Goal: Task Accomplishment & Management: Manage account settings

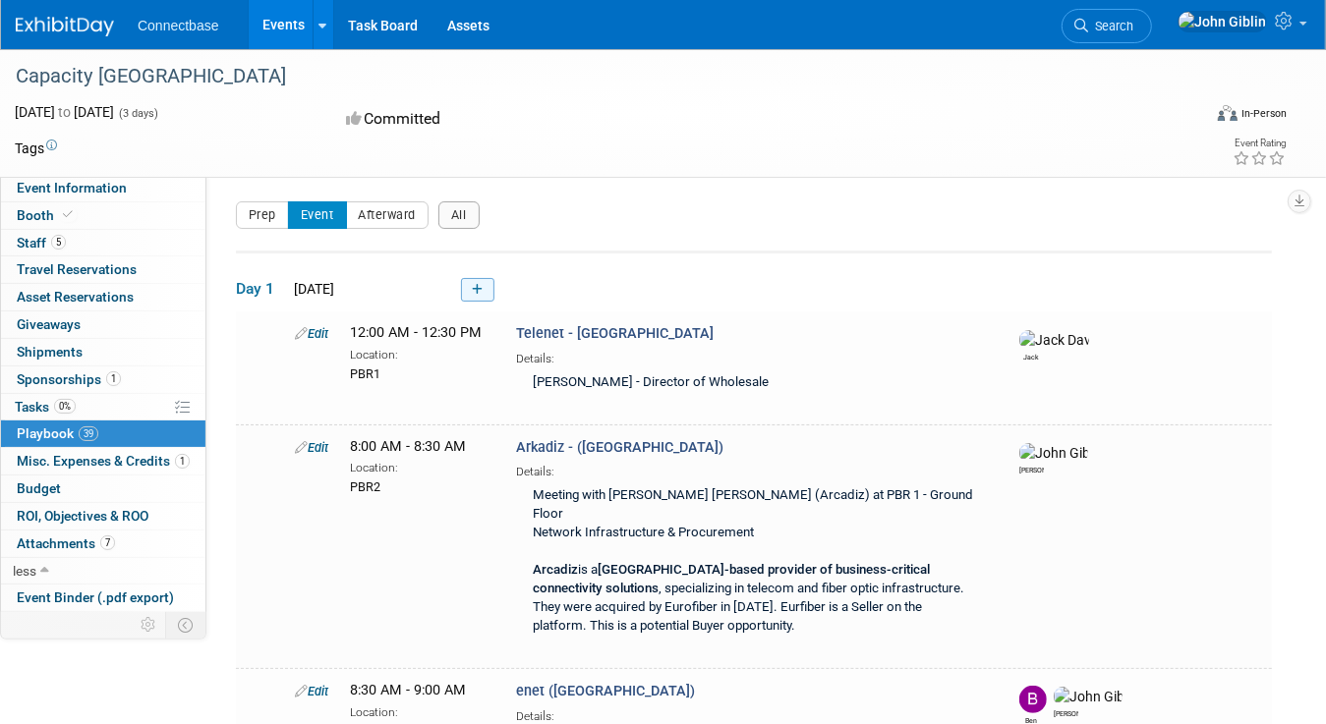
click at [480, 287] on icon at bounding box center [477, 290] width 11 height 12
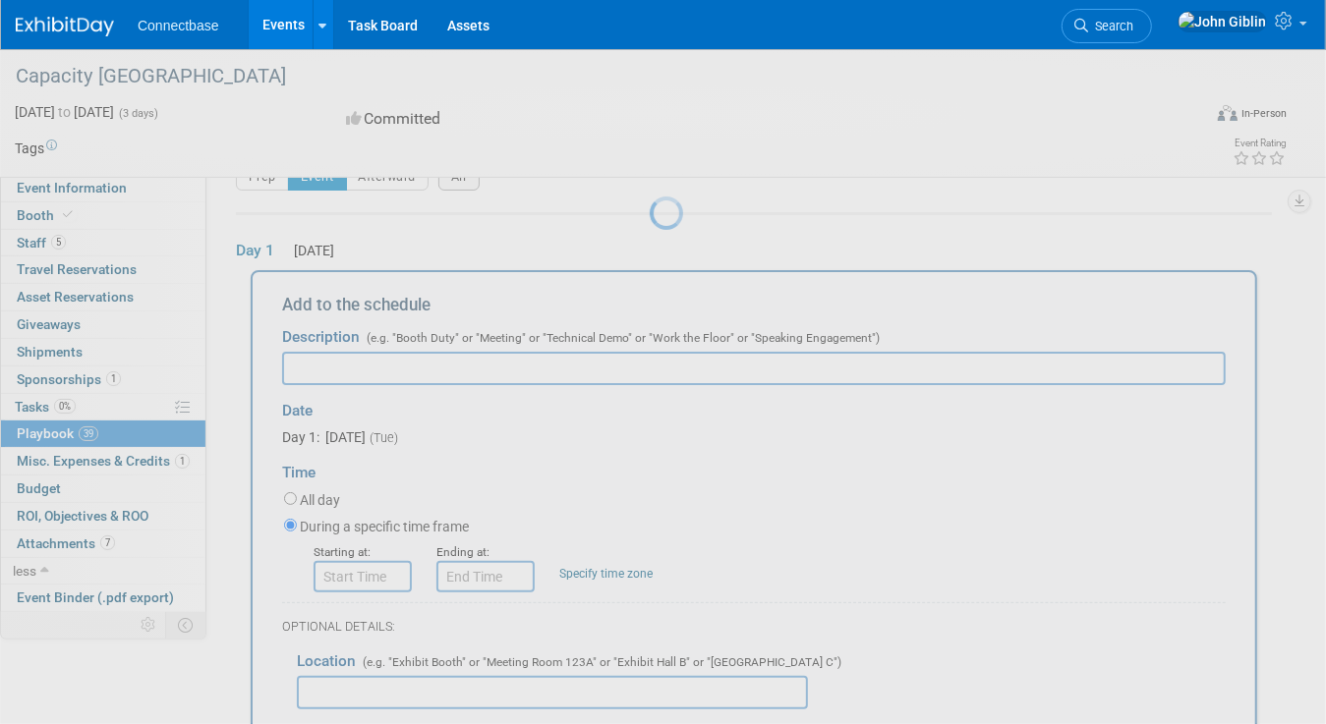
scroll to position [64, 0]
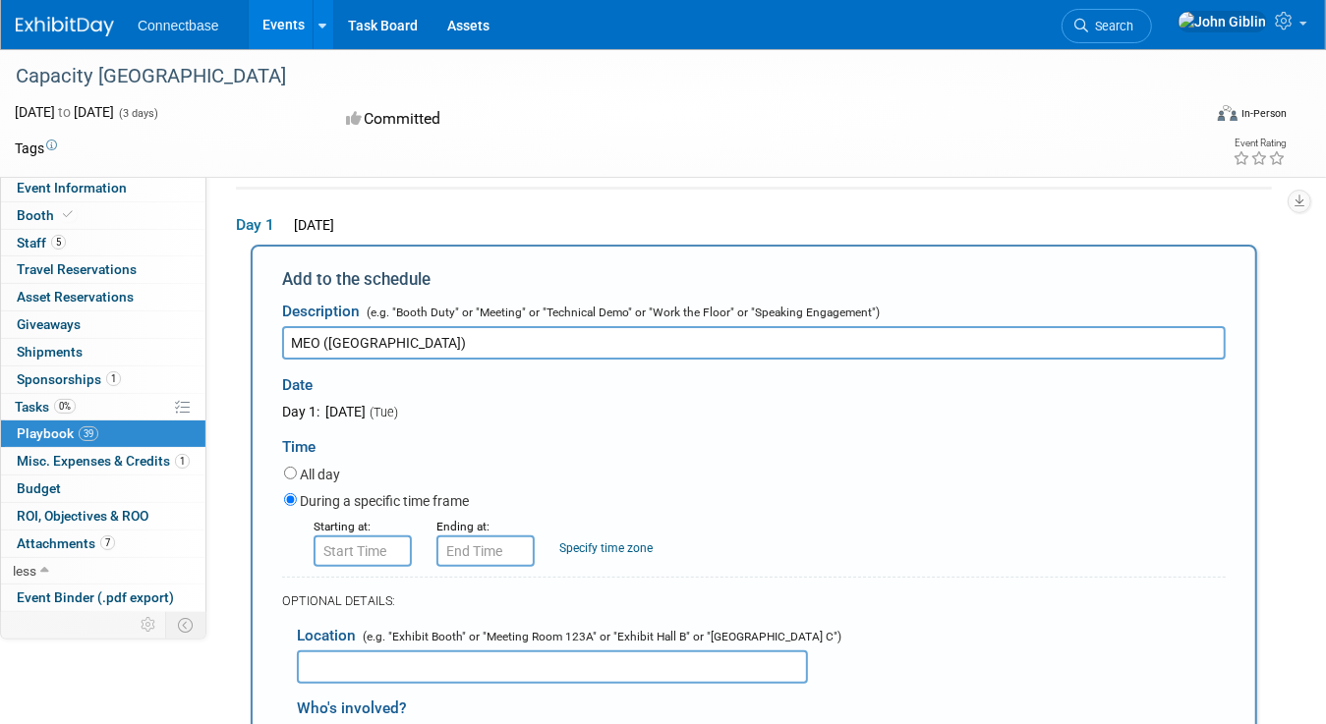
type input "MEO ([GEOGRAPHIC_DATA])"
click at [392, 543] on input "8:00 AM" at bounding box center [363, 551] width 98 height 31
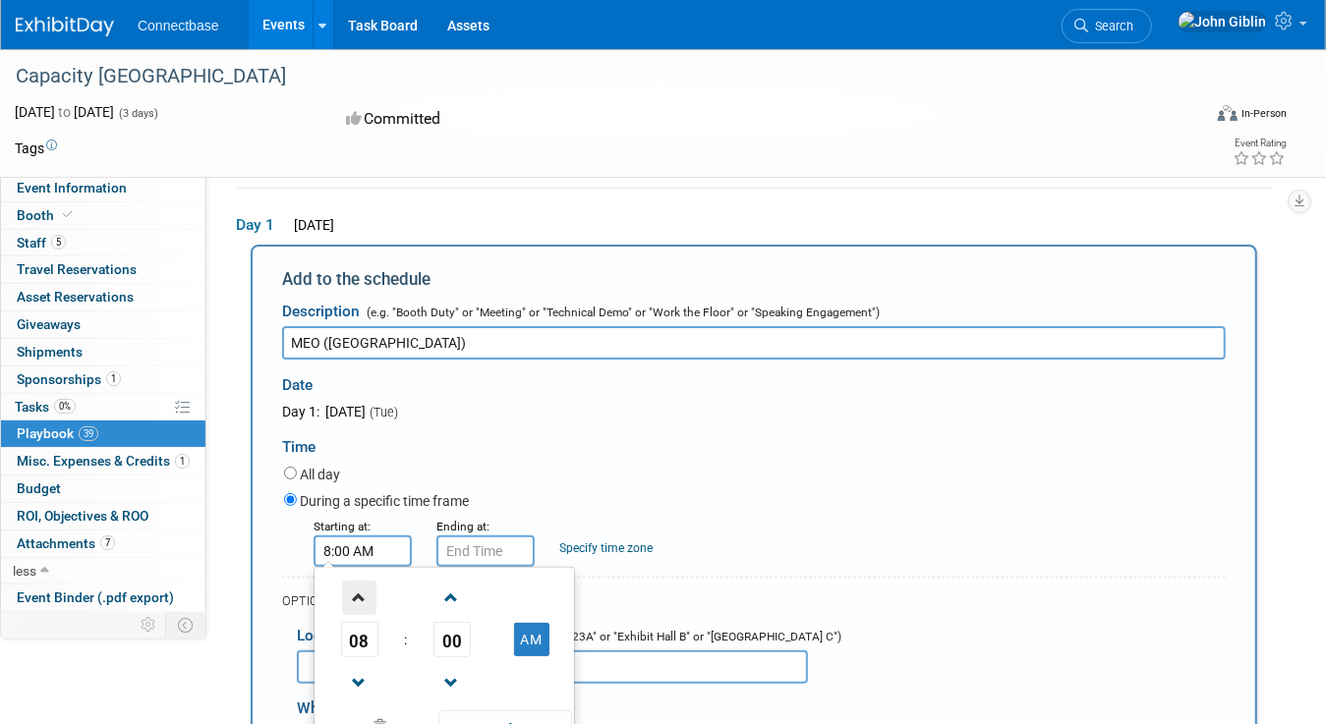
click at [369, 587] on span at bounding box center [359, 598] width 34 height 34
type input "10:00 AM"
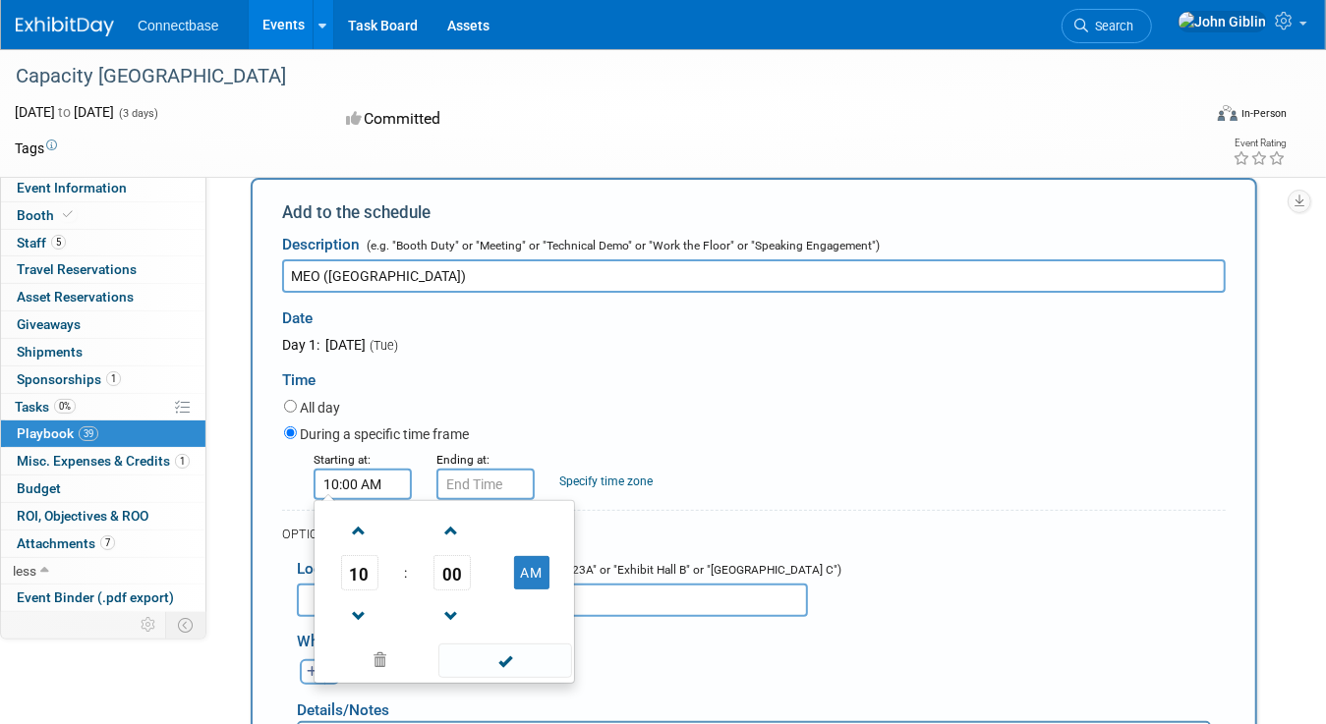
scroll to position [162, 0]
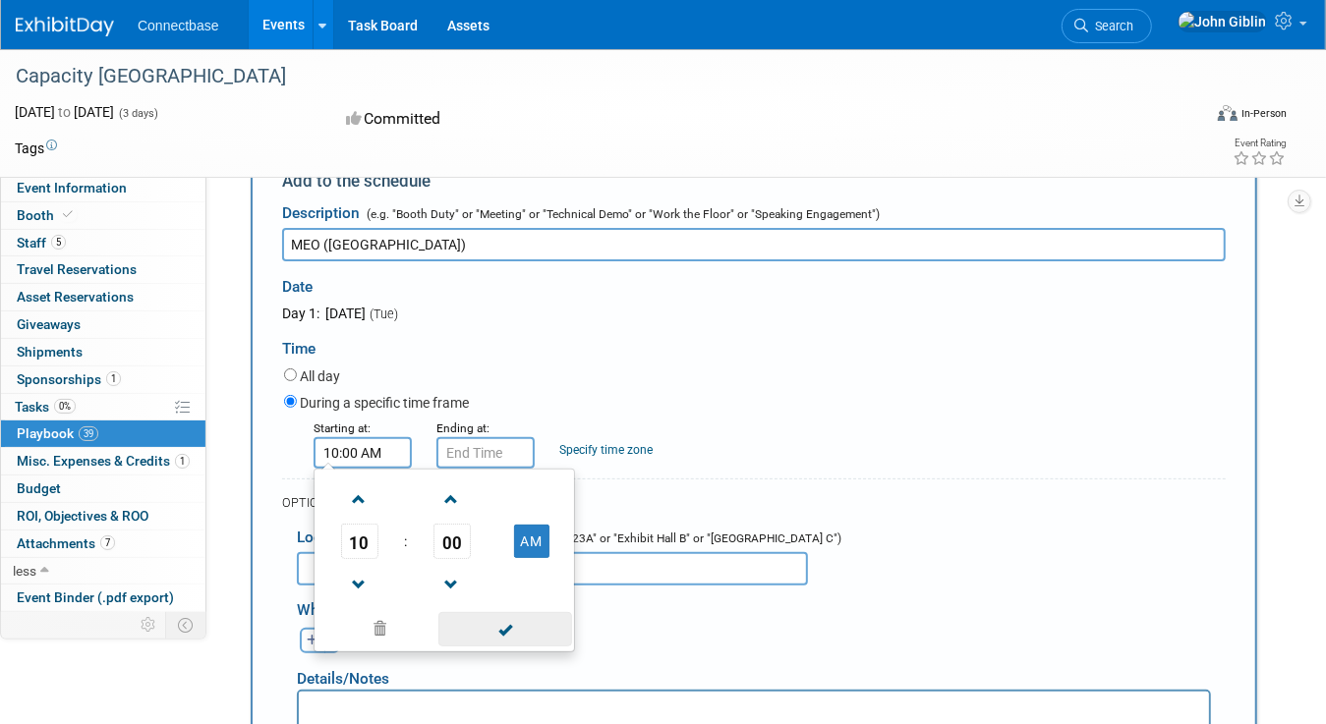
click at [509, 629] on span at bounding box center [504, 629] width 133 height 34
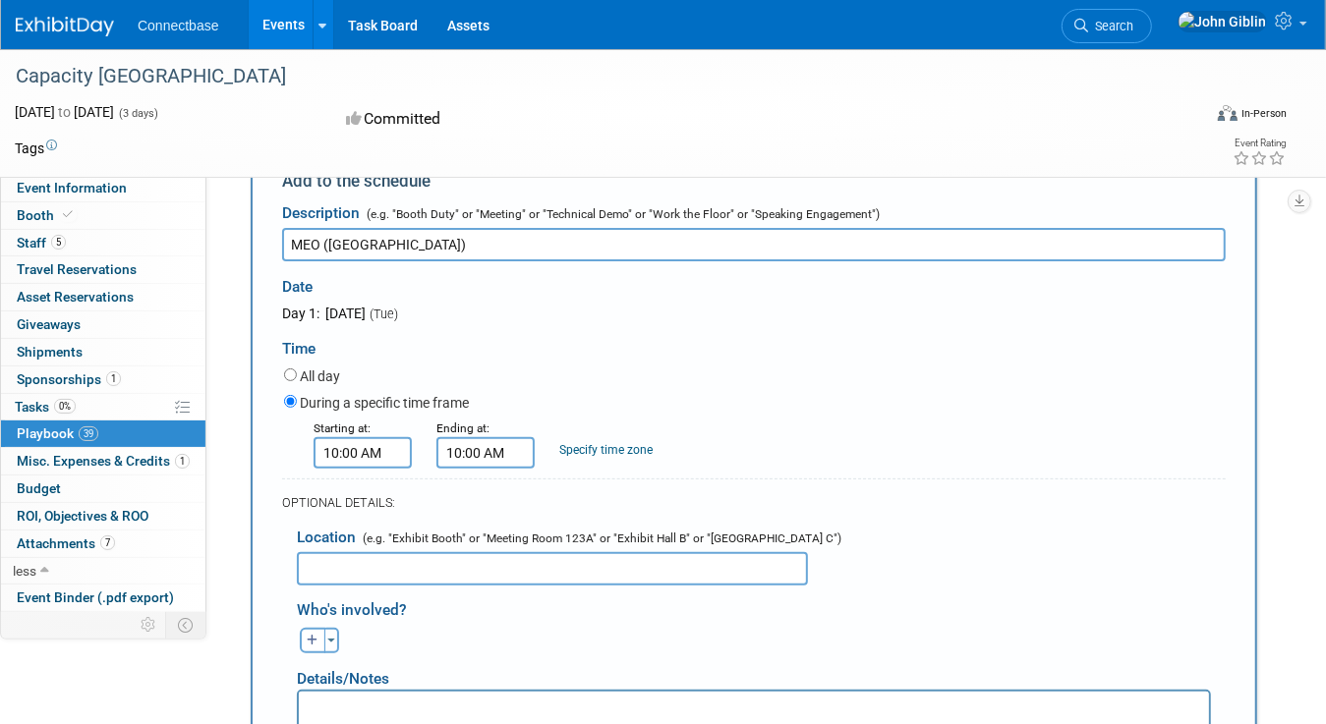
click at [498, 447] on input "10:00 AM" at bounding box center [485, 452] width 98 height 31
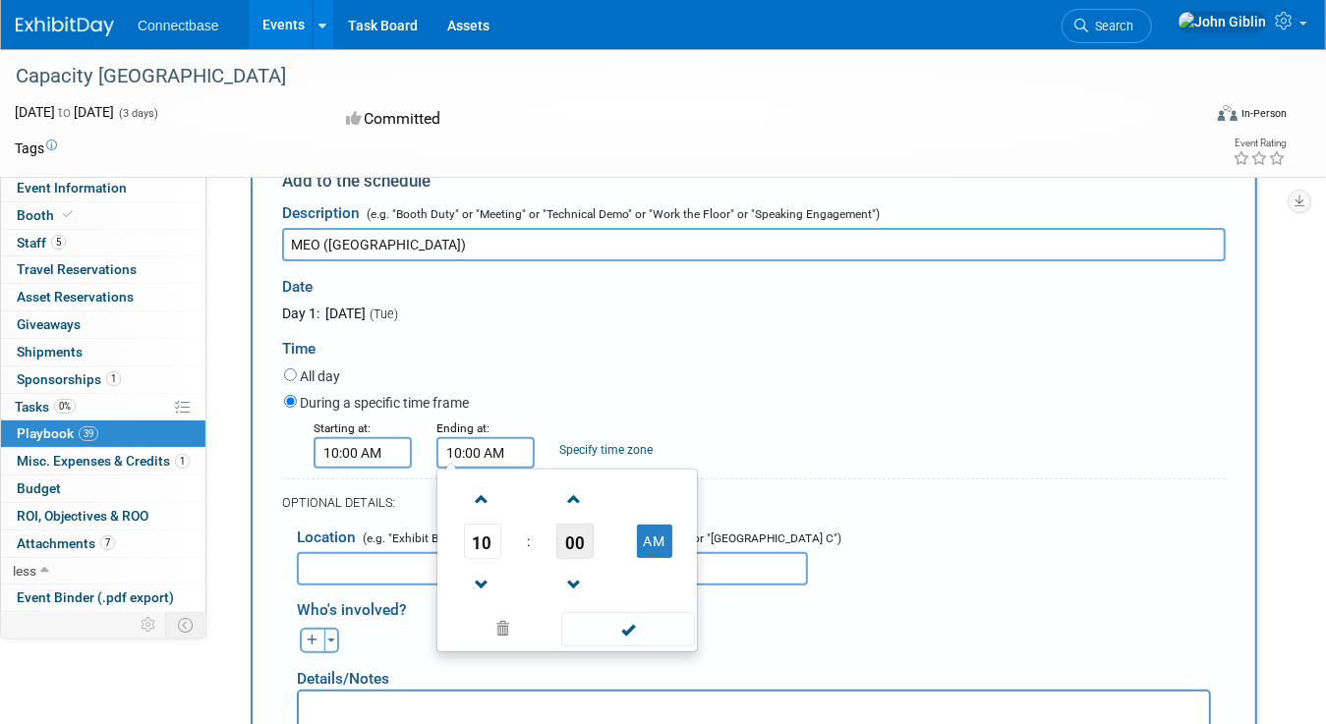
click at [572, 529] on span "00" at bounding box center [574, 541] width 37 height 35
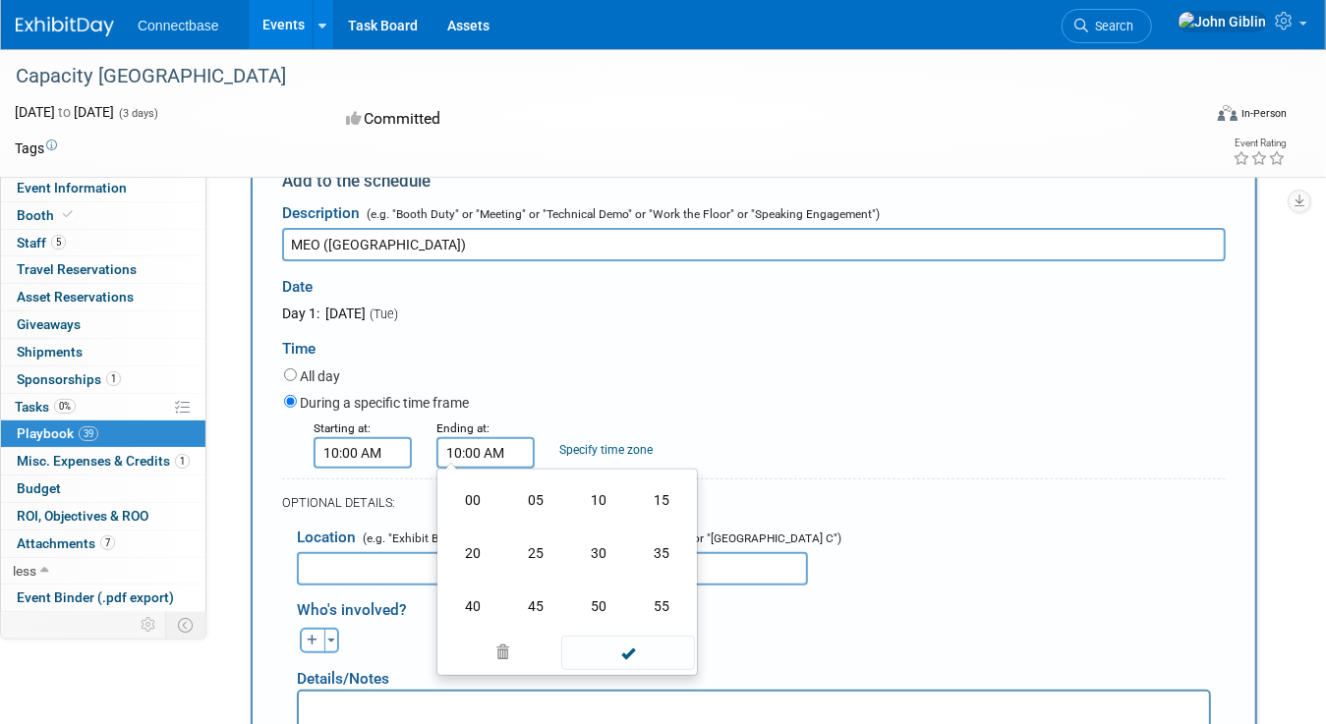
click at [598, 550] on td "30" at bounding box center [598, 553] width 63 height 53
type input "10:30 AM"
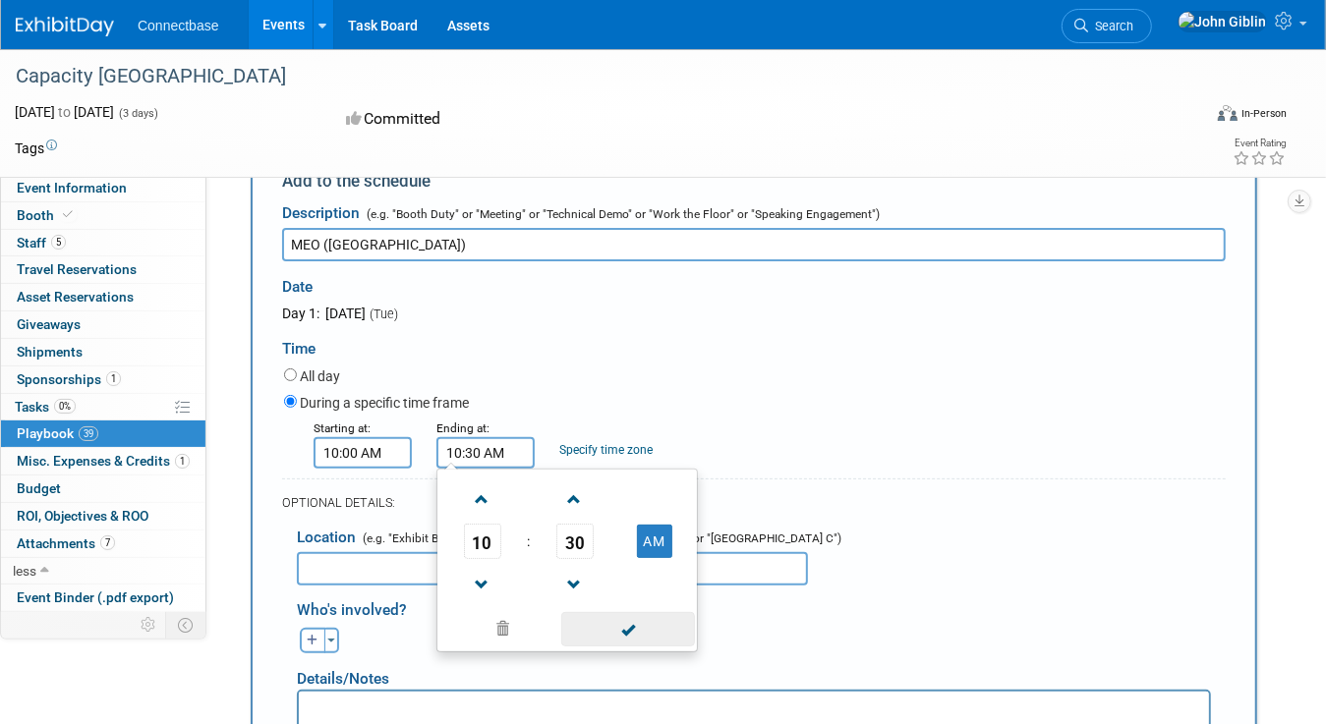
click at [647, 637] on span at bounding box center [627, 629] width 133 height 34
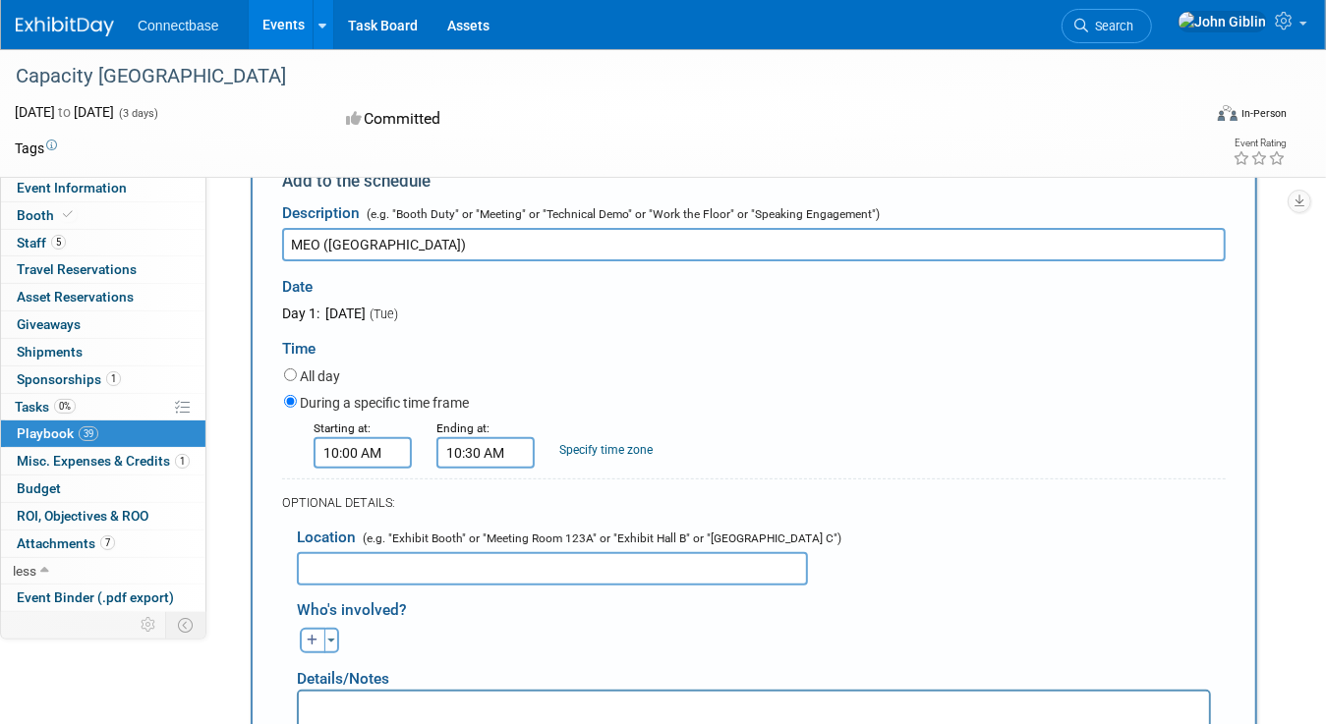
click at [314, 552] on input "text" at bounding box center [552, 568] width 511 height 33
type input "PBR2"
click at [336, 632] on button "Toggle Dropdown" at bounding box center [331, 641] width 15 height 26
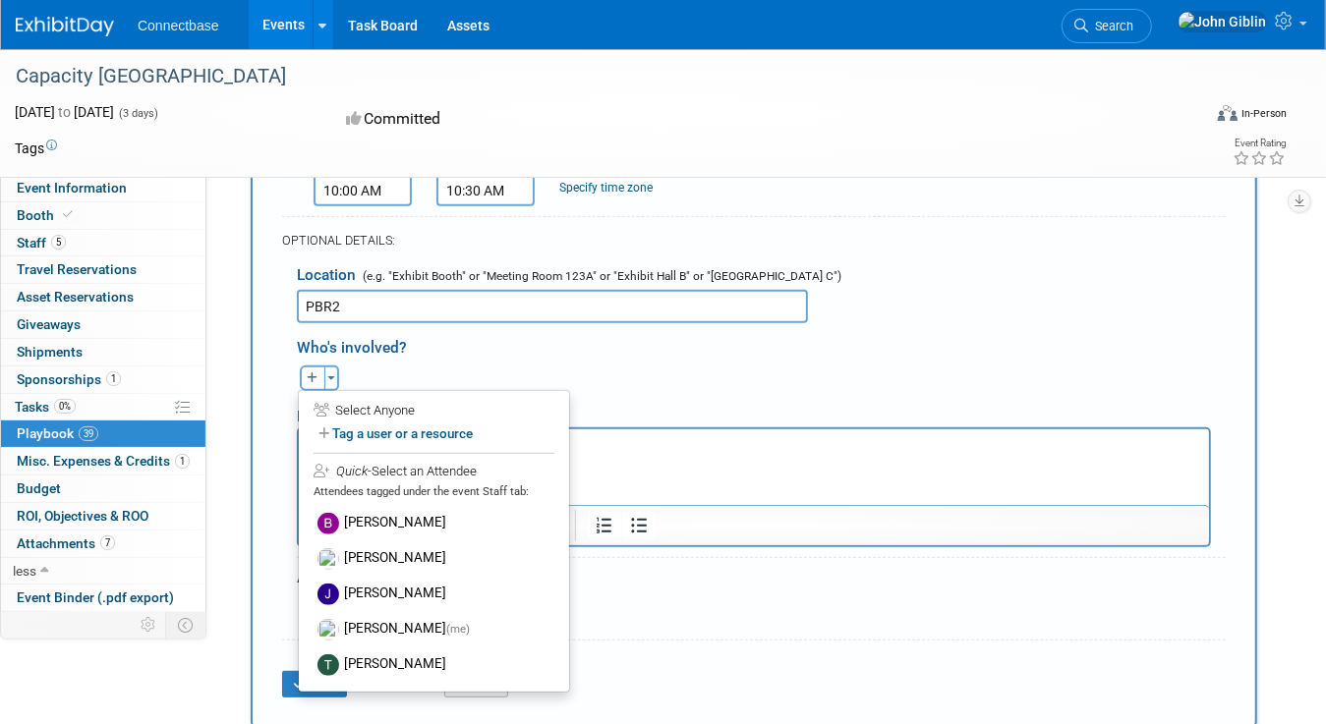
scroll to position [457, 0]
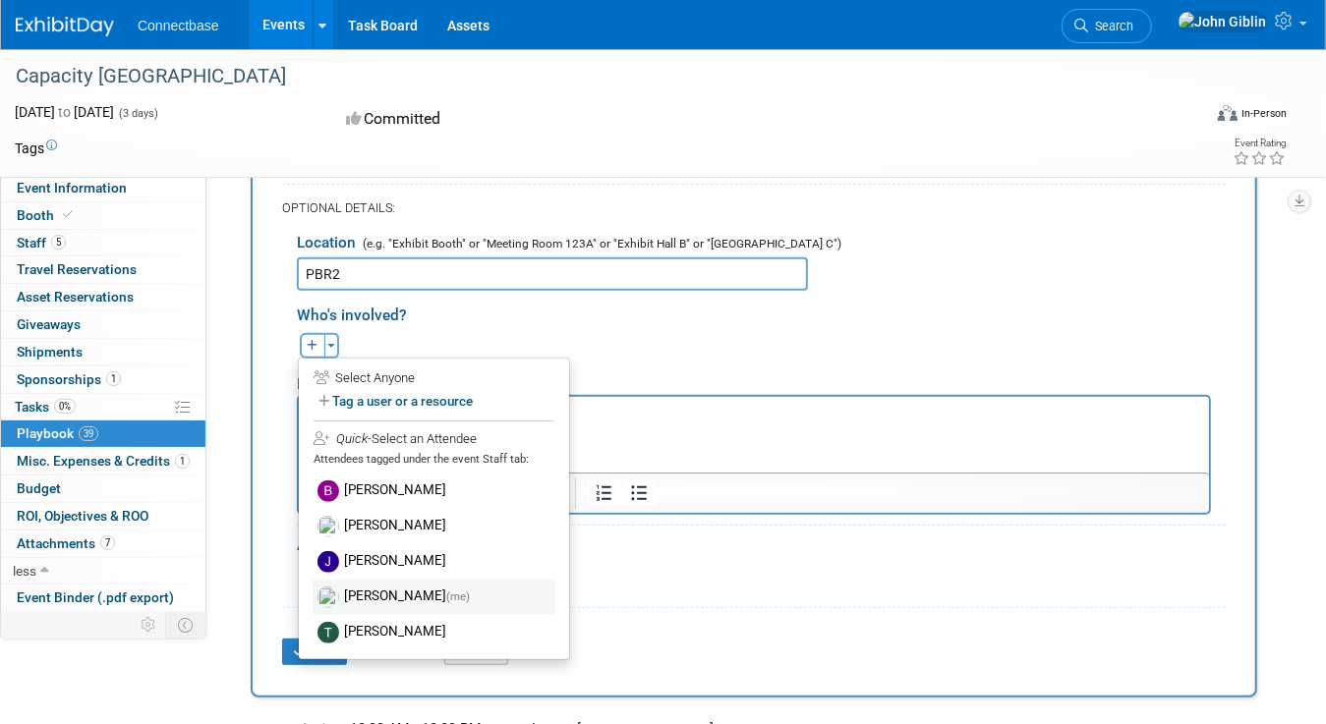
click at [378, 586] on label "[PERSON_NAME] (me)" at bounding box center [434, 597] width 243 height 35
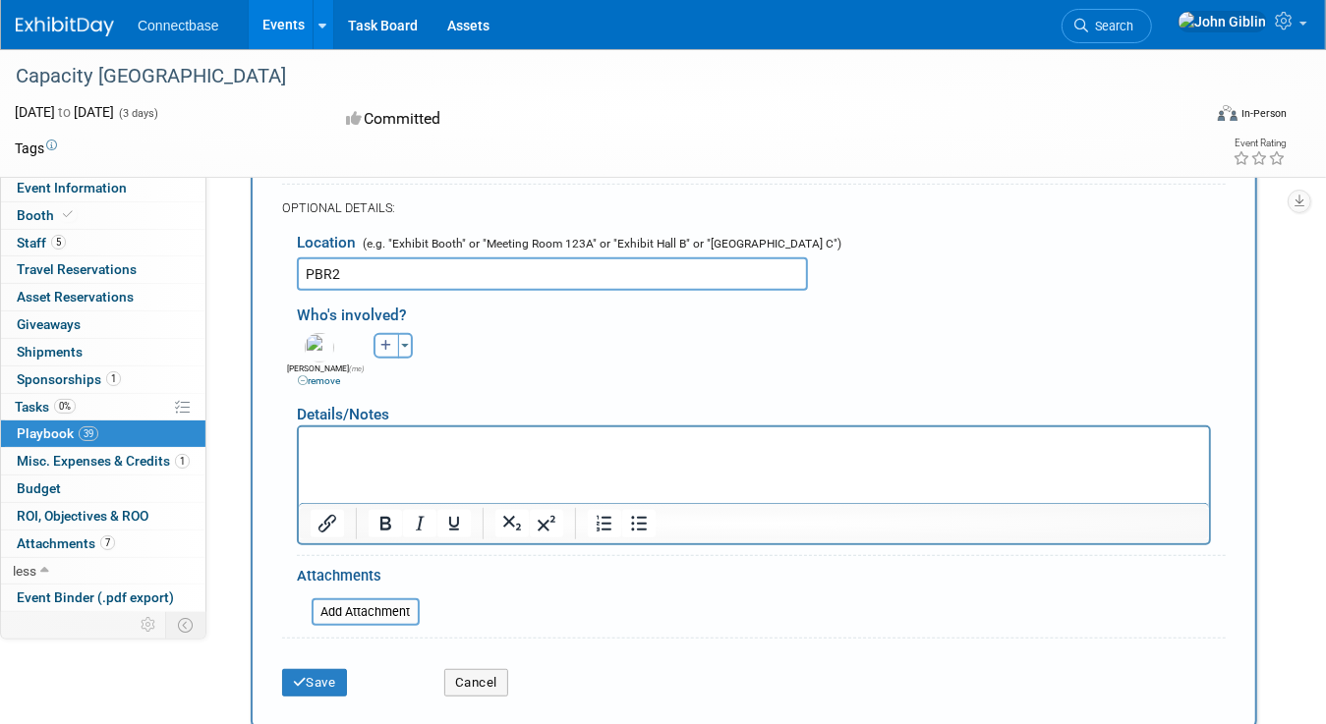
click at [383, 340] on icon "button" at bounding box center [386, 346] width 12 height 12
select select
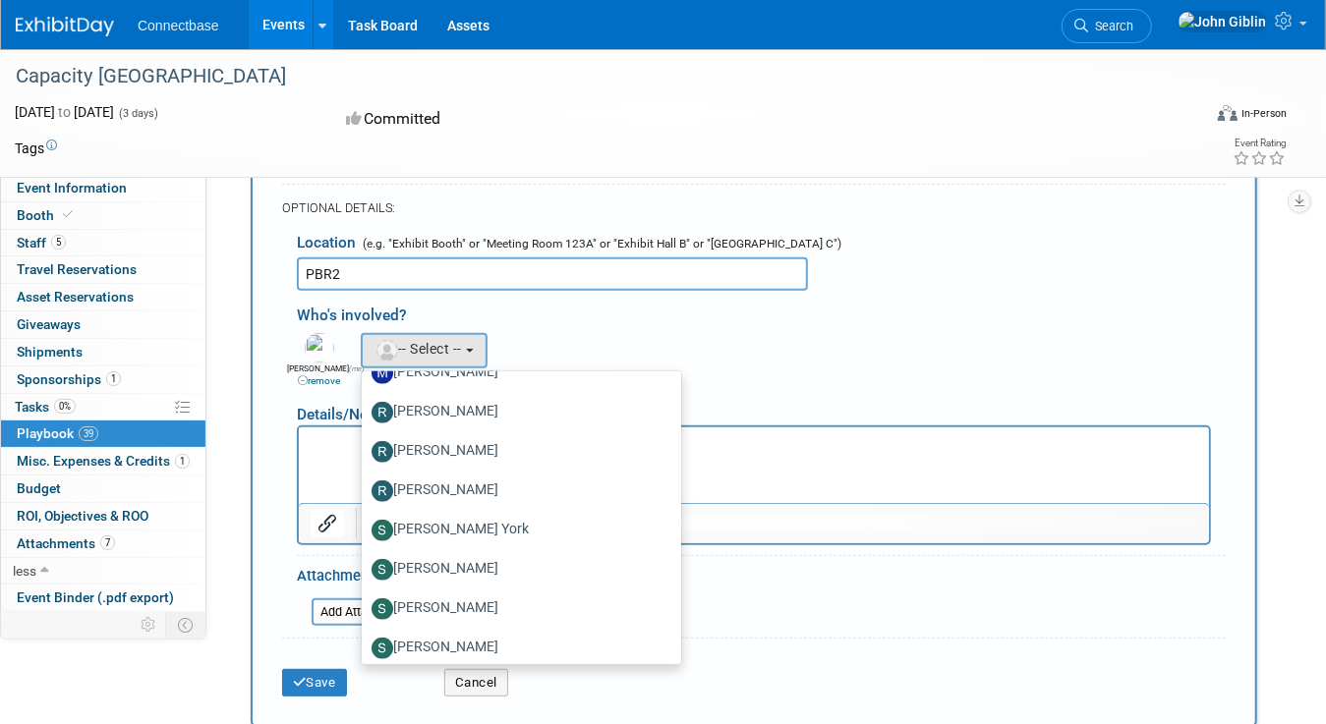
scroll to position [1252, 0]
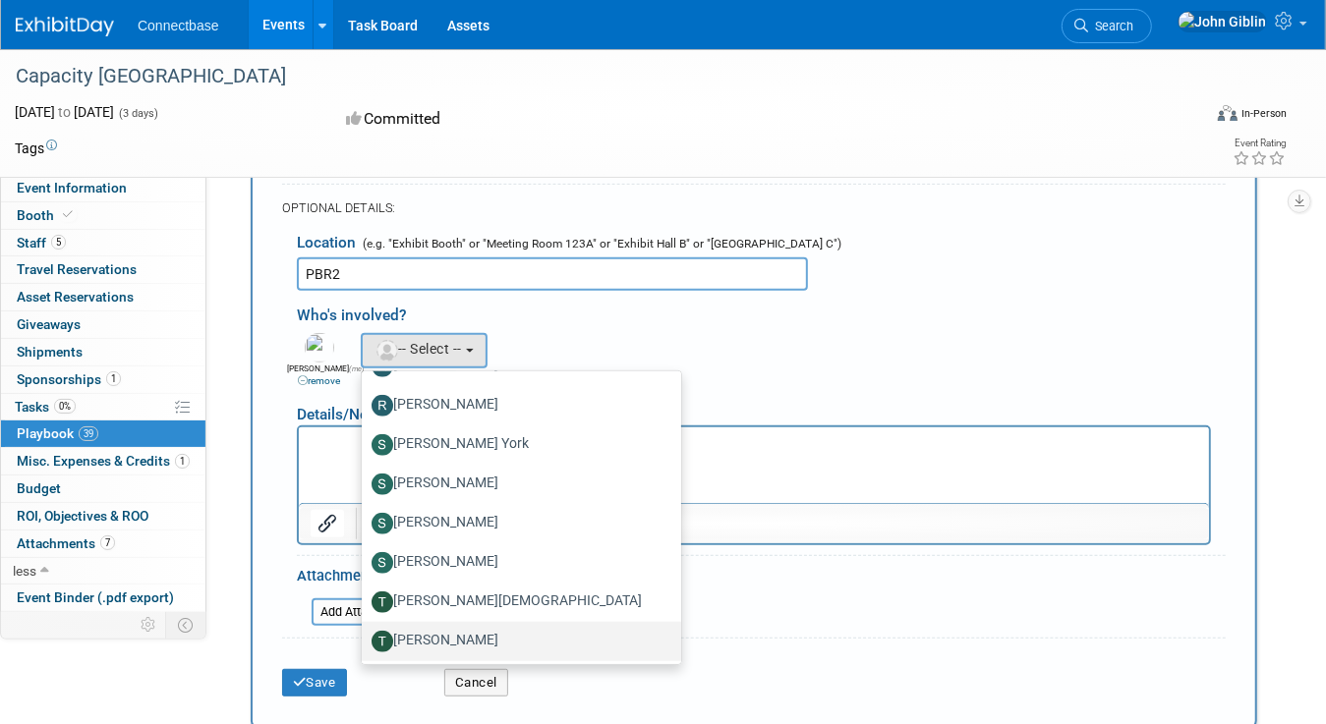
click at [556, 633] on label "[PERSON_NAME]" at bounding box center [517, 641] width 290 height 31
click at [365, 633] on input "[PERSON_NAME]" at bounding box center [358, 639] width 13 height 13
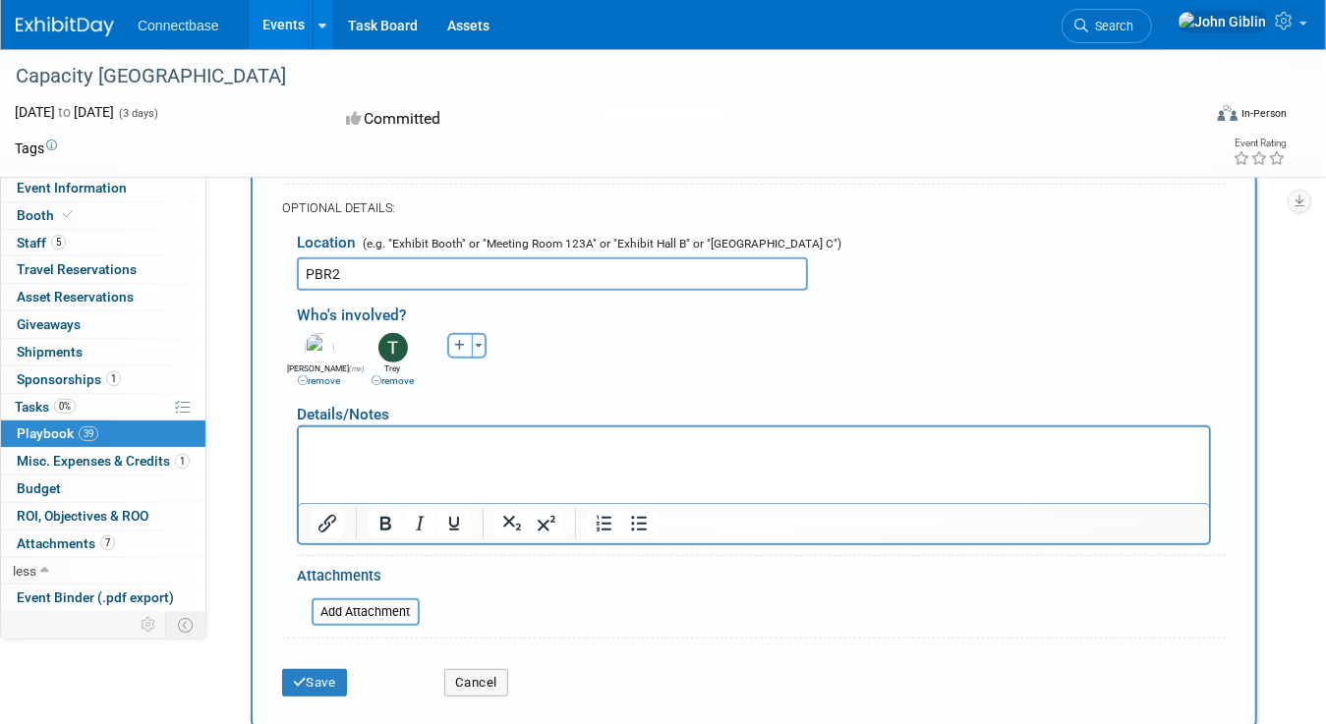
click at [462, 340] on icon "button" at bounding box center [460, 346] width 12 height 12
select select
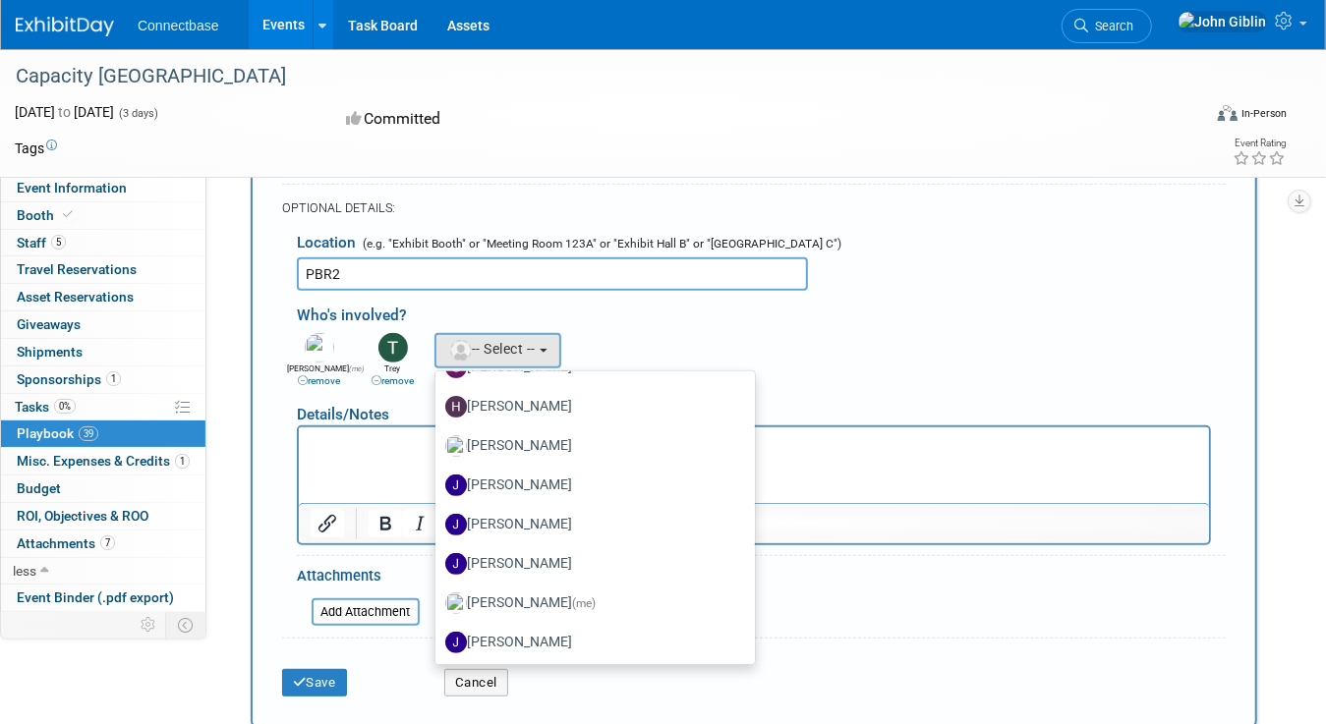
scroll to position [535, 0]
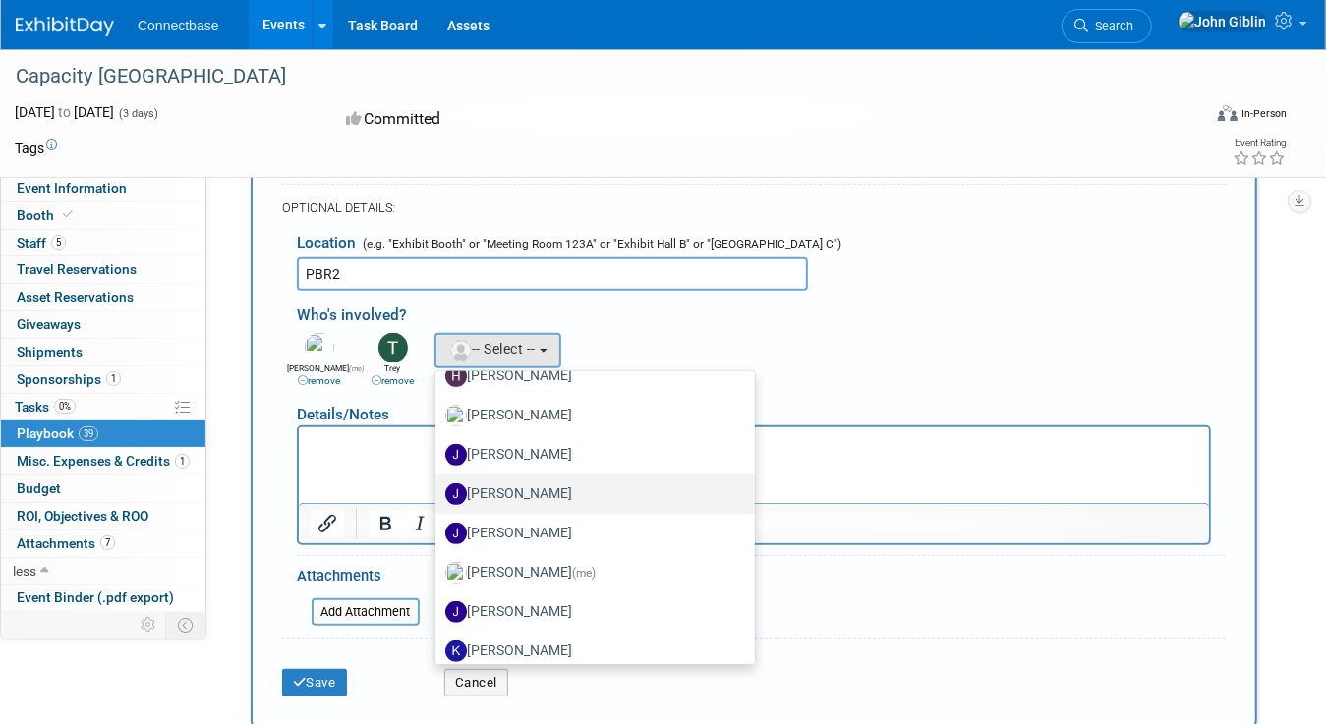
drag, startPoint x: 558, startPoint y: 490, endPoint x: 219, endPoint y: 68, distance: 541.8
click at [558, 490] on label "[PERSON_NAME]" at bounding box center [590, 494] width 290 height 31
click at [438, 490] on input "[PERSON_NAME]" at bounding box center [432, 492] width 13 height 13
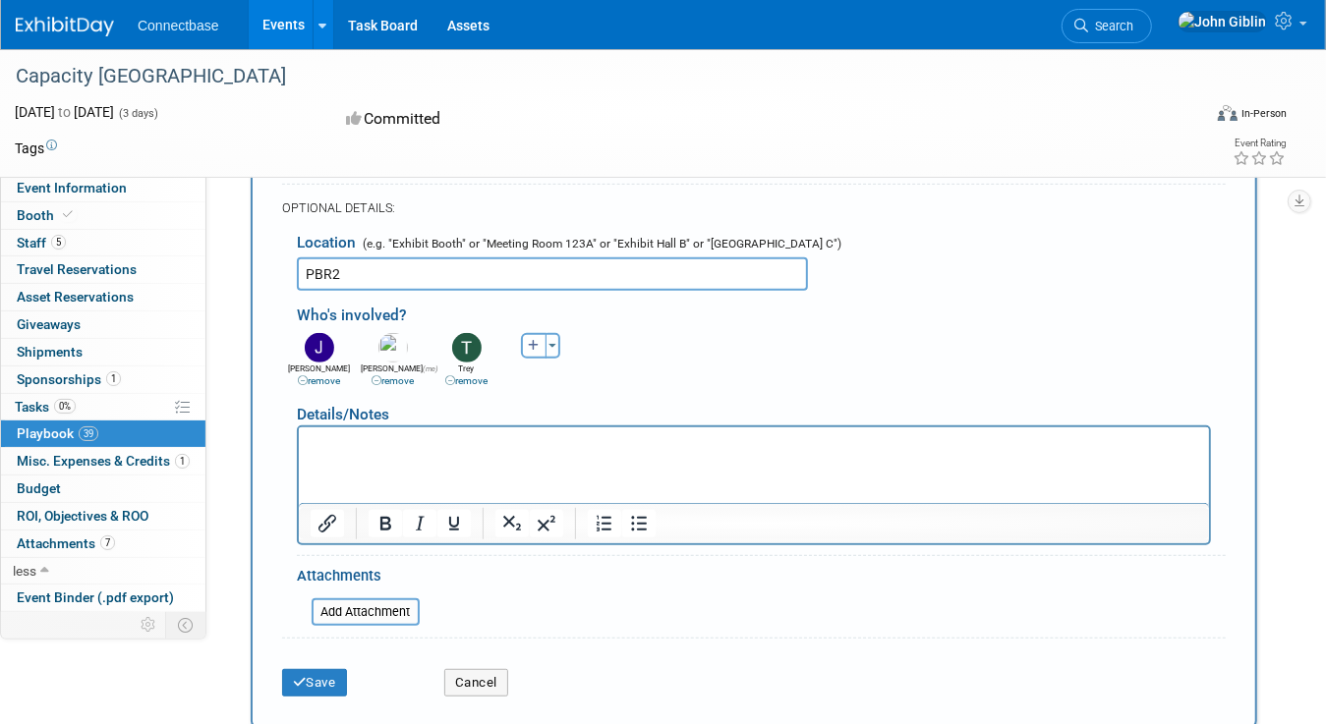
click at [372, 442] on p "Rich Text Area. Press ALT-0 for help." at bounding box center [753, 444] width 887 height 20
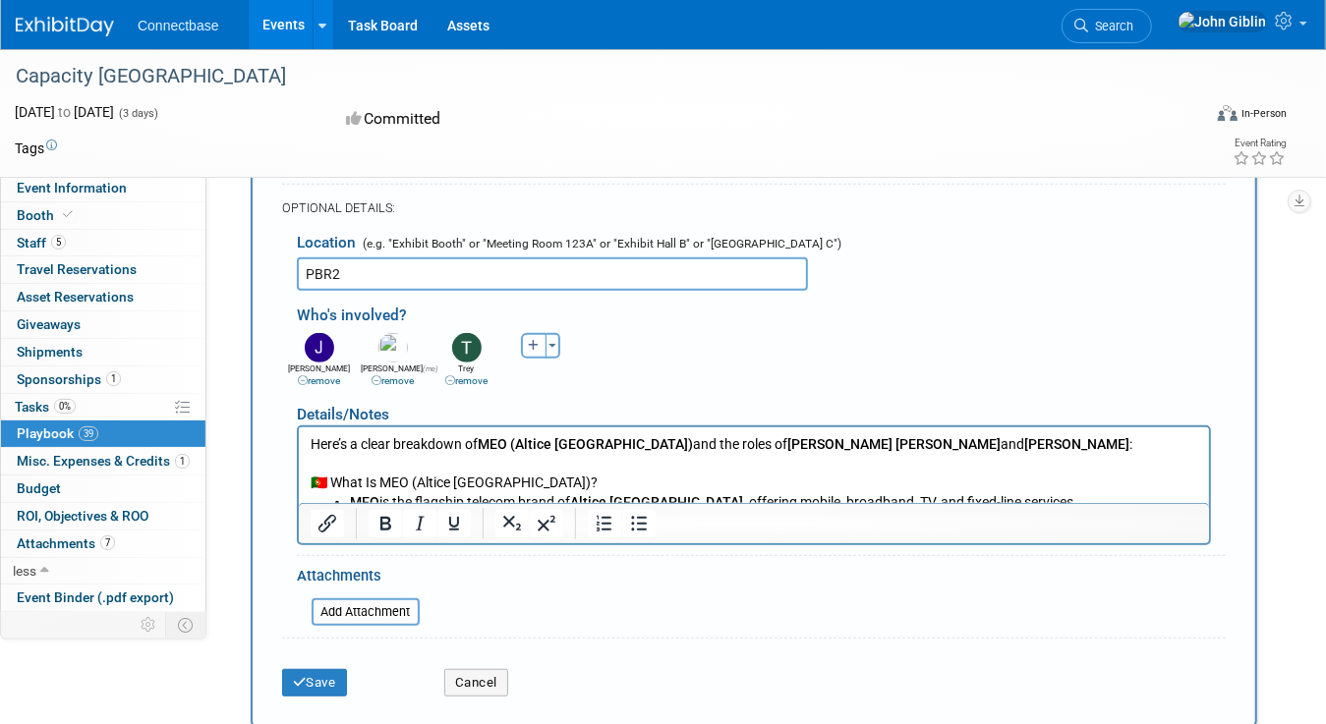
scroll to position [568, 0]
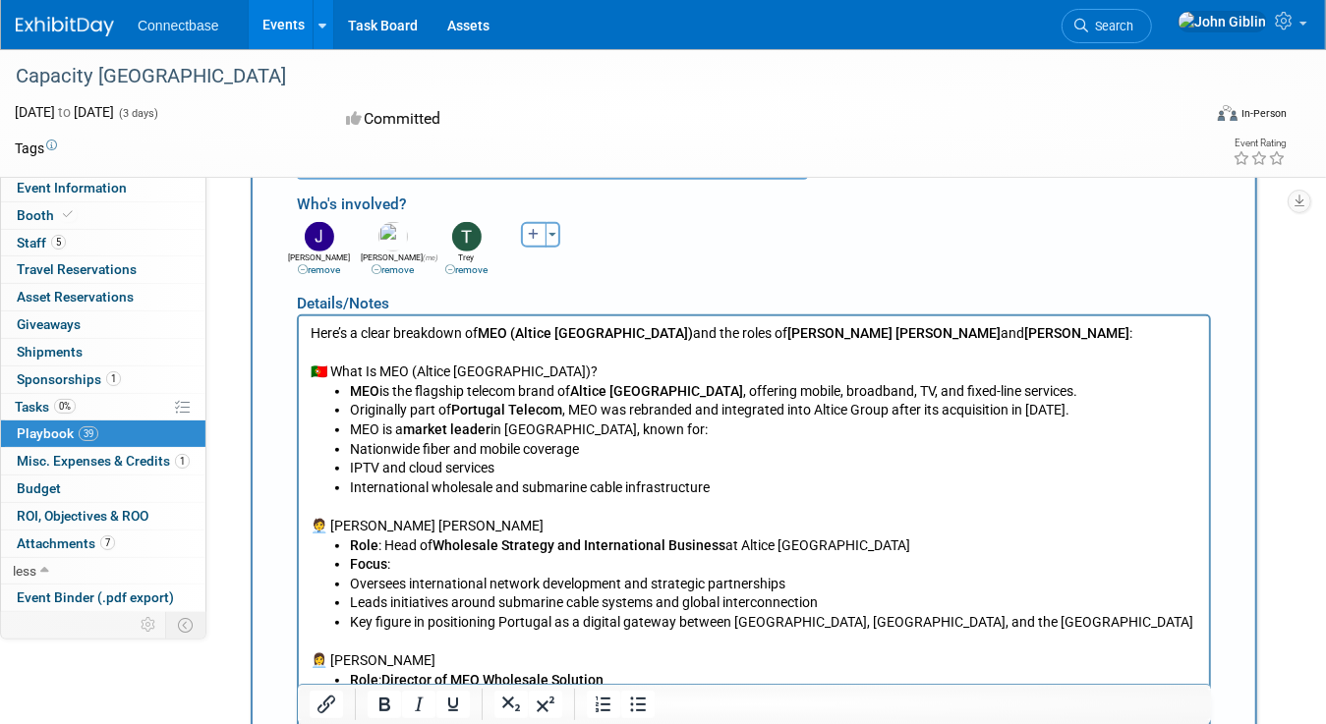
drag, startPoint x: 481, startPoint y: 326, endPoint x: 248, endPoint y: 327, distance: 232.9
click at [298, 327] on html "Here’s a clear breakdown of MEO (Altice Portugal) and the roles of [PERSON_NAME…" at bounding box center [753, 501] width 910 height 373
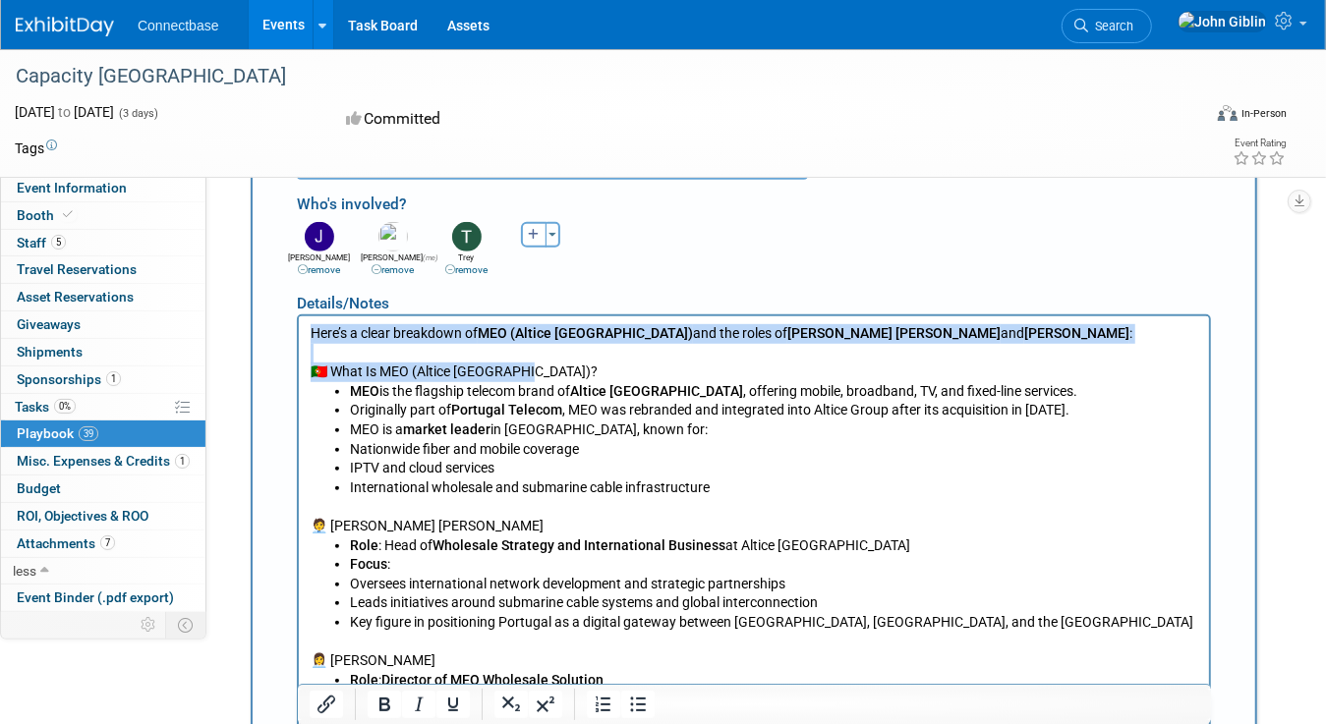
drag, startPoint x: 521, startPoint y: 373, endPoint x: 297, endPoint y: 332, distance: 227.9
click at [298, 332] on html "Here’s a clear breakdown of MEO (Altice Portugal) and the roles of [PERSON_NAME…" at bounding box center [753, 501] width 910 height 373
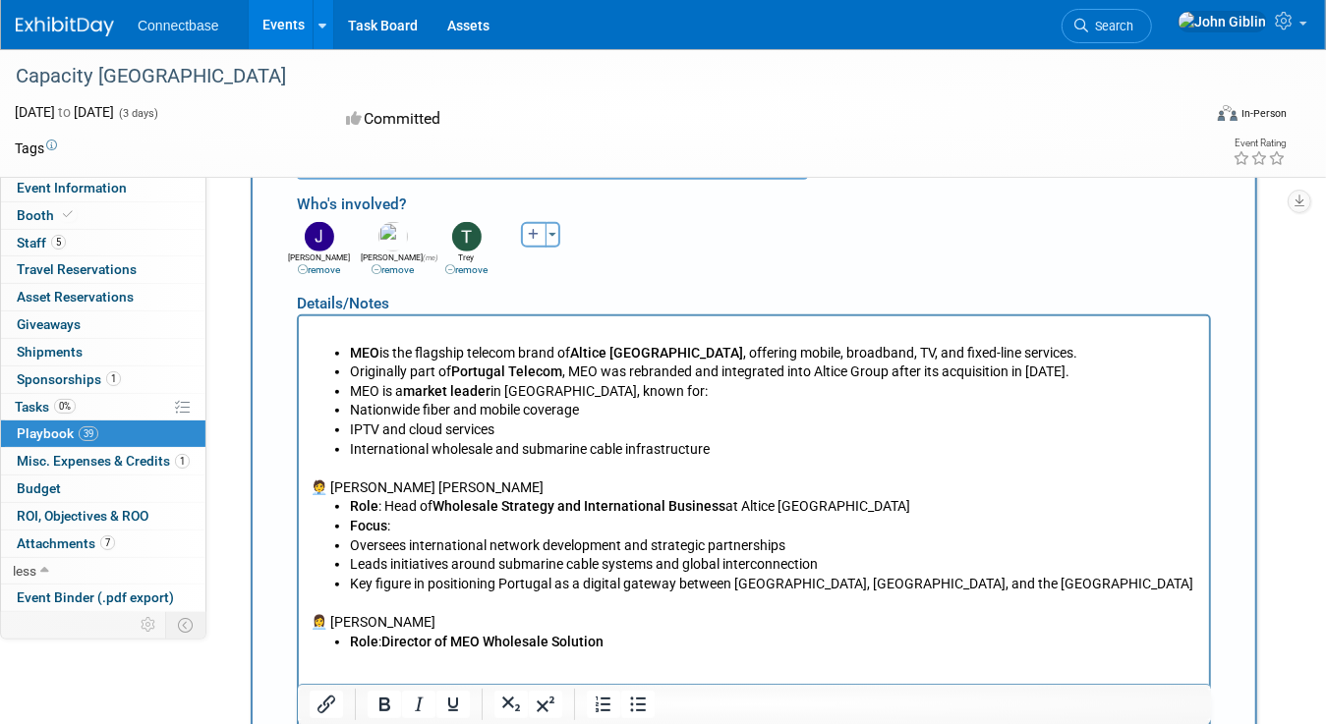
click at [349, 349] on b "MEO" at bounding box center [363, 352] width 29 height 16
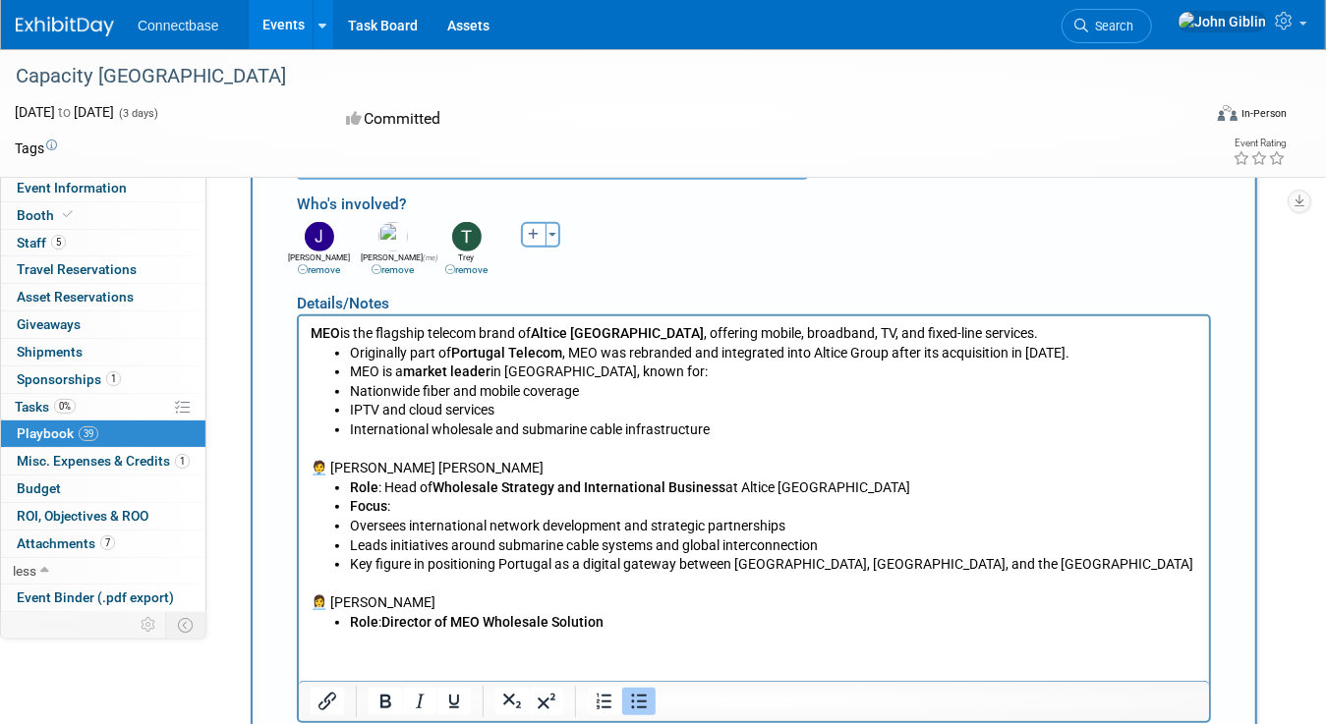
click at [350, 351] on li "Originally part of Portugal Telecom , MEO was rebranded and integrated into Alt…" at bounding box center [773, 353] width 848 height 20
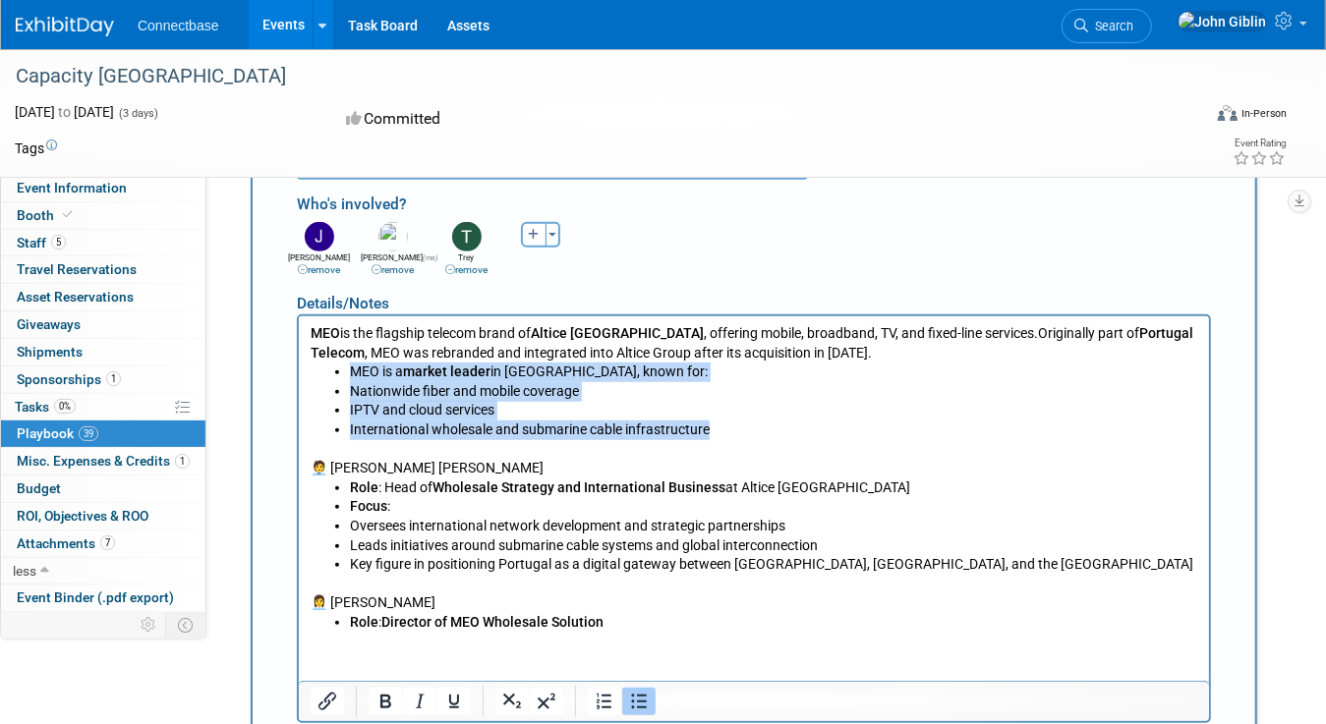
drag, startPoint x: 716, startPoint y: 429, endPoint x: 340, endPoint y: 373, distance: 380.4
click at [340, 373] on body "MEO is the flagship telecom brand of Altice Portugal , offering mobile, broadba…" at bounding box center [753, 477] width 889 height 309
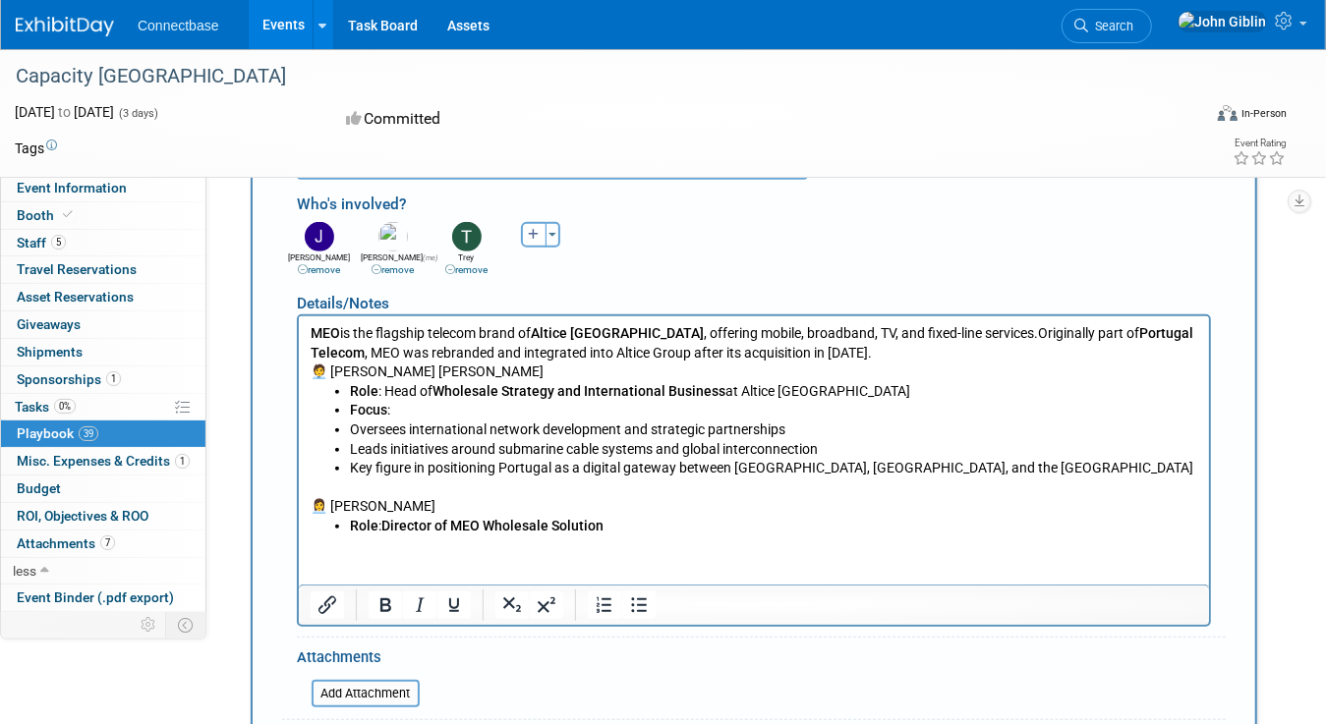
click at [333, 370] on p "🧑‍💼 [PERSON_NAME] [PERSON_NAME]" at bounding box center [753, 372] width 887 height 20
click at [456, 372] on p "[PERSON_NAME] [PERSON_NAME]" at bounding box center [753, 372] width 887 height 20
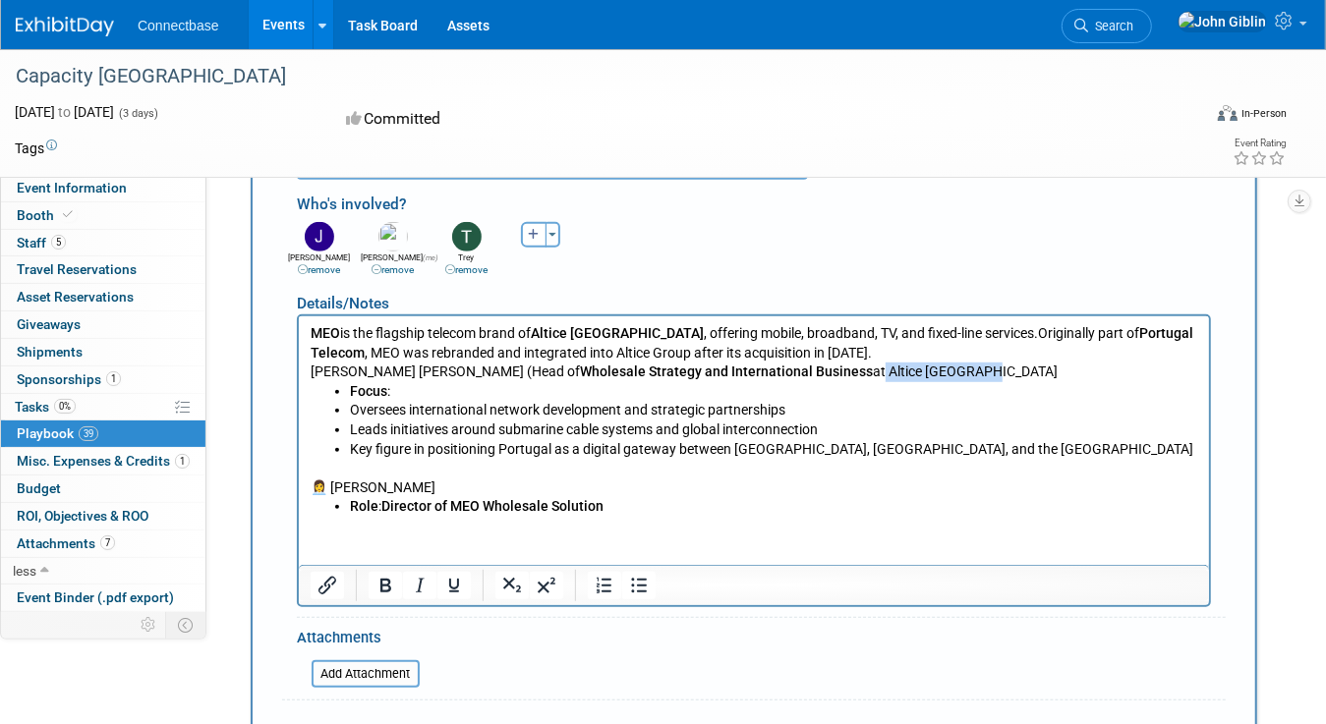
drag, startPoint x: 801, startPoint y: 369, endPoint x: 912, endPoint y: 372, distance: 111.1
click at [912, 372] on p "[PERSON_NAME] [PERSON_NAME] ( Head of Wholesale Strategy and International Busi…" at bounding box center [753, 372] width 887 height 20
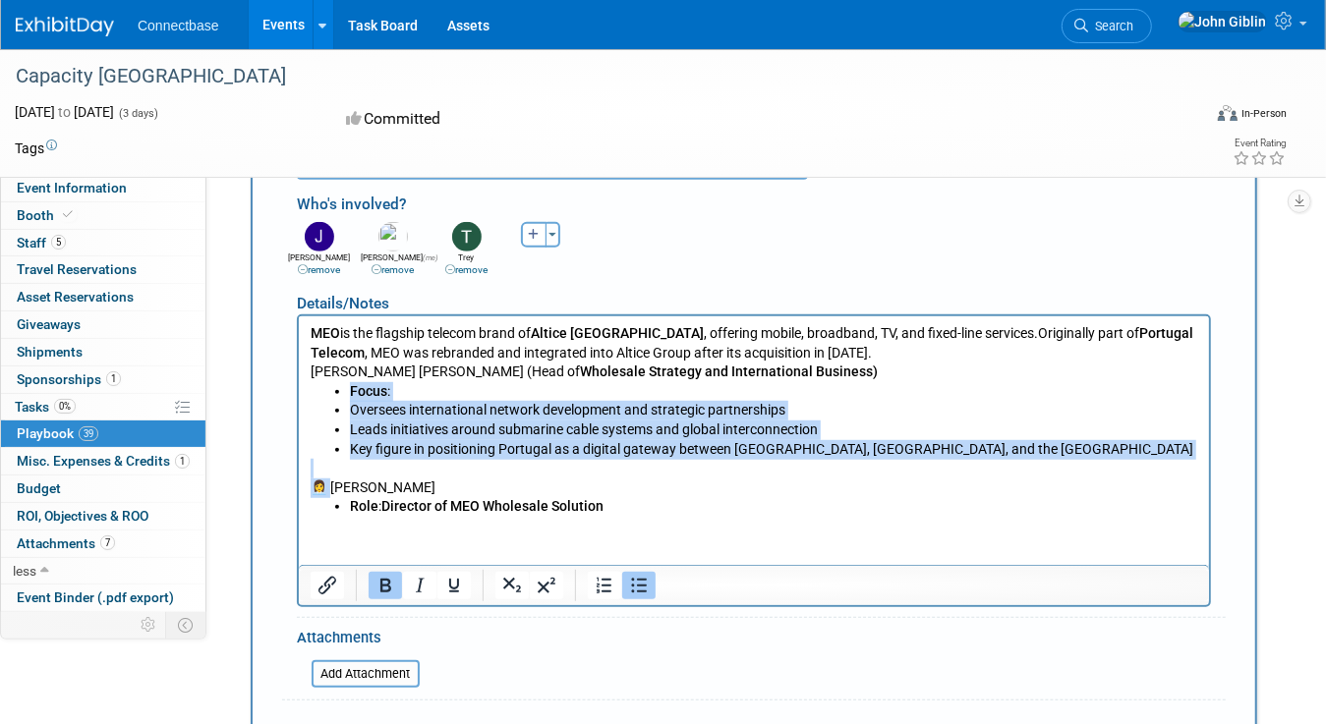
drag, startPoint x: 325, startPoint y: 487, endPoint x: 306, endPoint y: 385, distance: 104.1
click at [306, 385] on html "MEO is the flagship telecom brand of Altice Portugal , offering mobile, broadba…" at bounding box center [753, 415] width 910 height 200
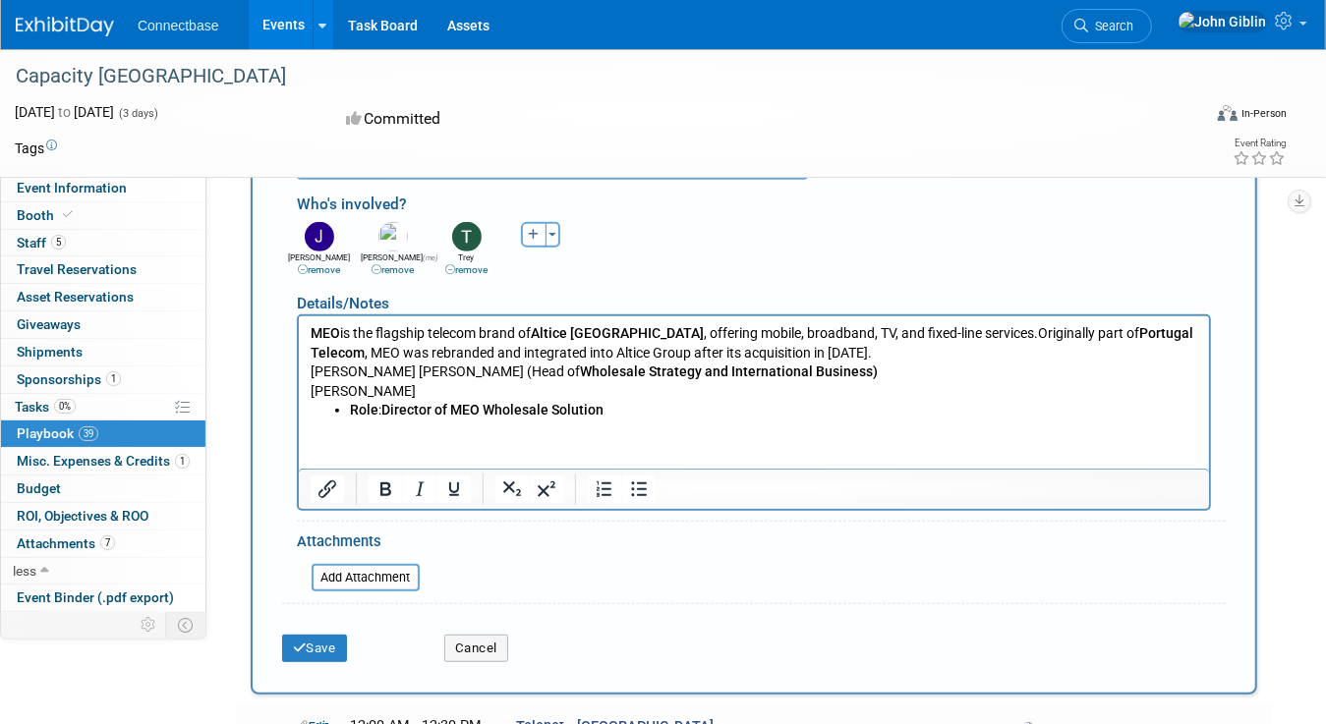
click at [473, 391] on p "[PERSON_NAME]" at bounding box center [753, 391] width 887 height 20
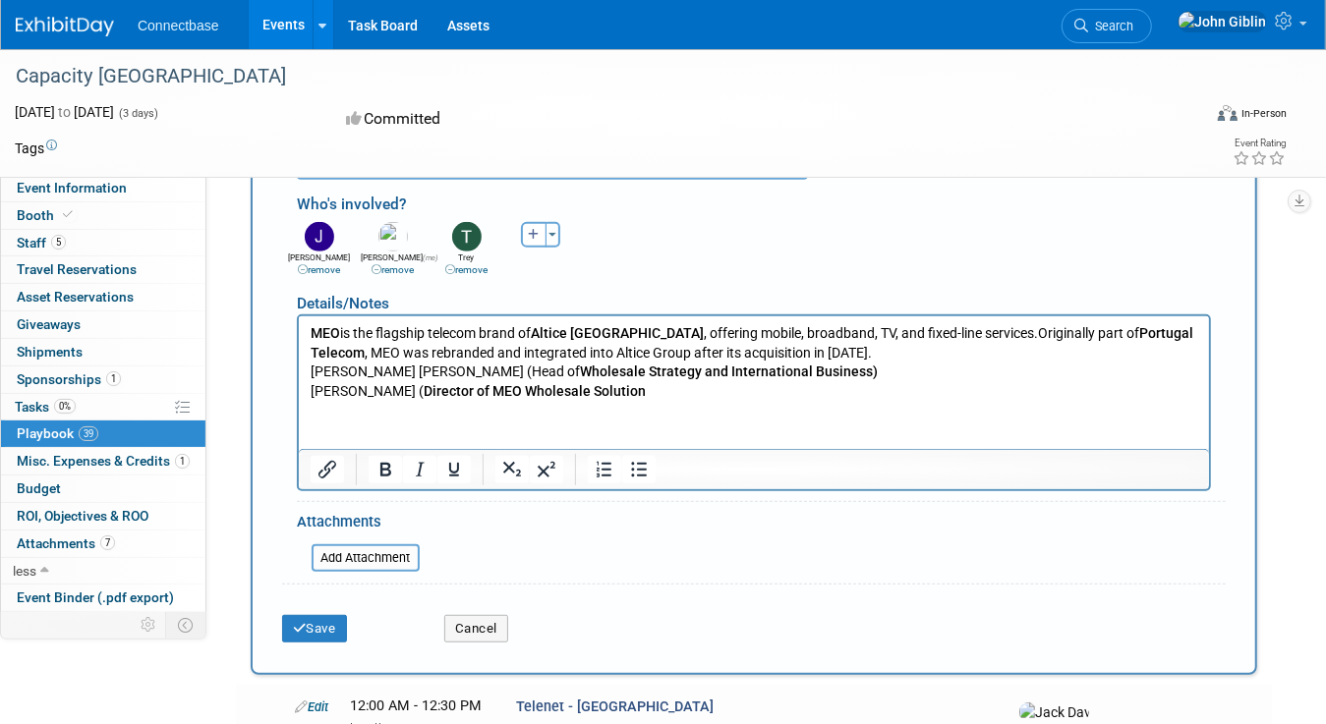
click at [729, 400] on html "MEO is the flagship telecom brand of Altice Portugal , offering mobile, broadba…" at bounding box center [753, 357] width 910 height 85
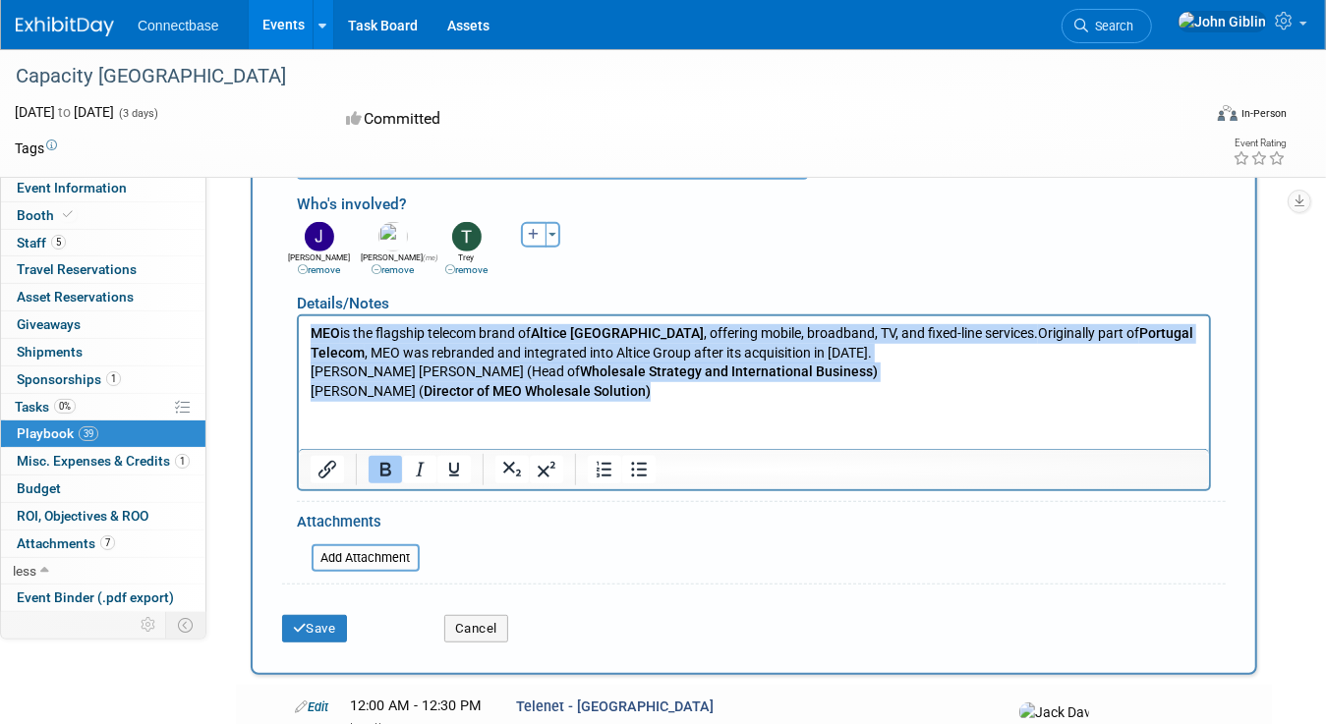
drag, startPoint x: 694, startPoint y: 390, endPoint x: 145, endPoint y: 330, distance: 551.7
click at [298, 330] on html "MEO is the flagship telecom brand of Altice Portugal , offering mobile, broadba…" at bounding box center [753, 357] width 910 height 85
click at [387, 470] on icon "Bold" at bounding box center [385, 470] width 11 height 14
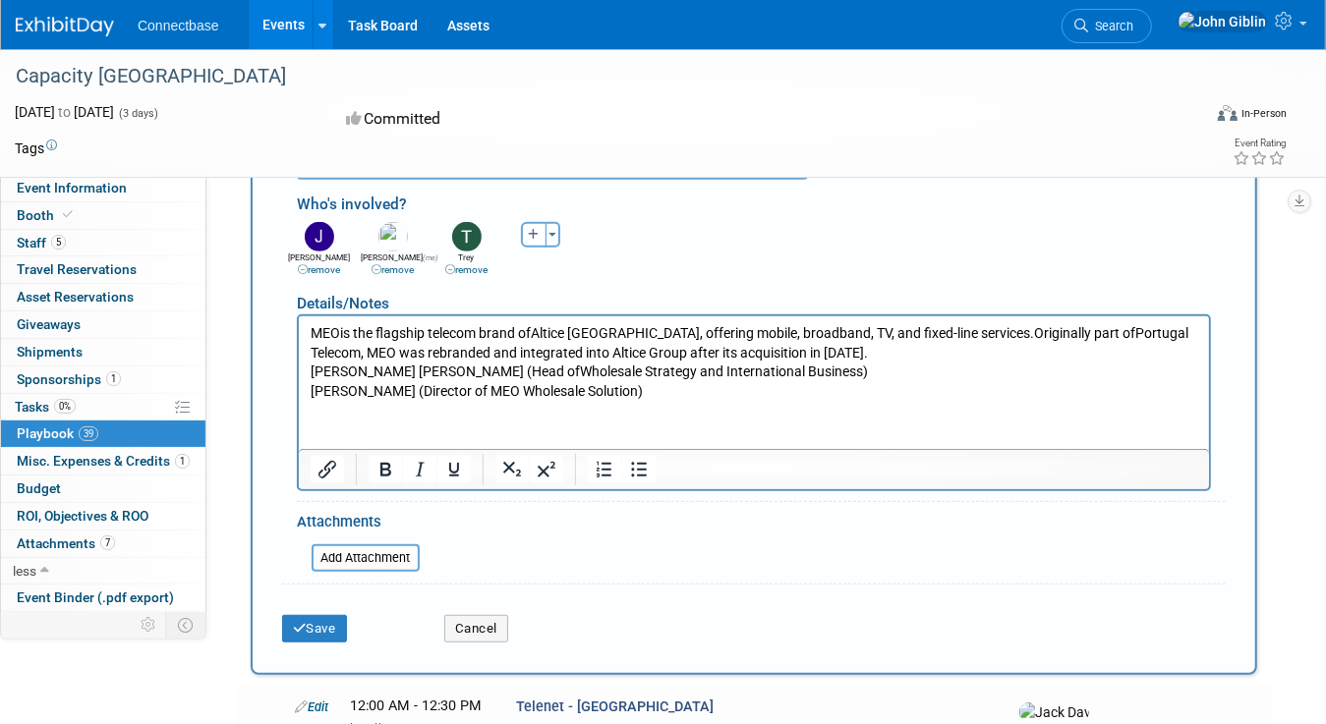
click at [367, 400] on html "MEO is the flagship telecom brand of Altice Portugal , offering mobile, broadba…" at bounding box center [753, 357] width 910 height 85
click at [699, 393] on p "[PERSON_NAME] ( Director of MEO Wholesale Solution)" at bounding box center [753, 391] width 887 height 20
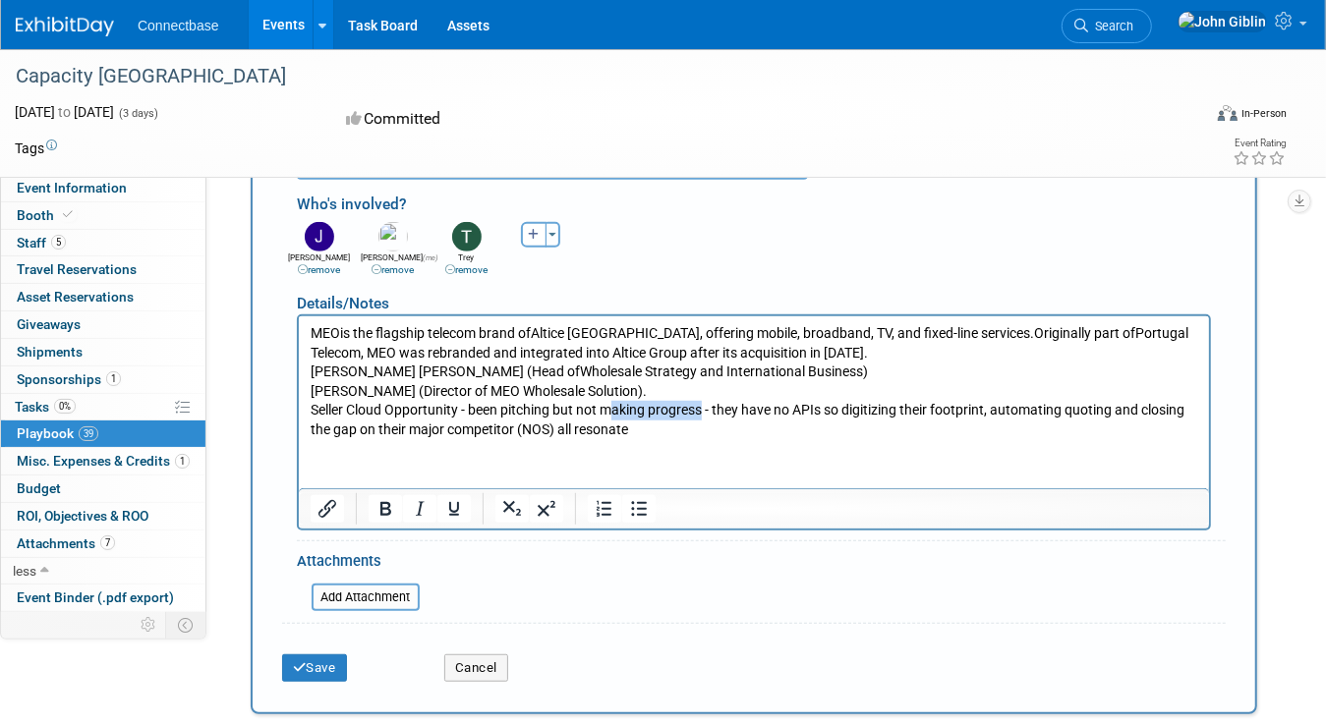
drag, startPoint x: 699, startPoint y: 411, endPoint x: 615, endPoint y: 411, distance: 83.5
click at [615, 411] on p "Seller Cloud Opportunity - been pitching but not making progress - they have no…" at bounding box center [753, 419] width 887 height 38
click at [323, 656] on button "Save" at bounding box center [314, 669] width 65 height 28
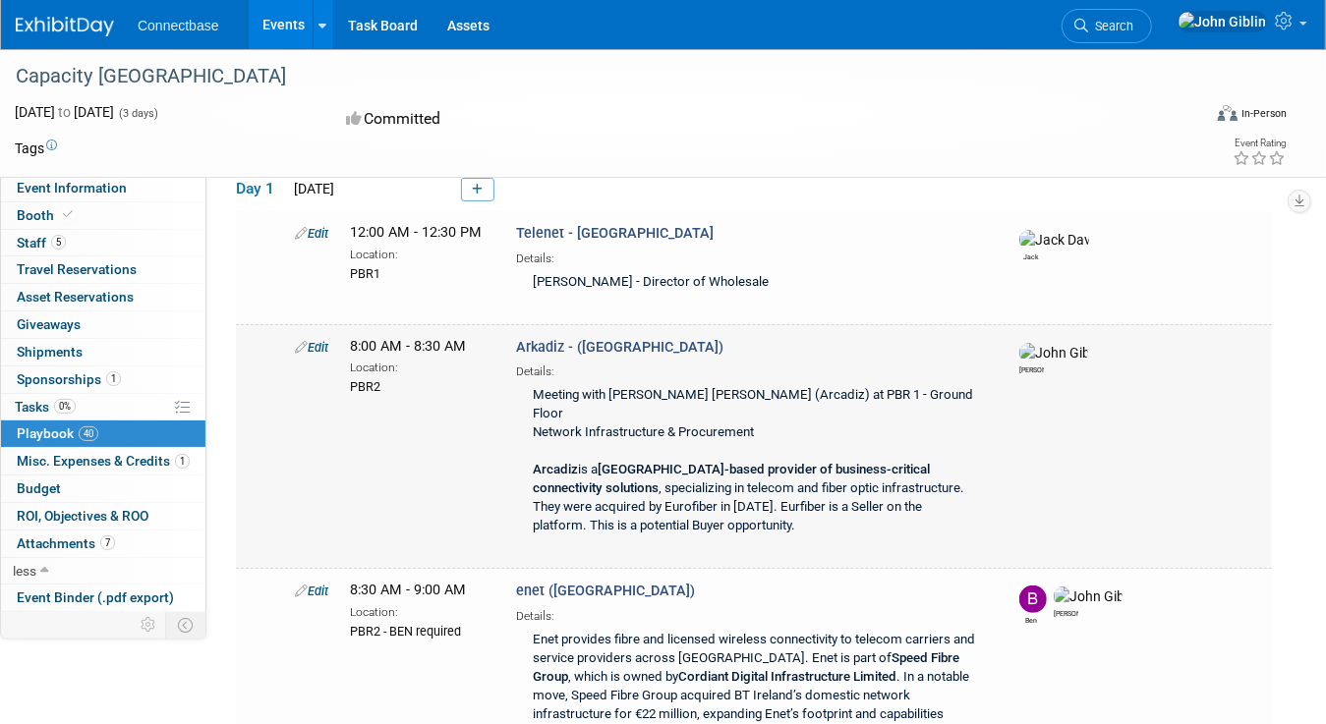
scroll to position [197, 0]
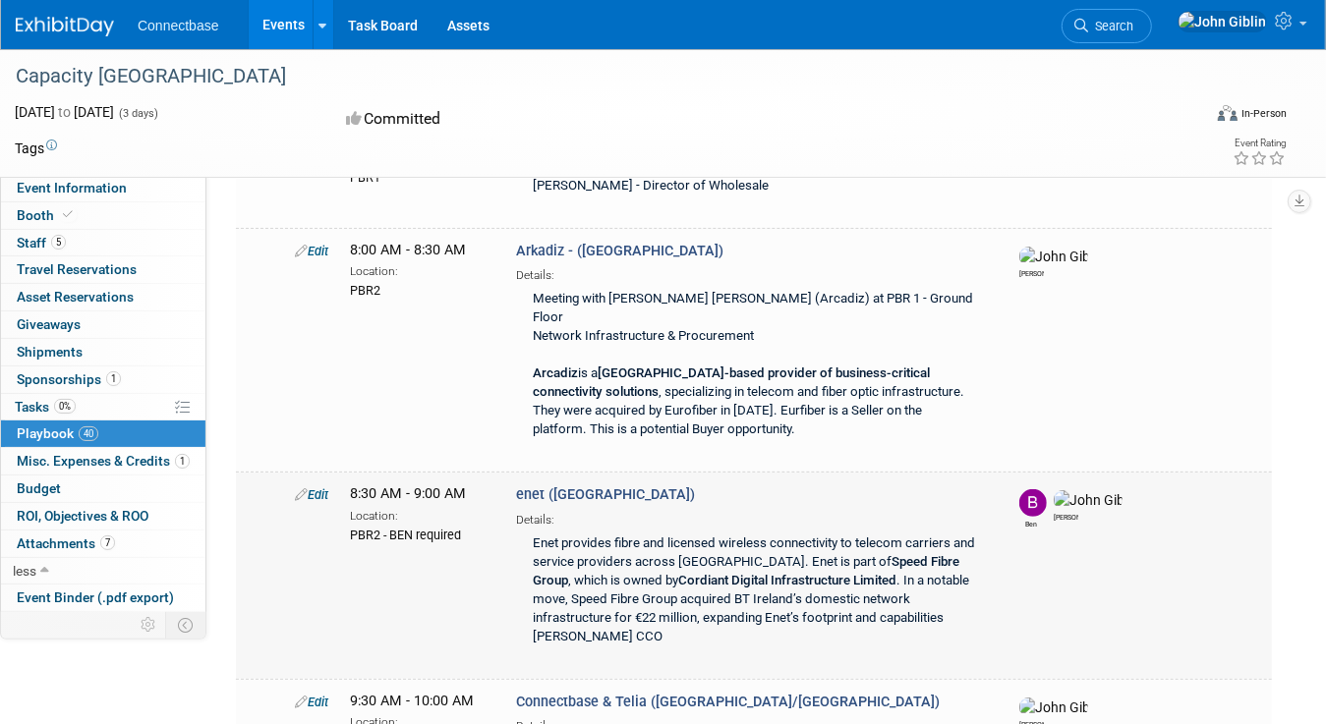
click at [317, 487] on link "Edit" at bounding box center [311, 494] width 33 height 15
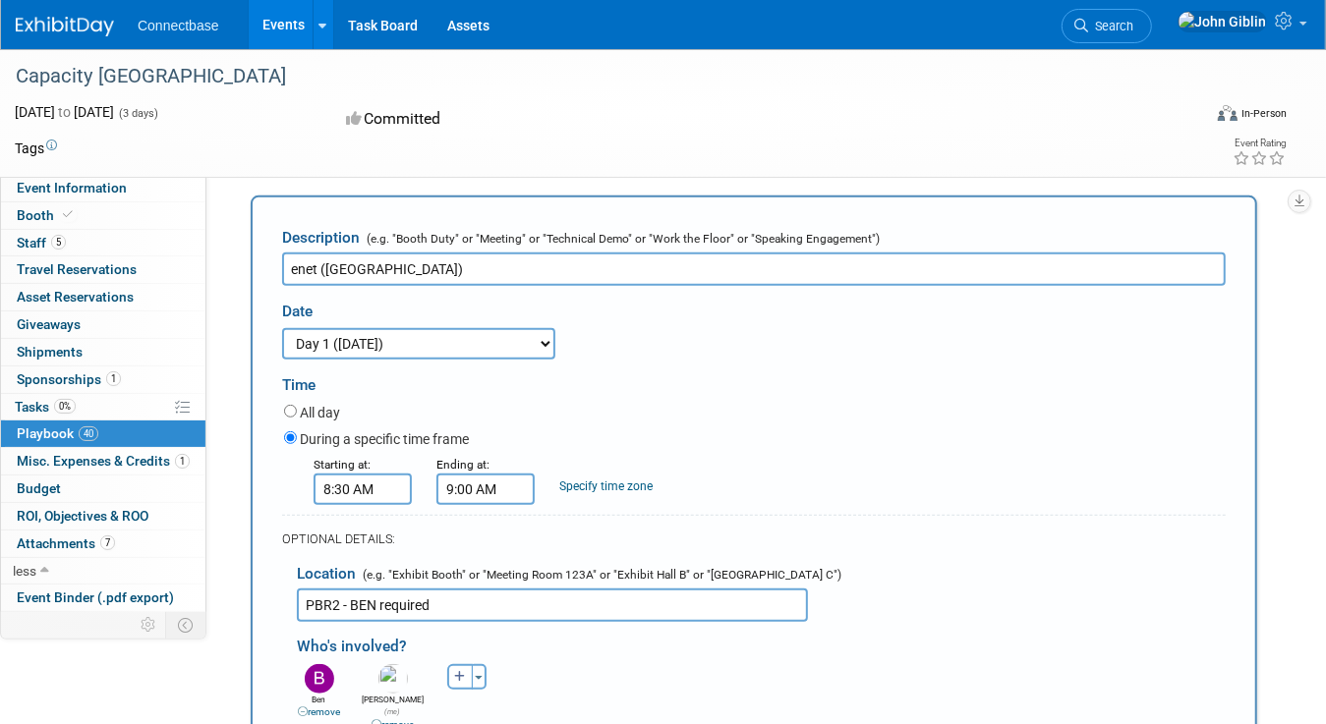
scroll to position [618, 0]
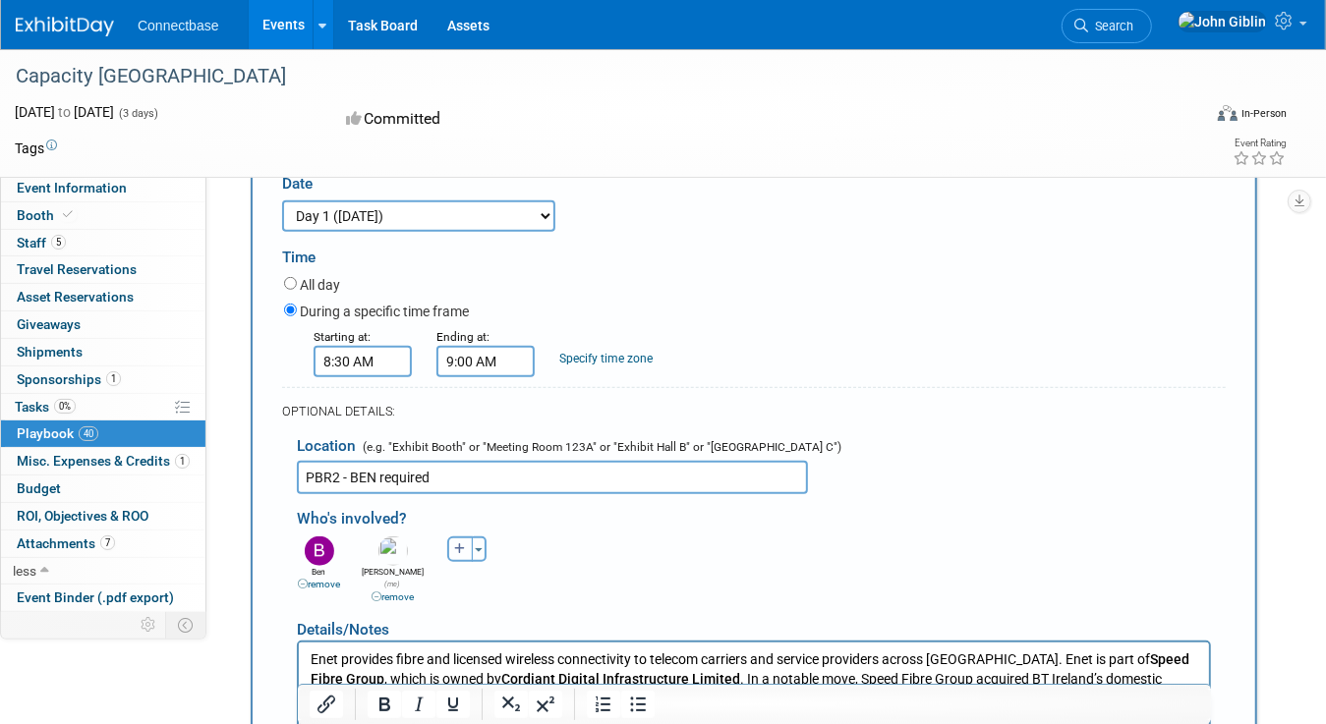
click at [462, 543] on icon "button" at bounding box center [460, 549] width 12 height 12
select select
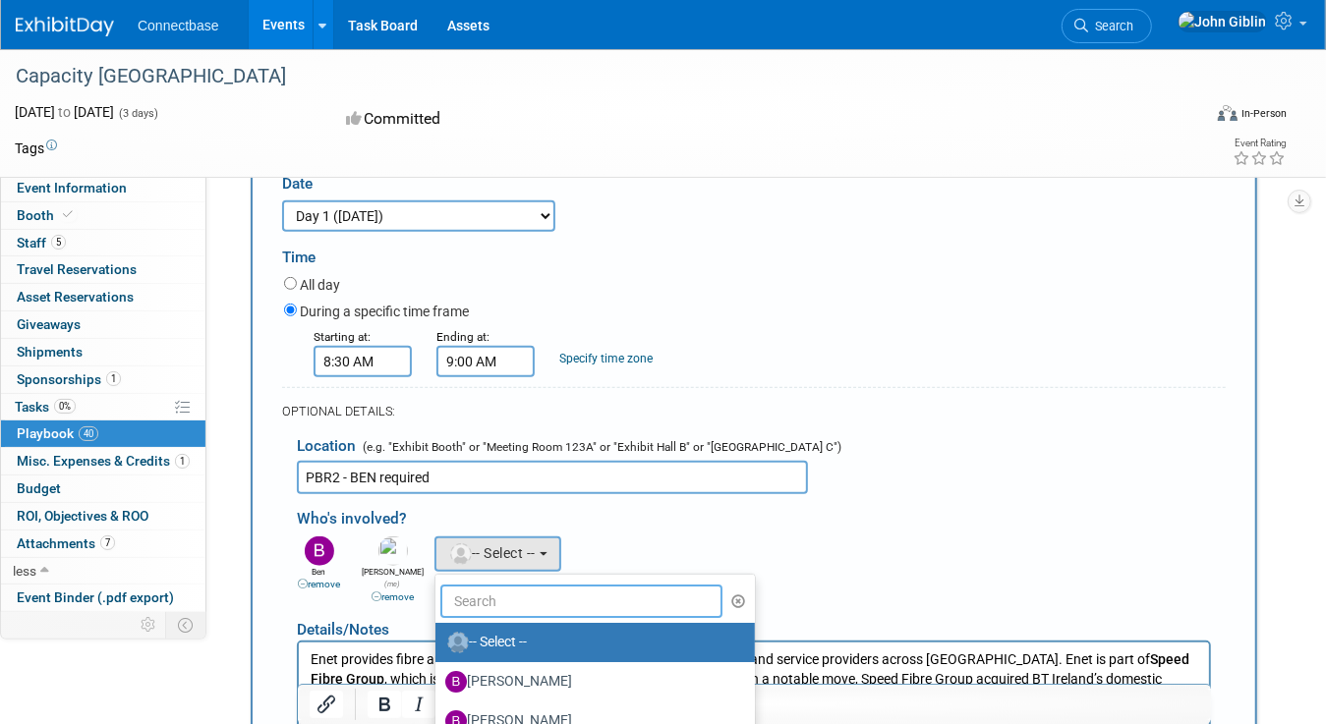
click at [473, 585] on input "text" at bounding box center [581, 601] width 282 height 33
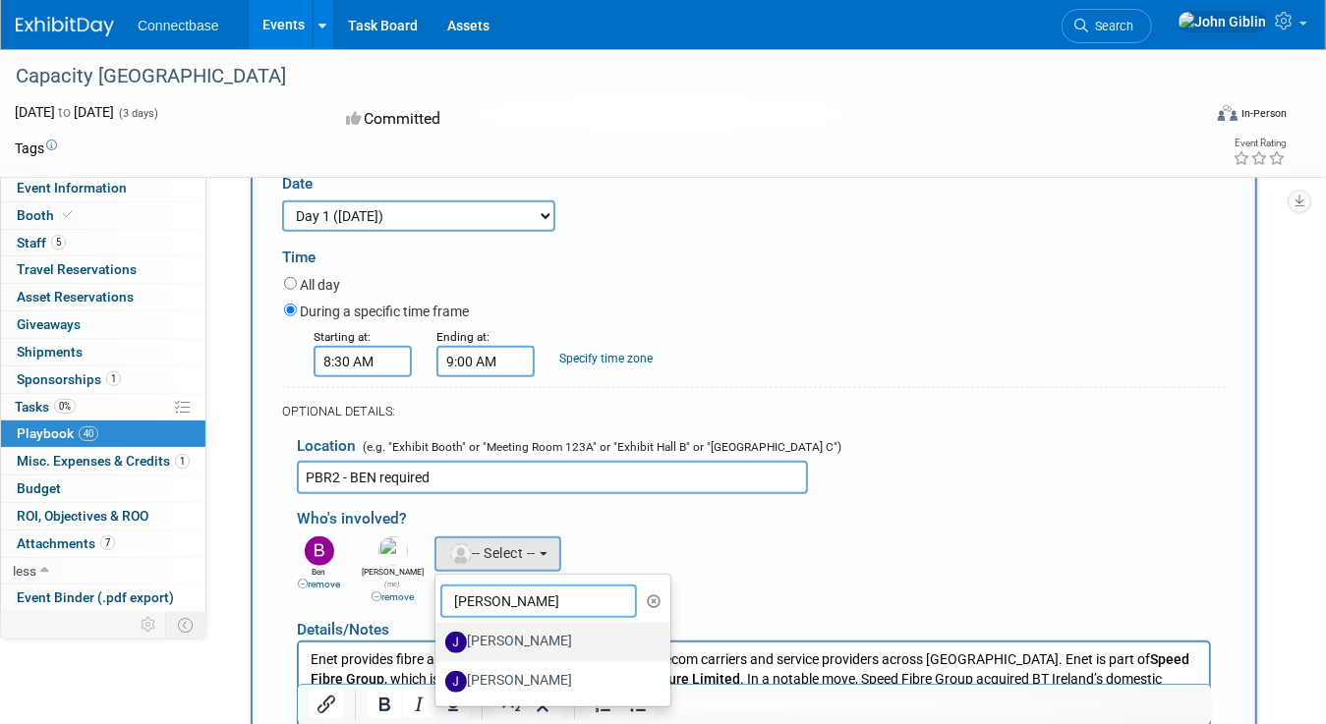
type input "[PERSON_NAME]"
click at [494, 627] on label "[PERSON_NAME]" at bounding box center [547, 642] width 205 height 31
click at [438, 634] on input "[PERSON_NAME]" at bounding box center [432, 640] width 13 height 13
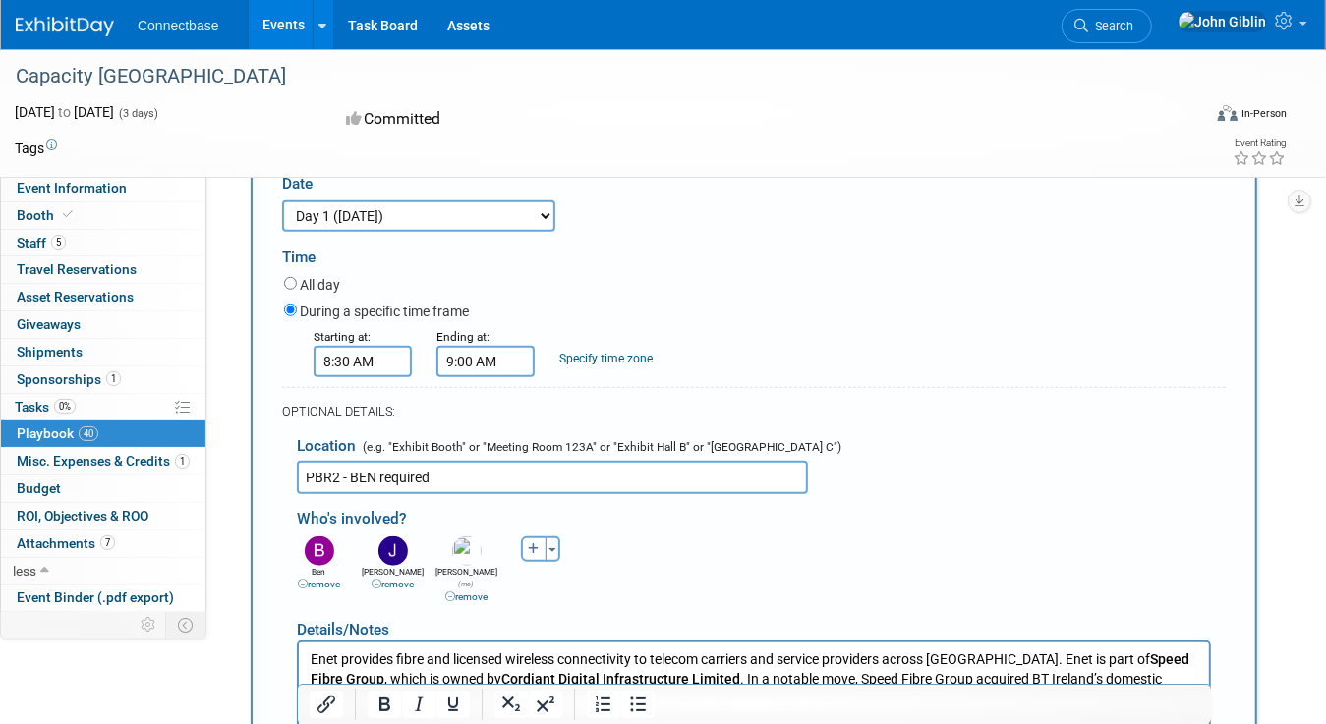
click at [529, 543] on icon "button" at bounding box center [534, 549] width 12 height 12
select select
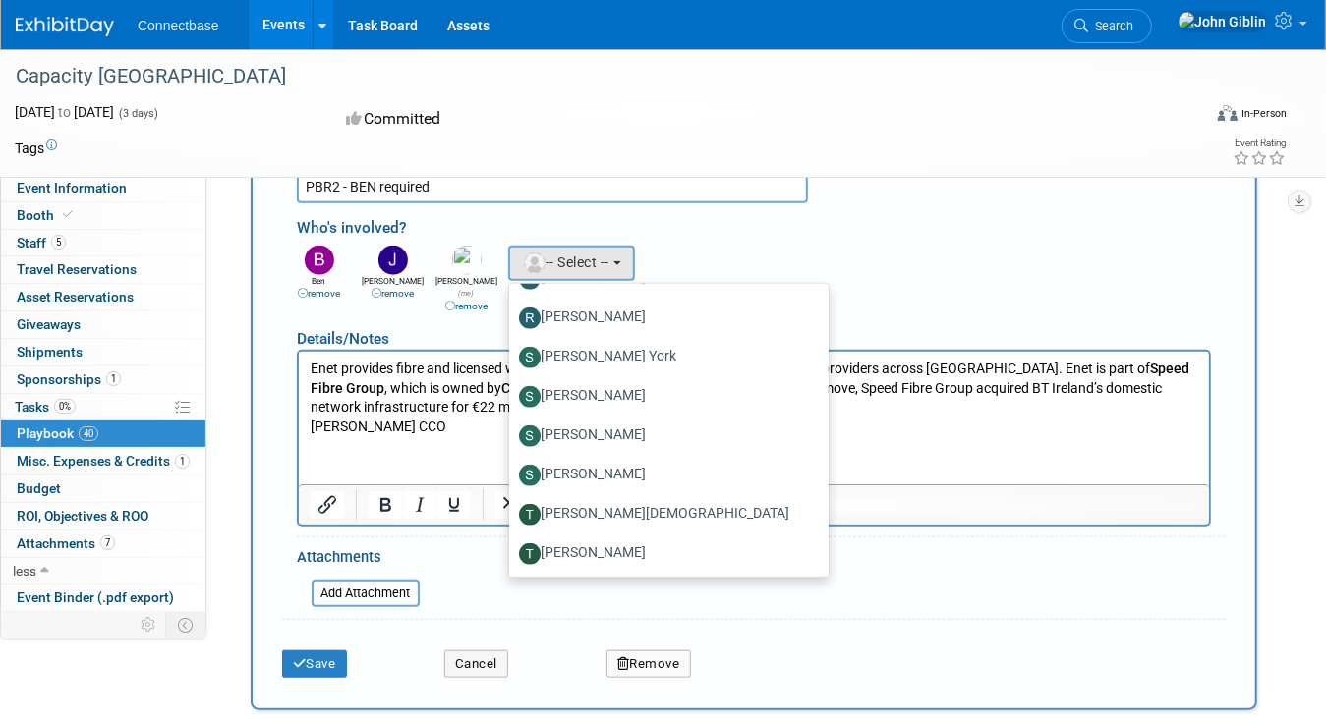
scroll to position [919, 0]
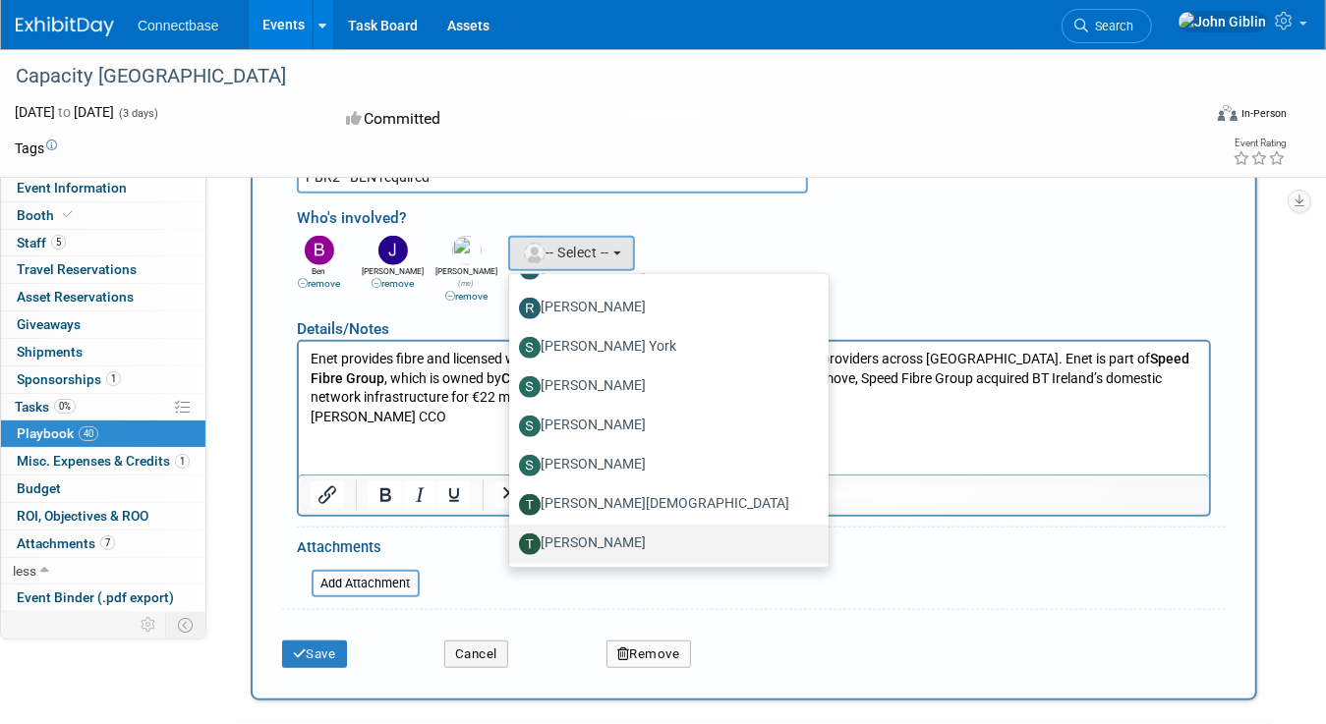
click at [538, 534] on img at bounding box center [530, 545] width 22 height 22
click at [512, 536] on input "[PERSON_NAME]" at bounding box center [505, 542] width 13 height 13
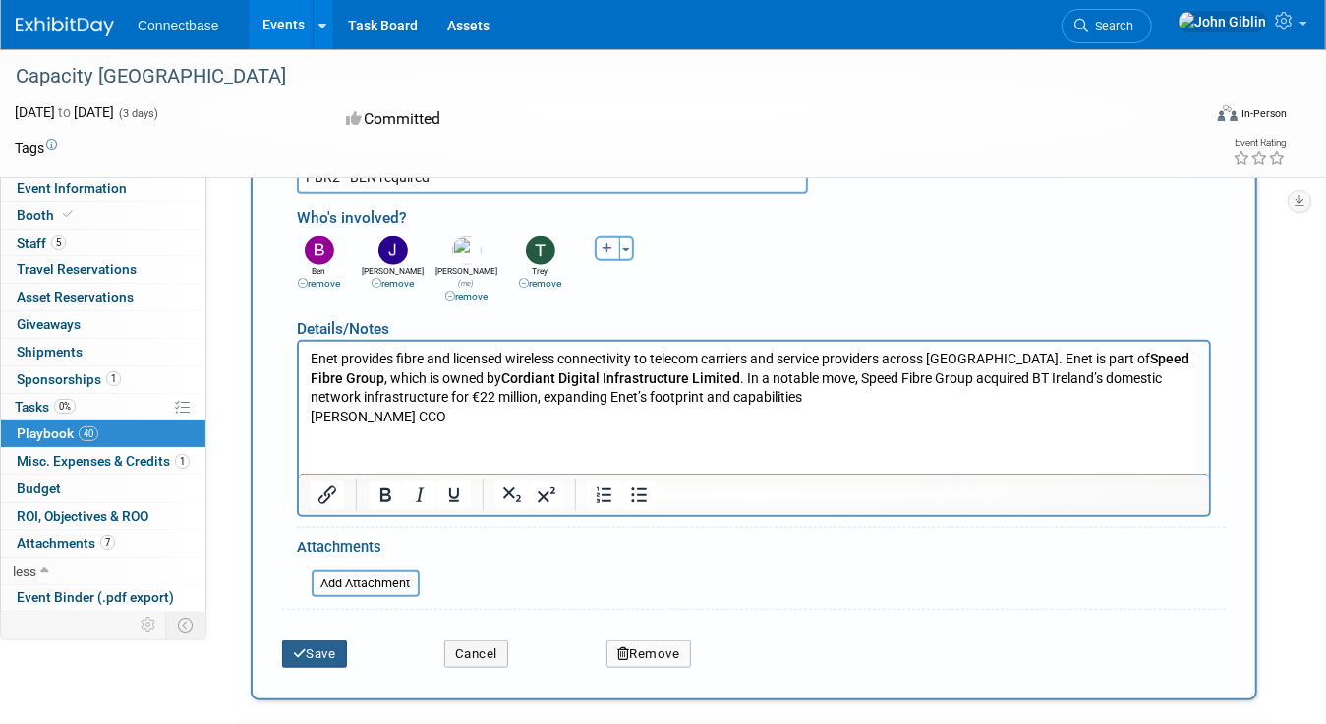
click at [332, 641] on button "Save" at bounding box center [314, 655] width 65 height 28
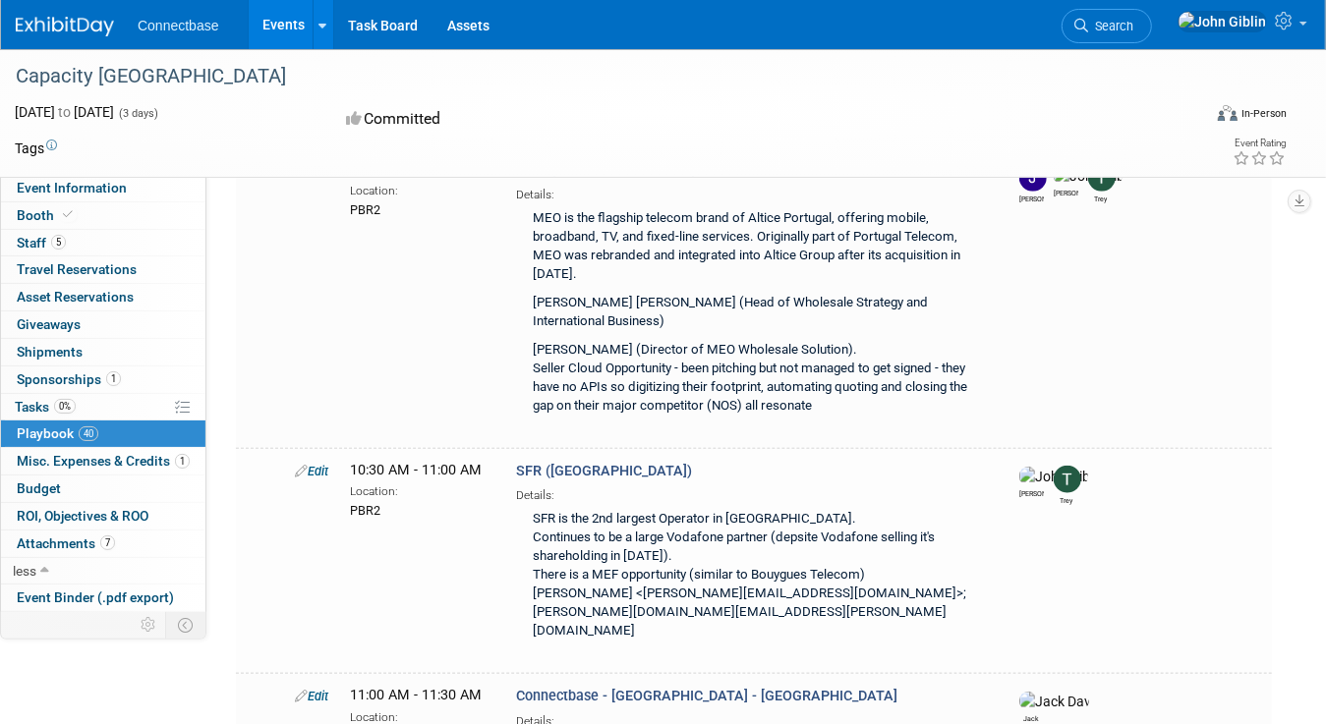
scroll to position [1081, 0]
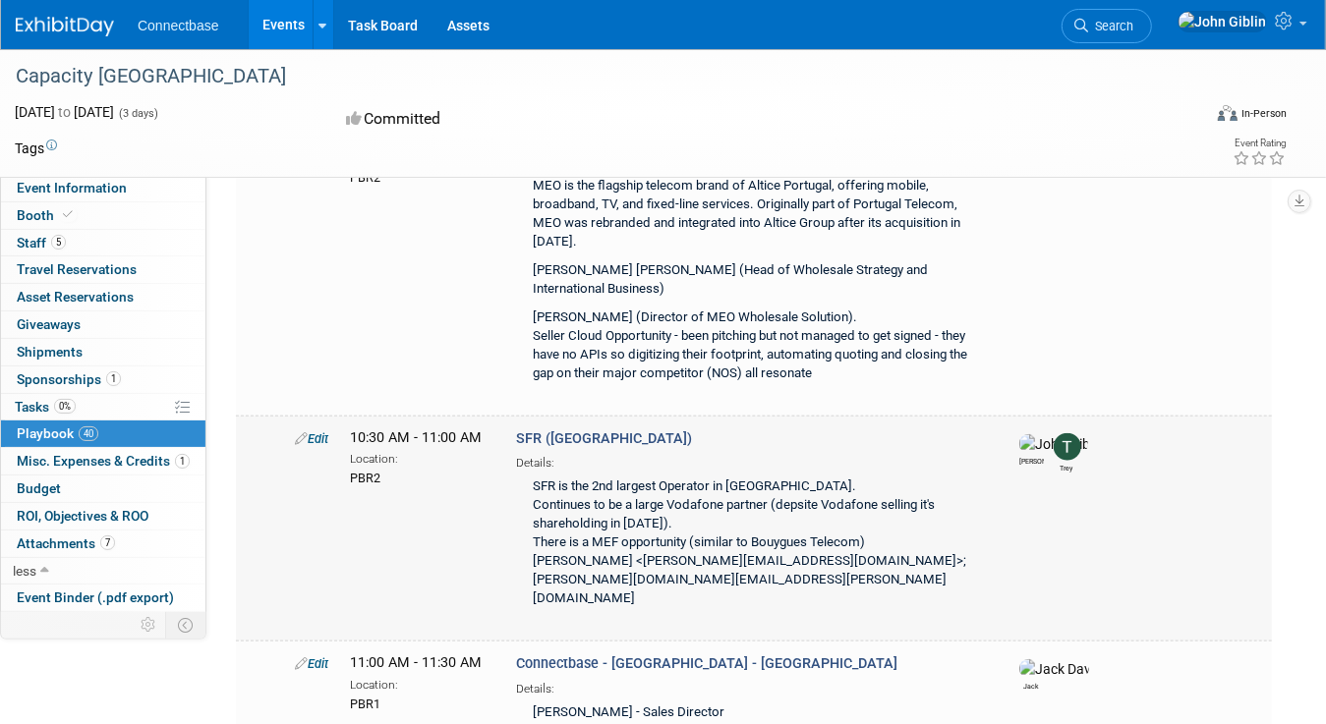
click at [306, 432] on icon at bounding box center [301, 438] width 13 height 13
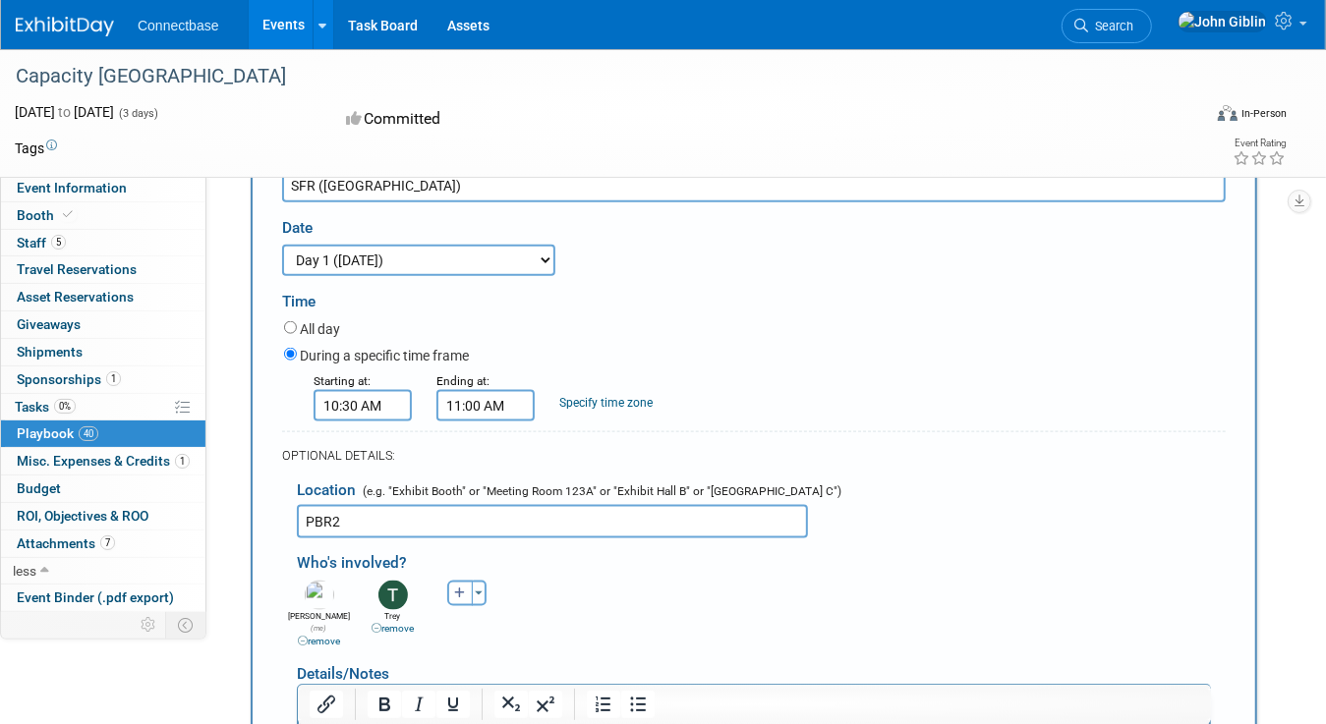
scroll to position [1404, 0]
drag, startPoint x: 597, startPoint y: 719, endPoint x: 586, endPoint y: 720, distance: 10.9
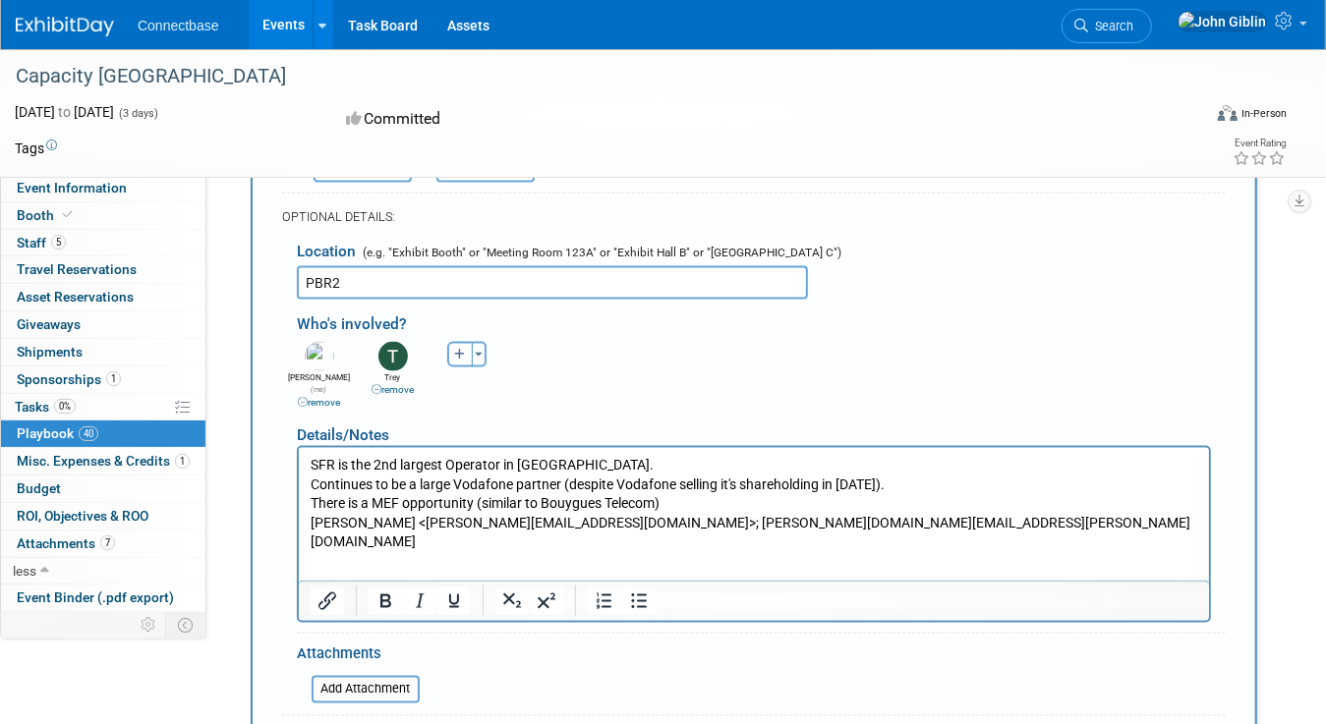
scroll to position [1699, 0]
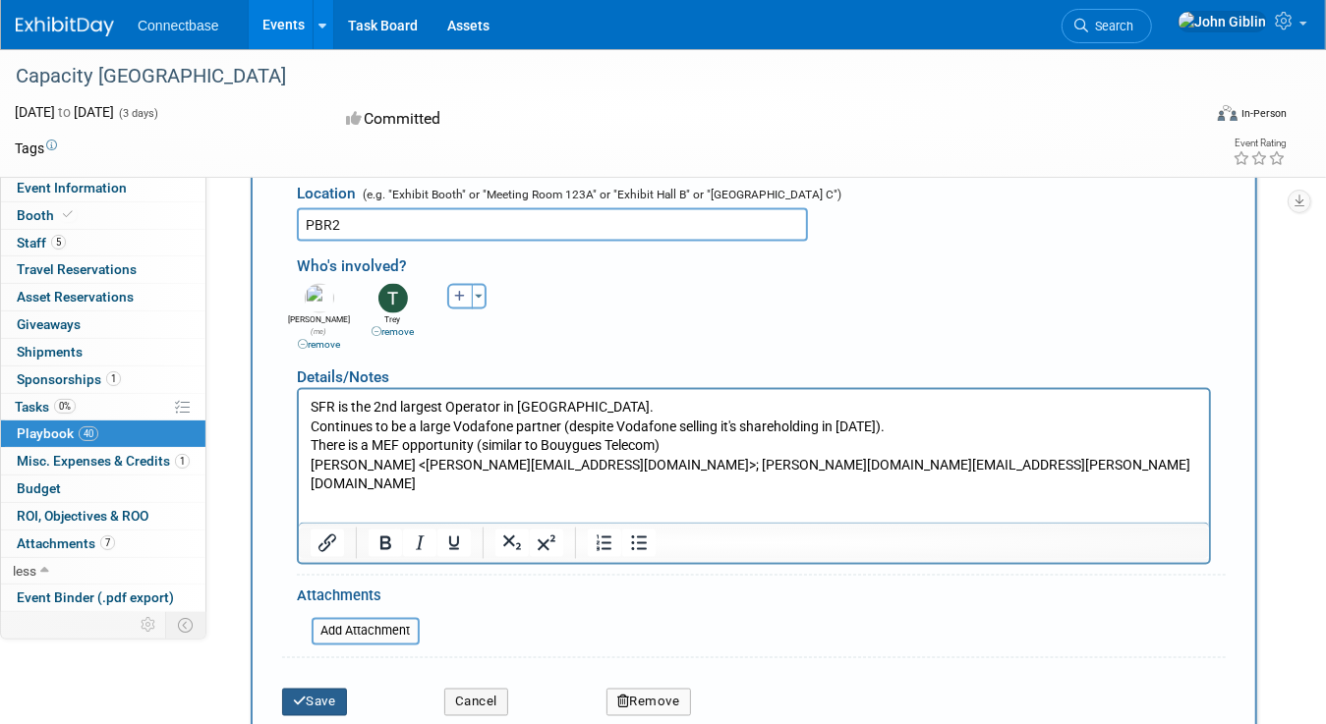
click at [332, 689] on button "Save" at bounding box center [314, 703] width 65 height 28
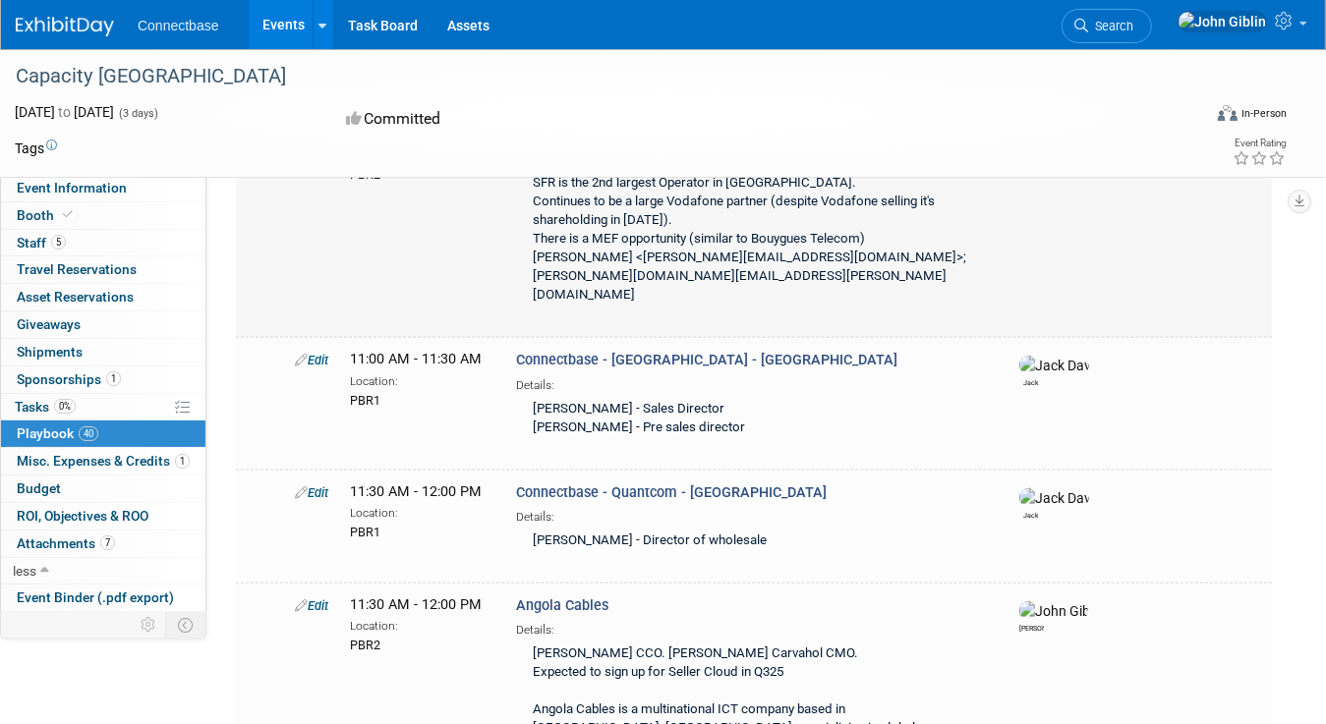
scroll to position [1483, 0]
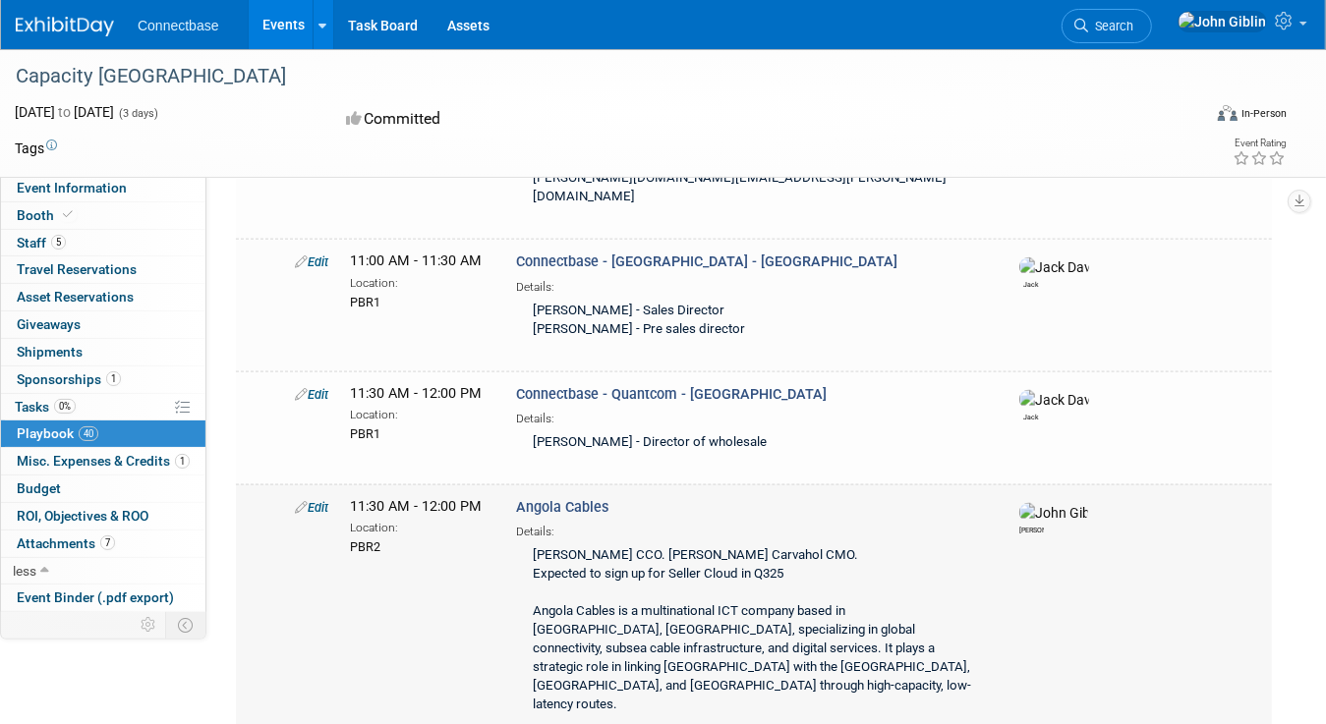
click at [317, 500] on link "Edit" at bounding box center [311, 507] width 33 height 15
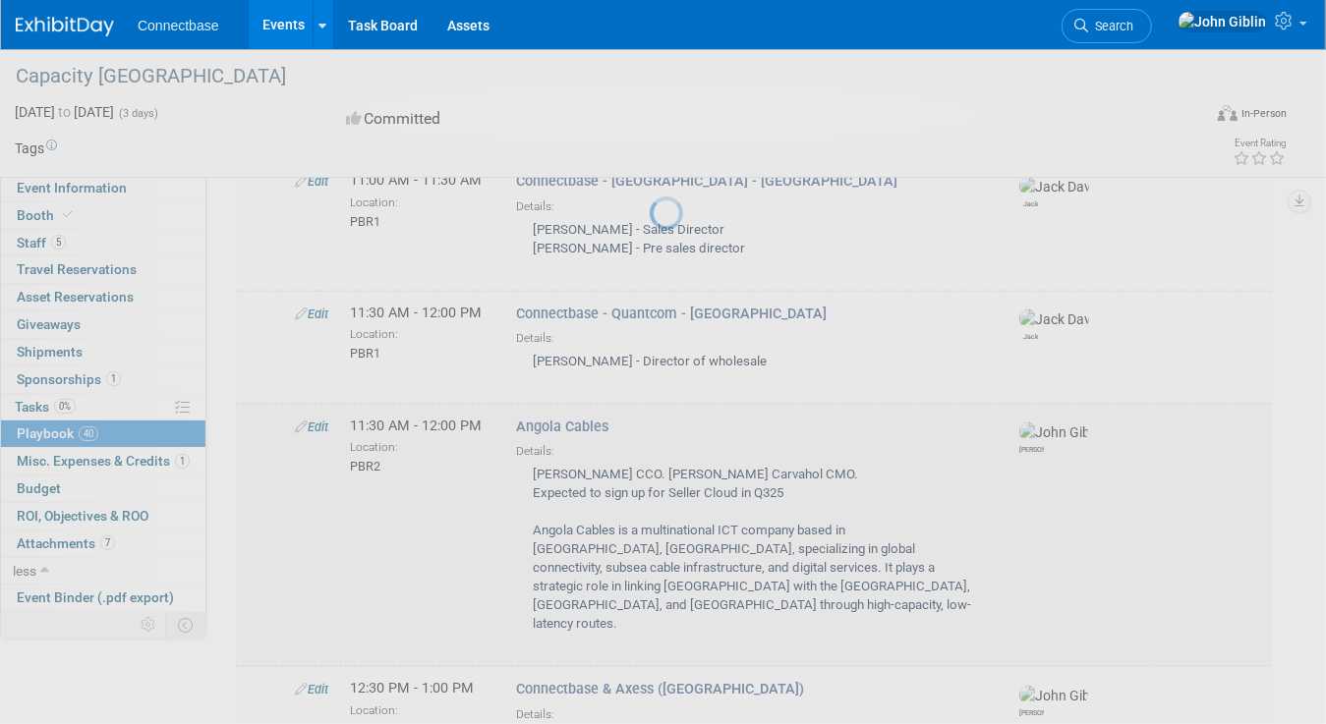
select select "5a309a58-1caa-4a1e-b031-5fcebf7888a3"
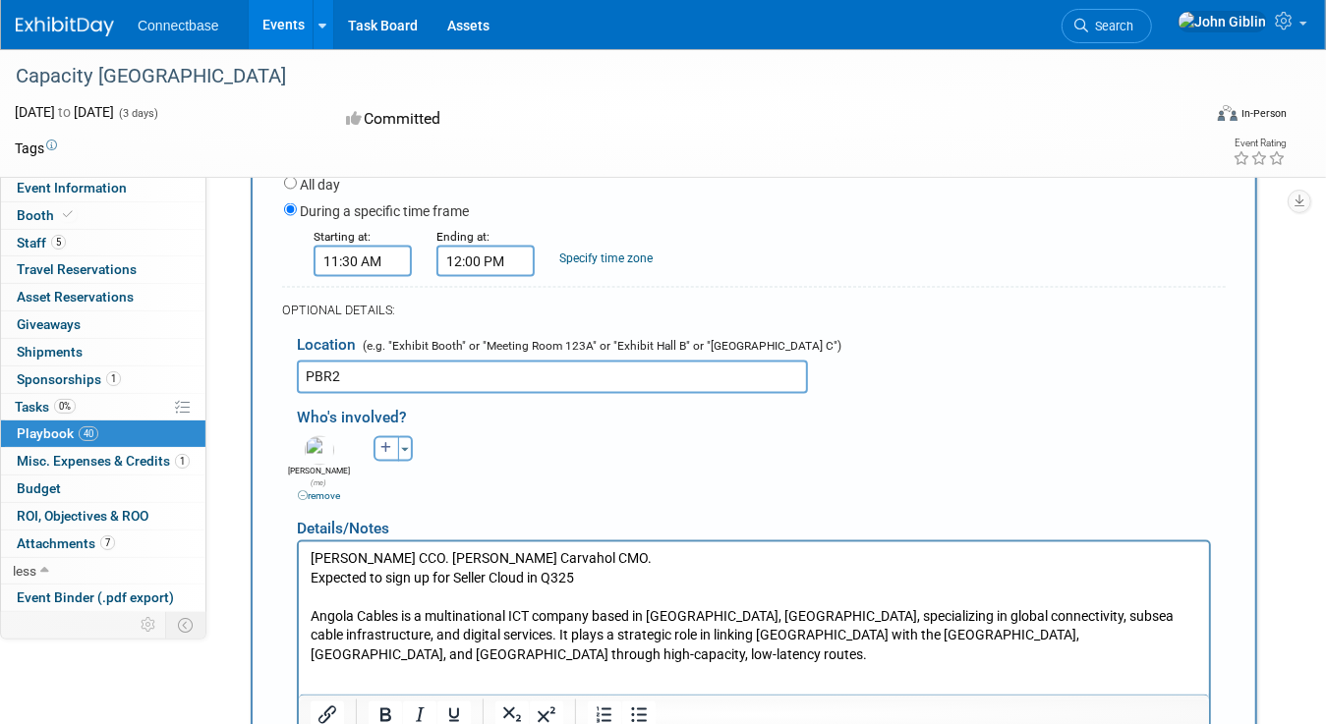
scroll to position [2031, 0]
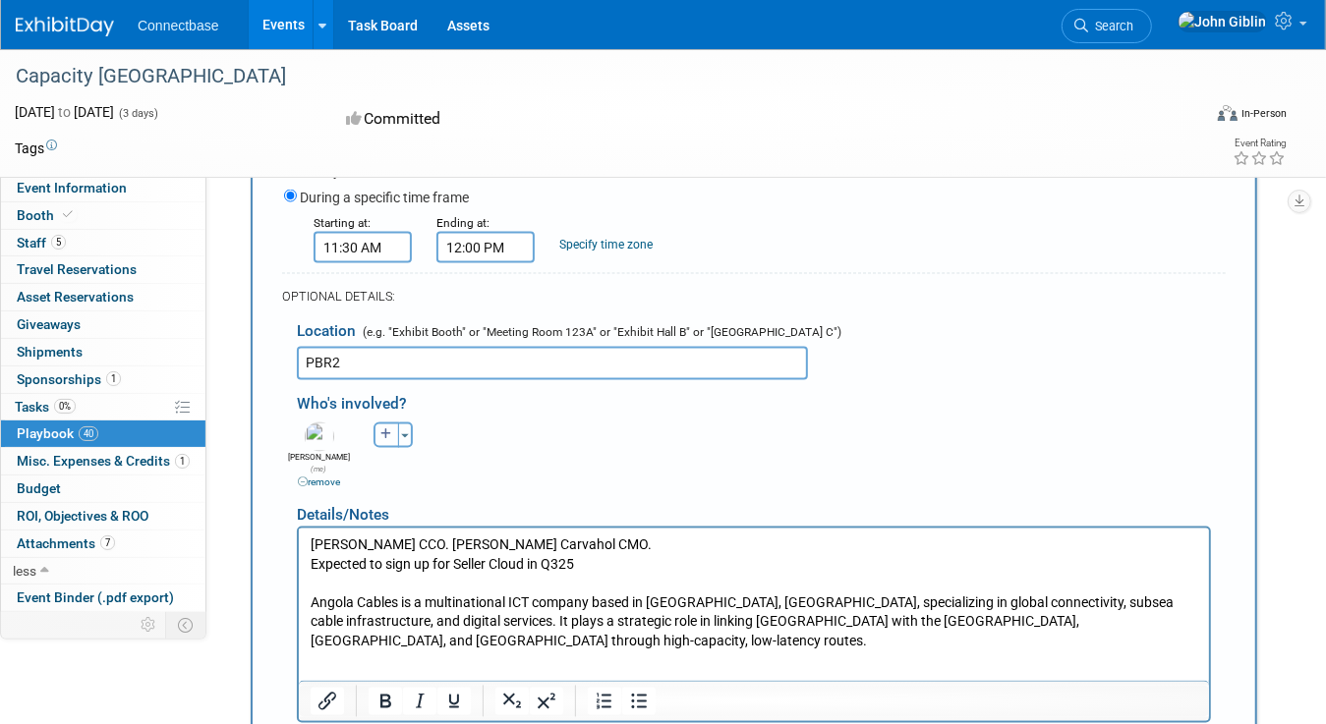
click at [384, 429] on icon "button" at bounding box center [386, 435] width 12 height 12
select select
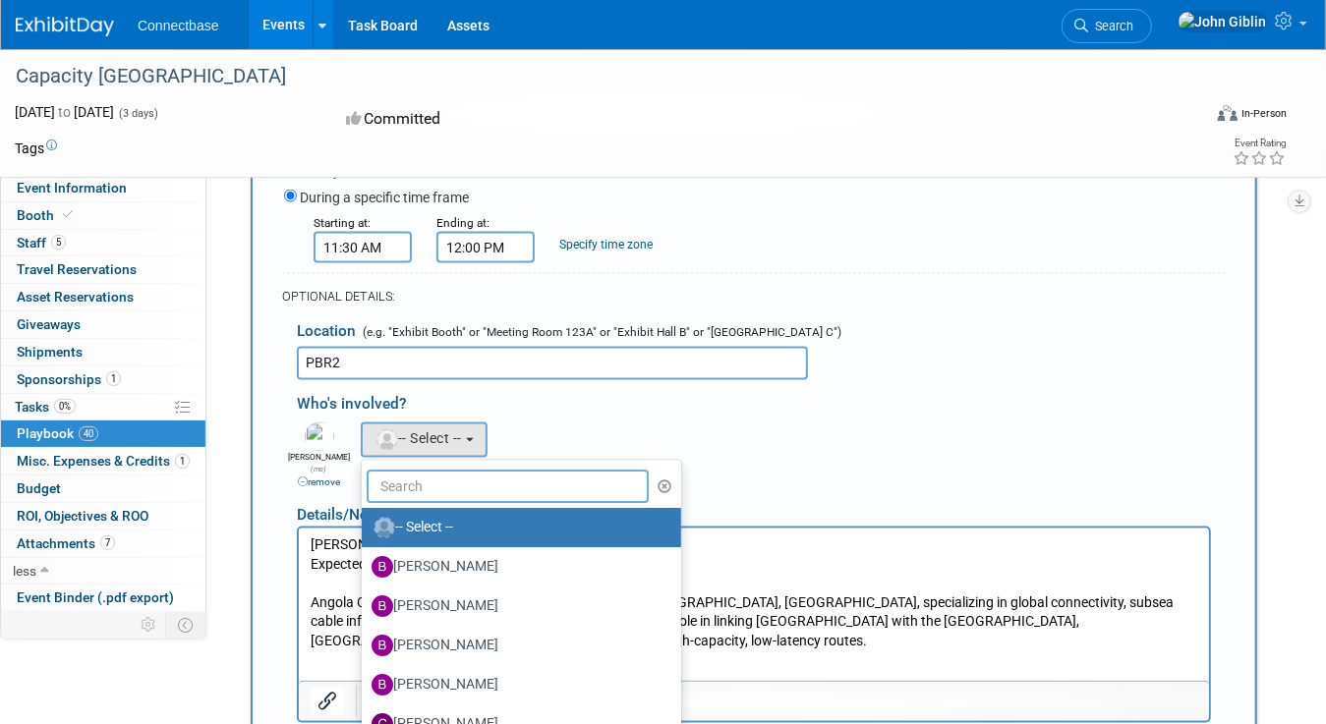
click at [408, 471] on input "text" at bounding box center [508, 487] width 282 height 33
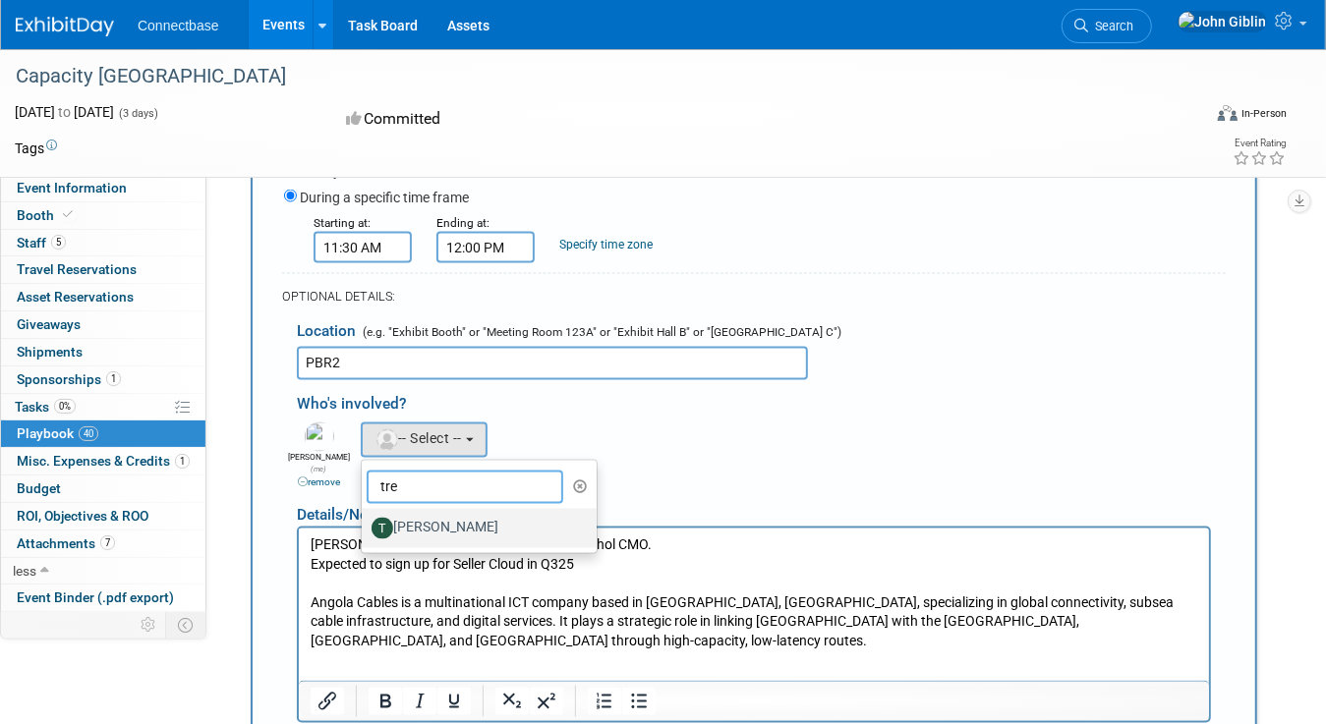
type input "tre"
drag, startPoint x: 420, startPoint y: 421, endPoint x: 121, endPoint y: 13, distance: 505.6
click at [420, 513] on label "[PERSON_NAME]" at bounding box center [474, 528] width 205 height 31
click at [365, 520] on input "[PERSON_NAME]" at bounding box center [358, 526] width 13 height 13
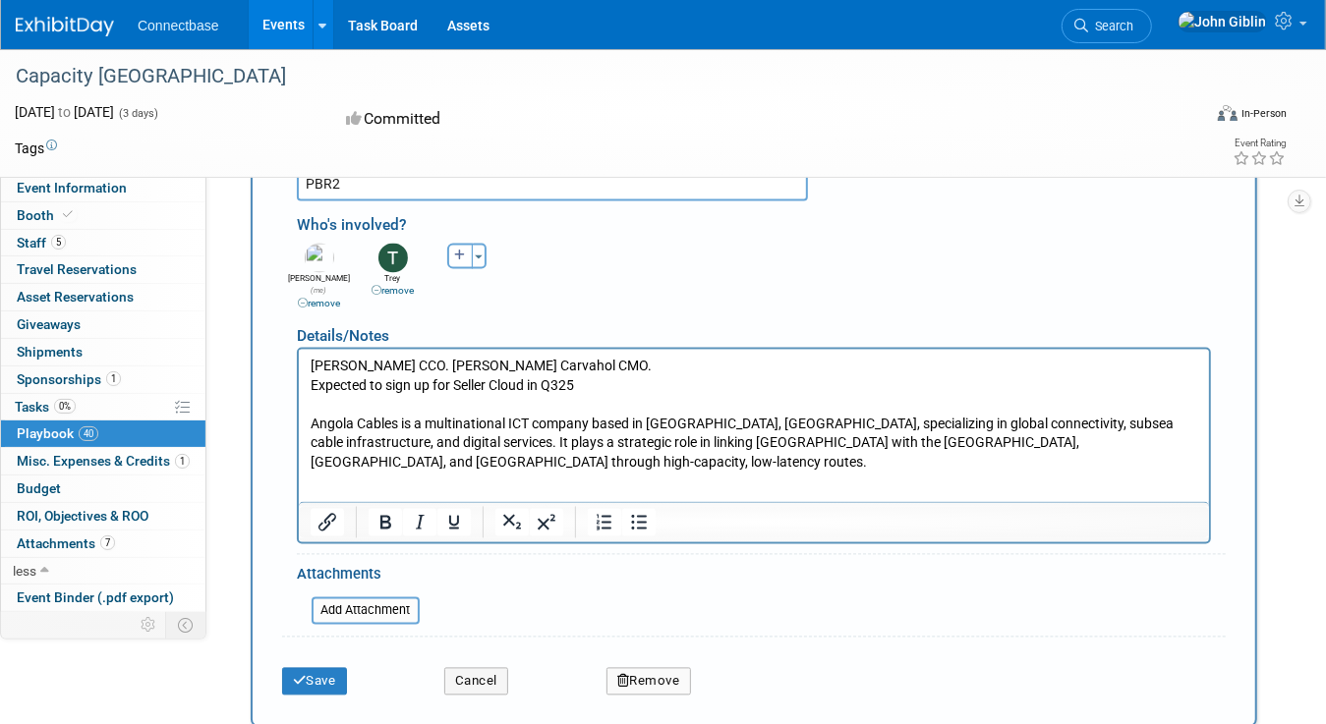
scroll to position [2228, 0]
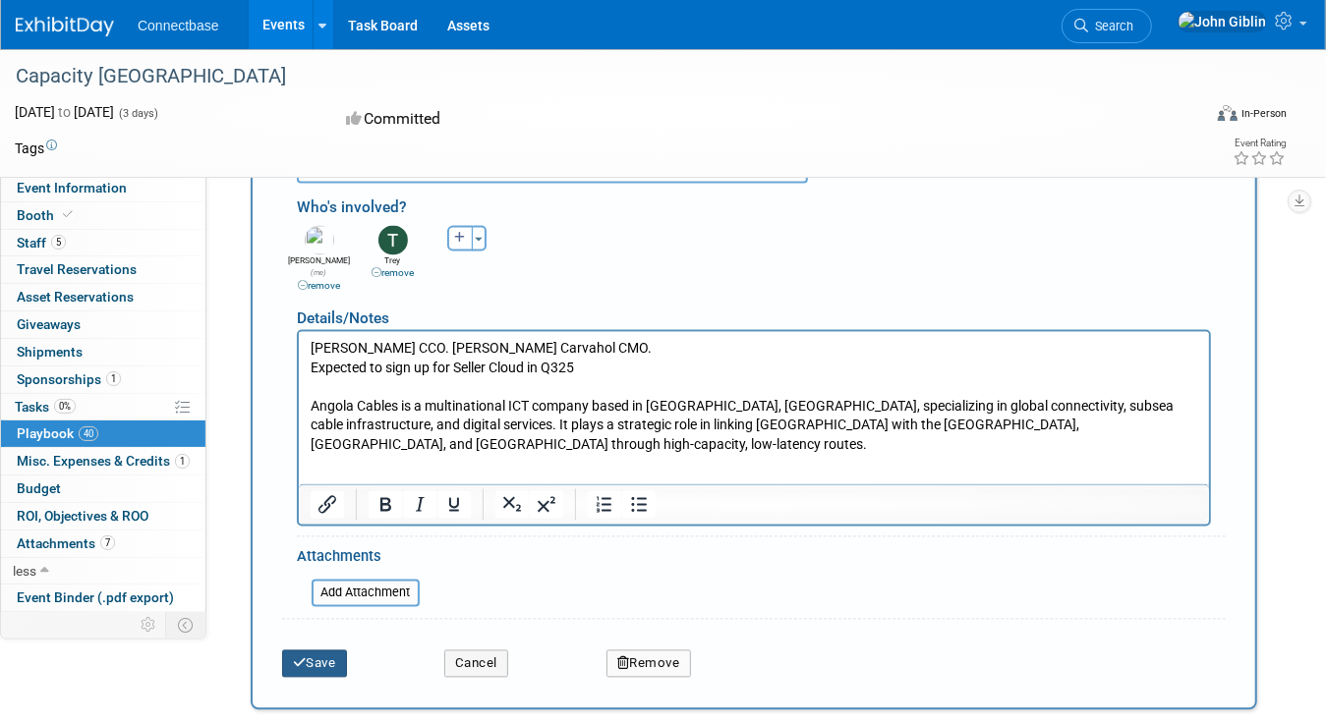
click at [311, 651] on button "Save" at bounding box center [314, 665] width 65 height 28
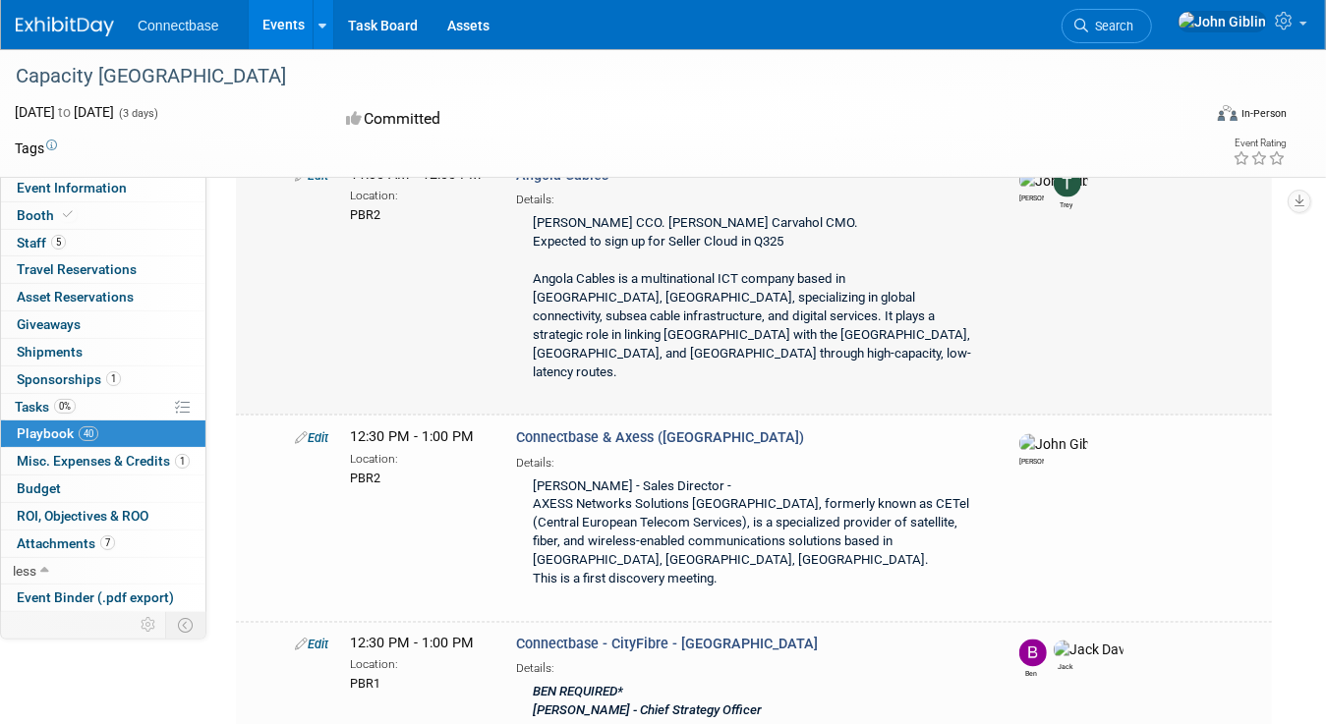
scroll to position [2012, 0]
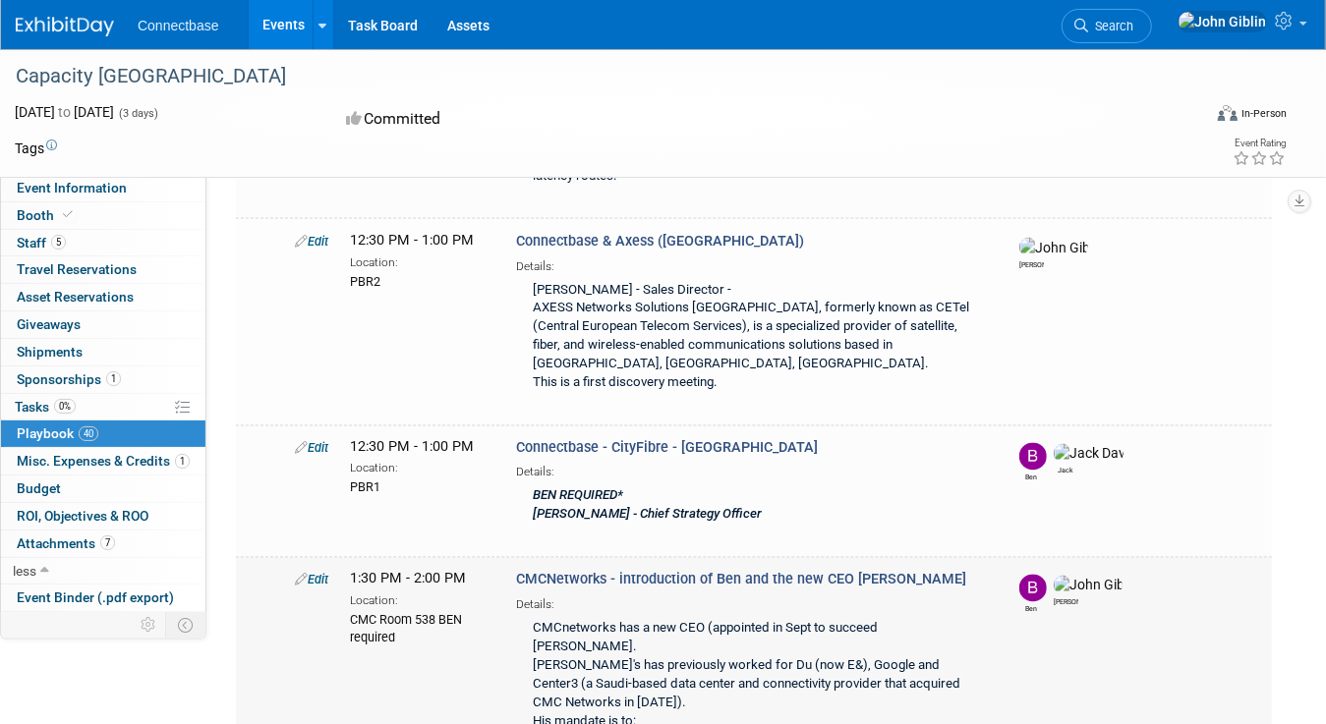
click at [322, 573] on link "Edit" at bounding box center [311, 580] width 33 height 15
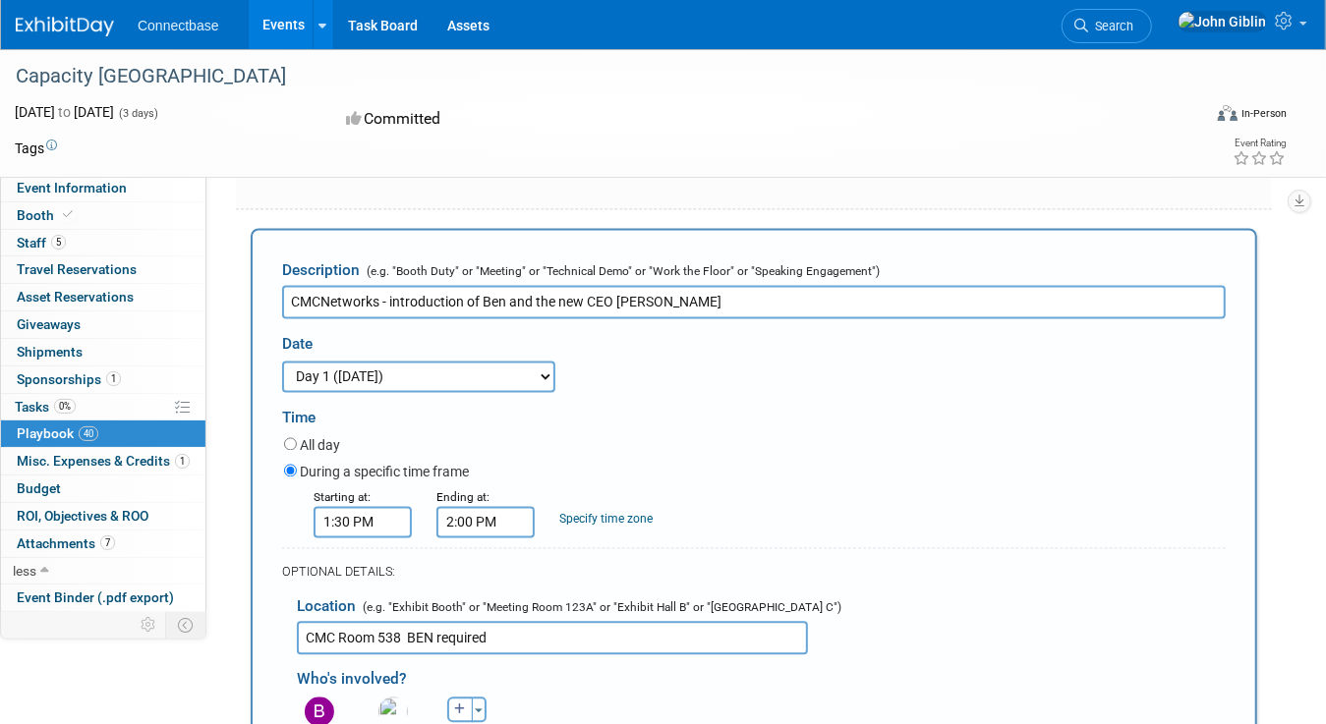
scroll to position [2396, 0]
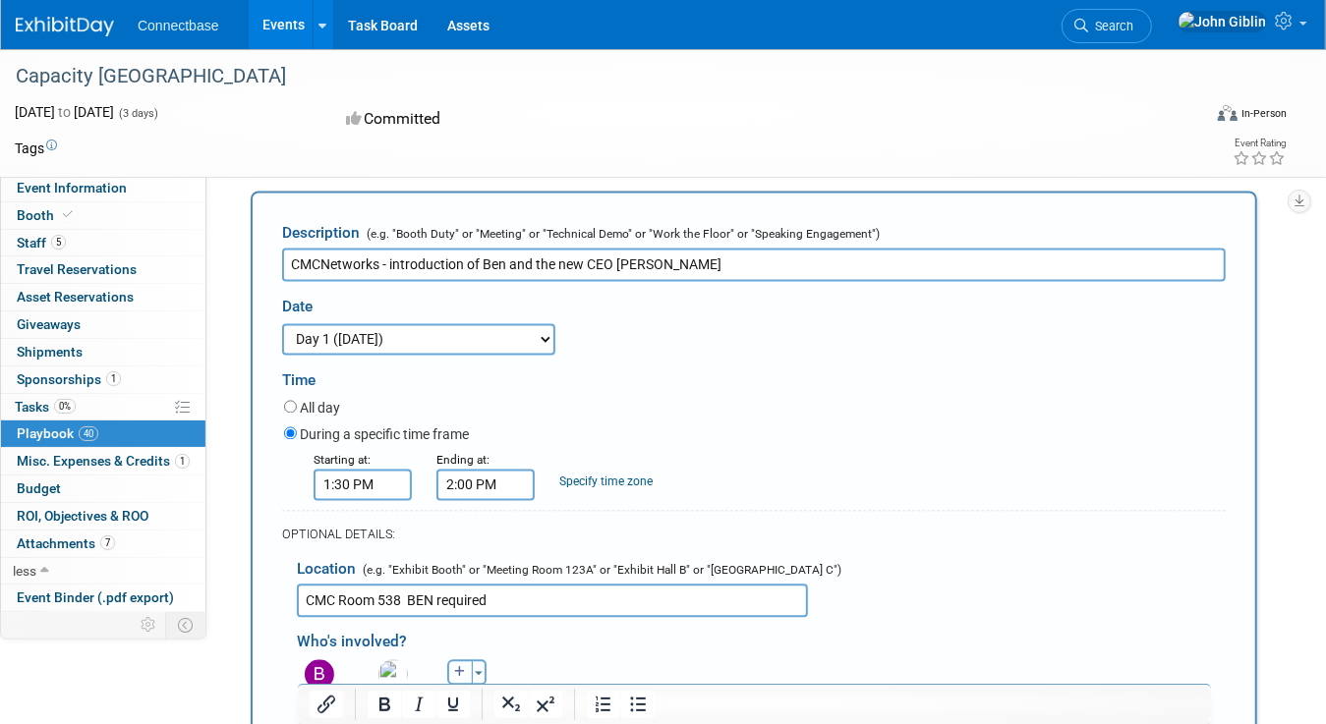
click at [455, 666] on icon "button" at bounding box center [460, 672] width 12 height 12
select select
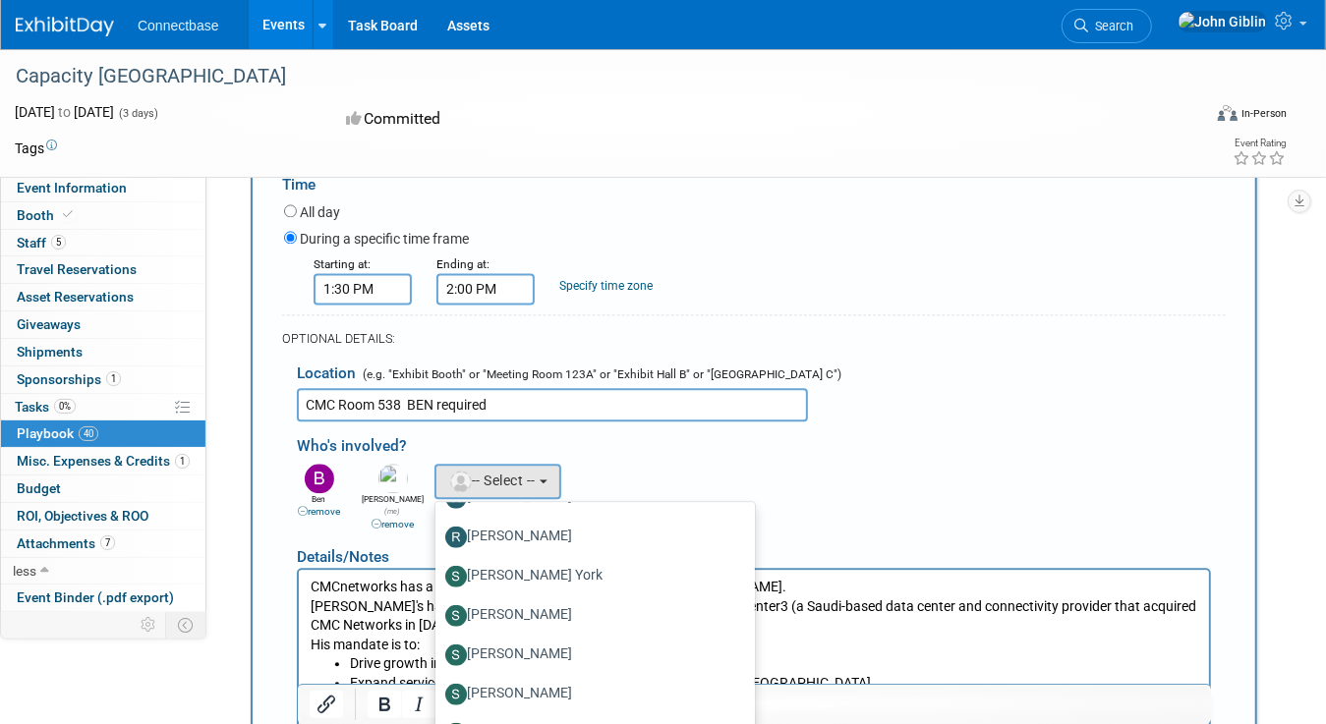
scroll to position [2593, 0]
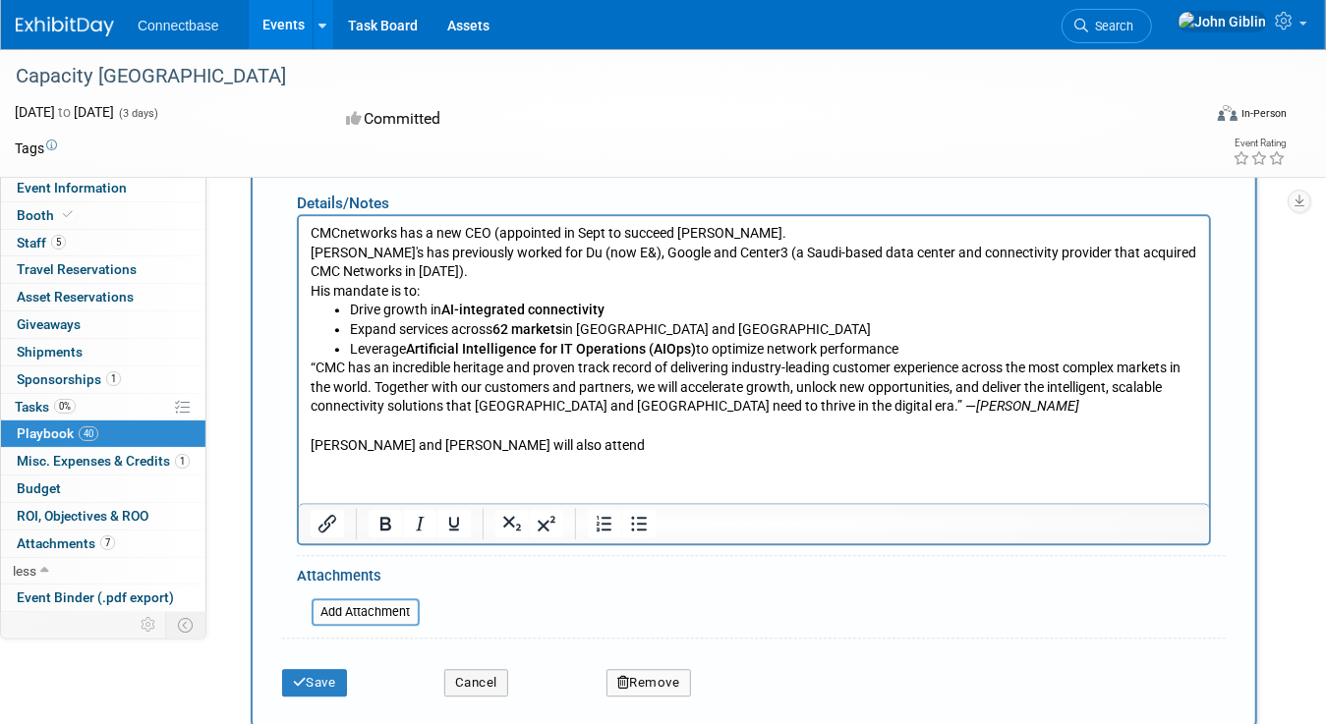
scroll to position [2986, 0]
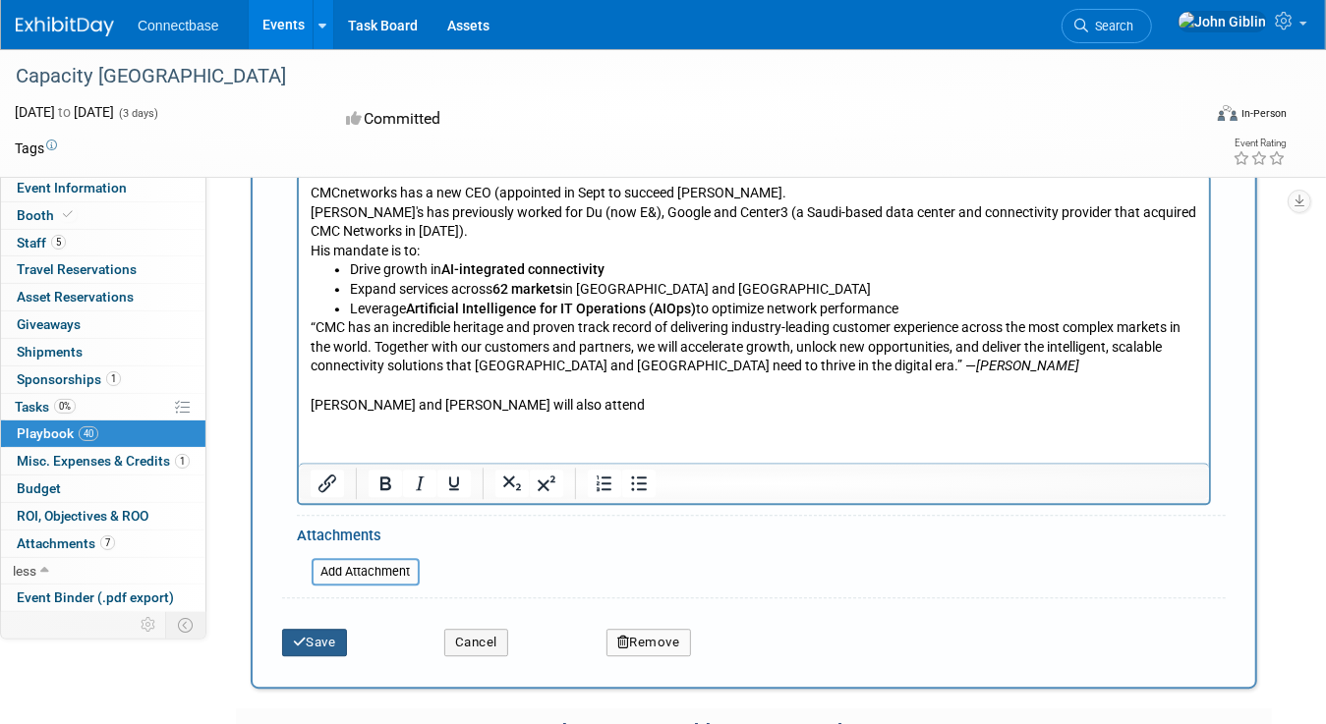
click at [305, 629] on button "Save" at bounding box center [314, 643] width 65 height 28
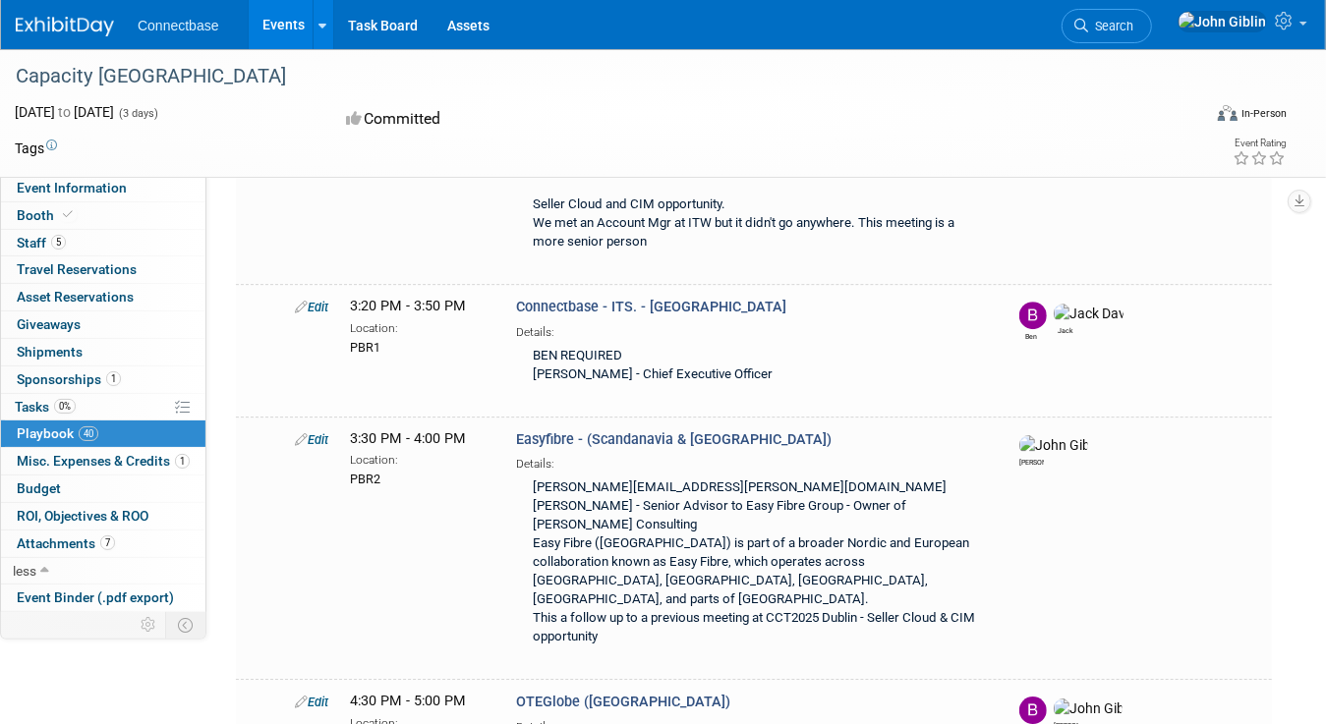
scroll to position [3654, 0]
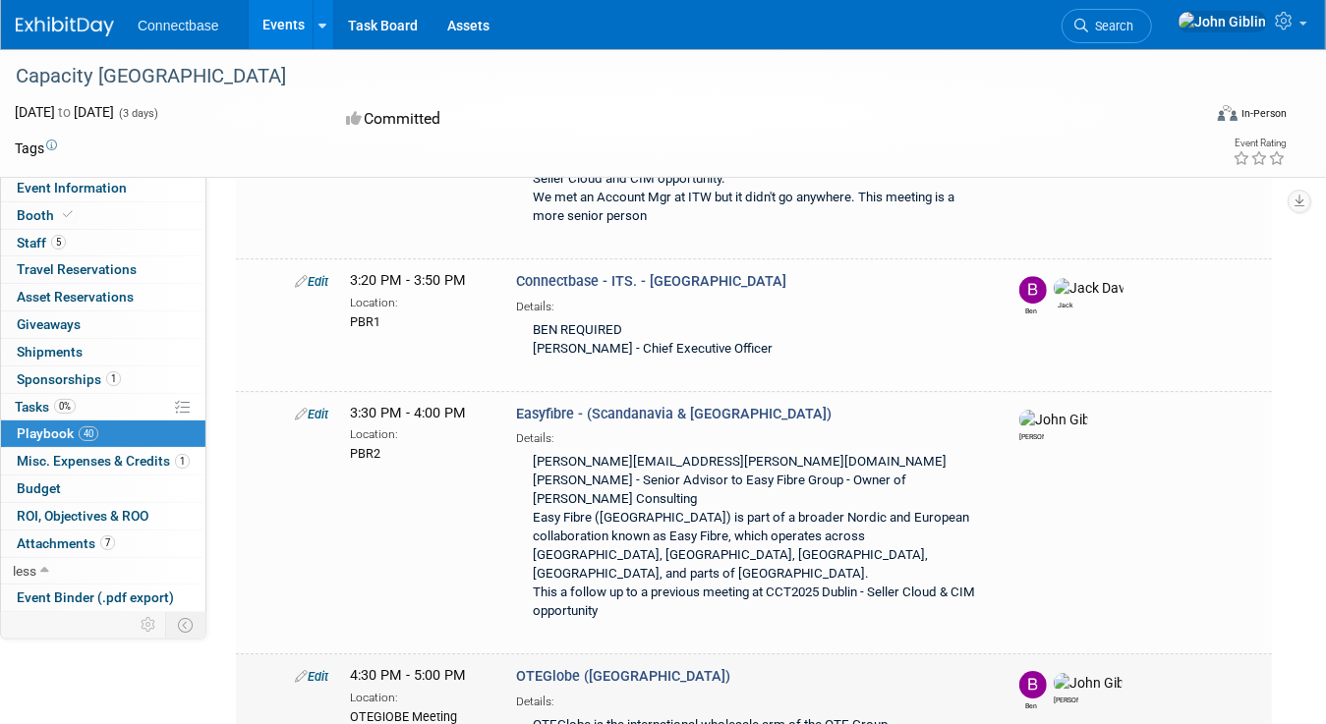
click at [316, 669] on link "Edit" at bounding box center [311, 676] width 33 height 15
select select "5a309a58-1caa-4a1e-b031-5fcebf7888a3"
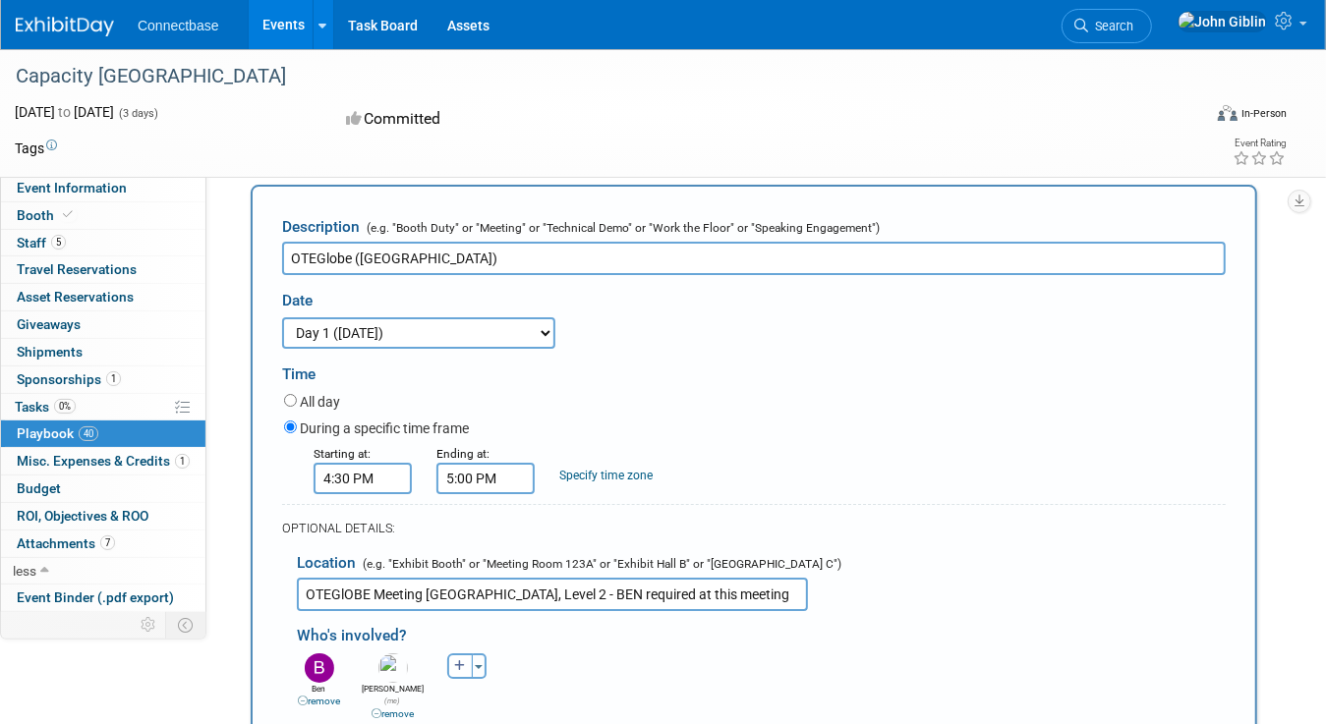
scroll to position [4150, 0]
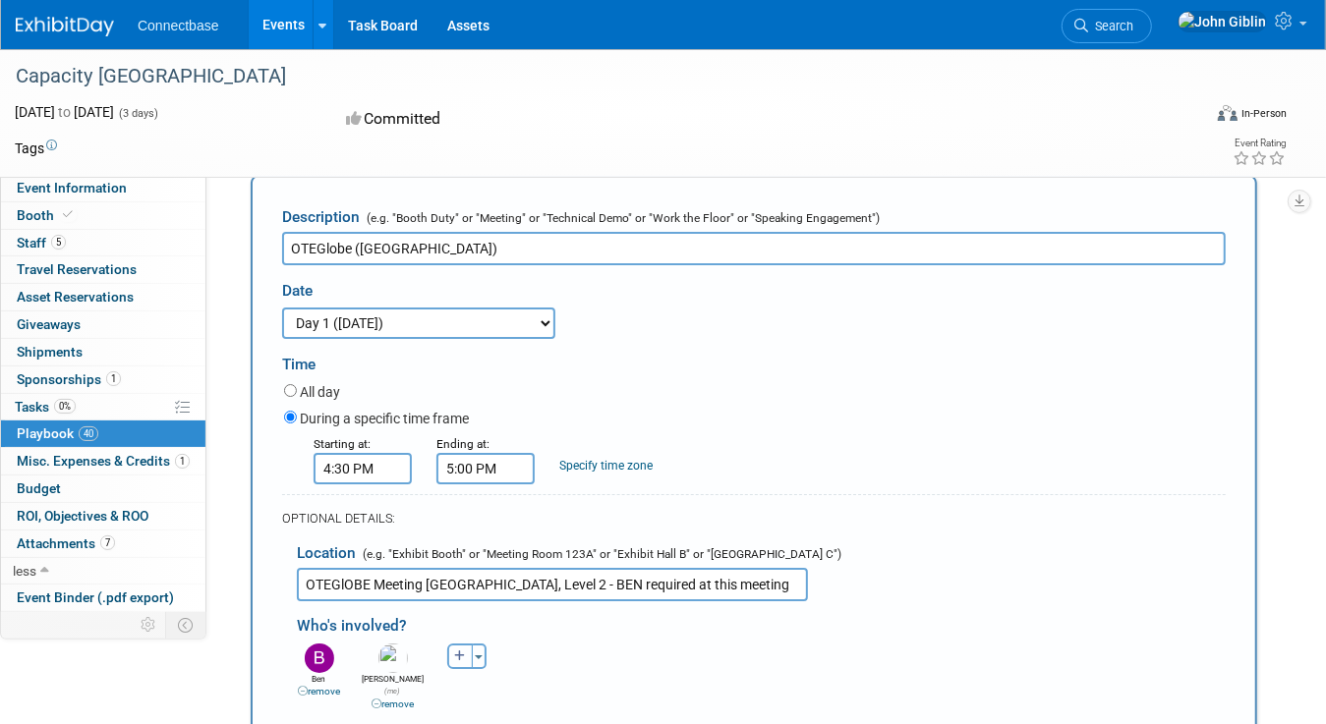
click at [458, 651] on icon "button" at bounding box center [460, 657] width 12 height 12
select select
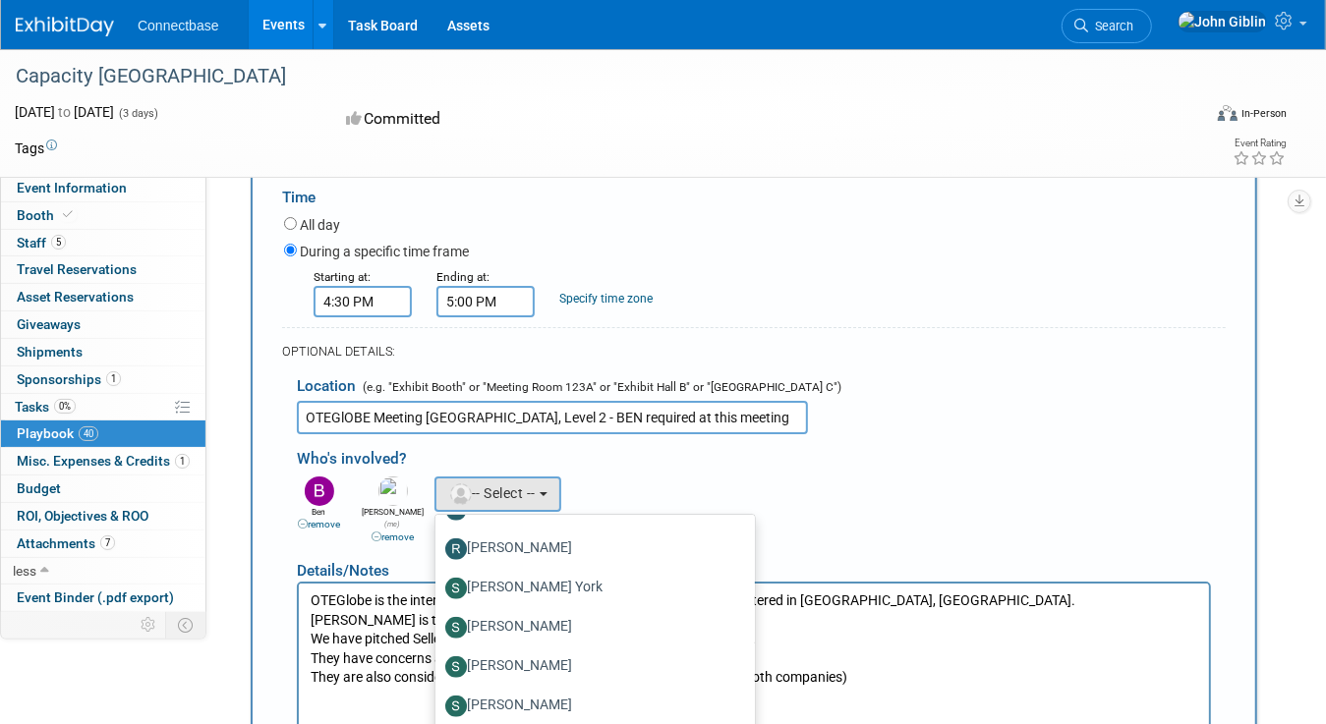
scroll to position [4347, 0]
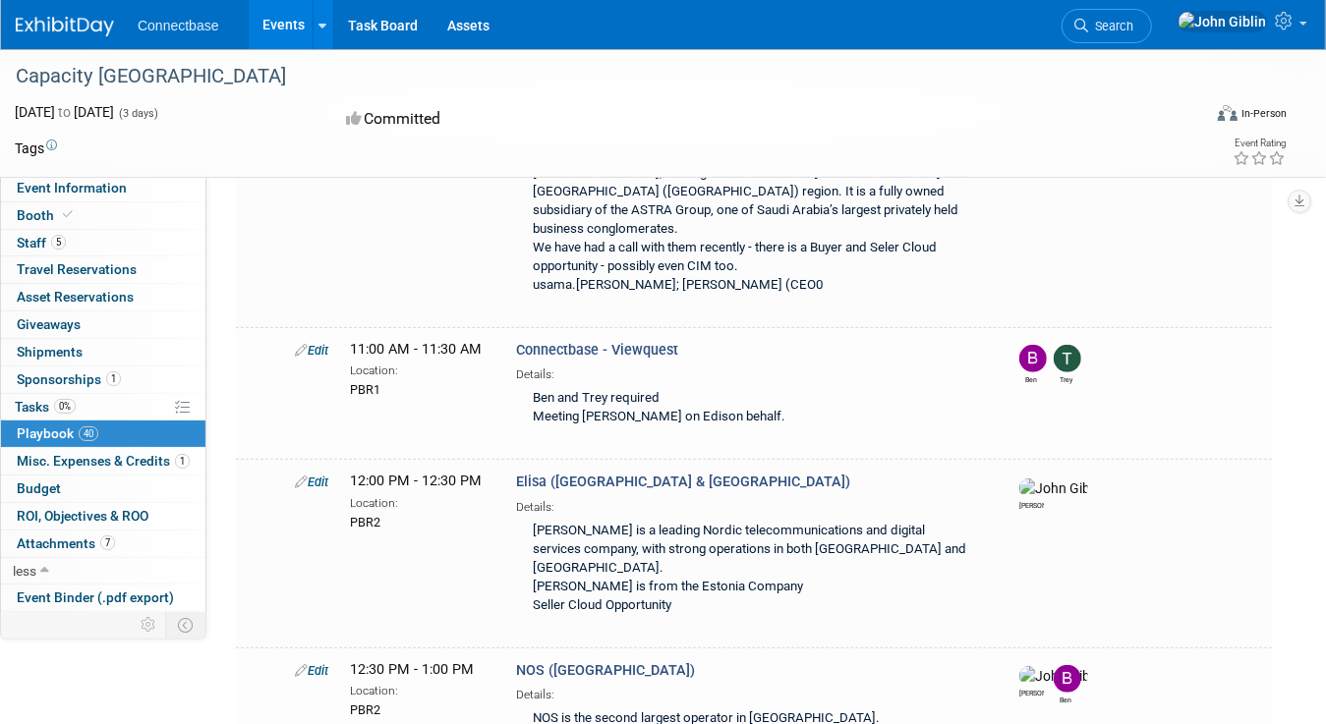
scroll to position [5212, 0]
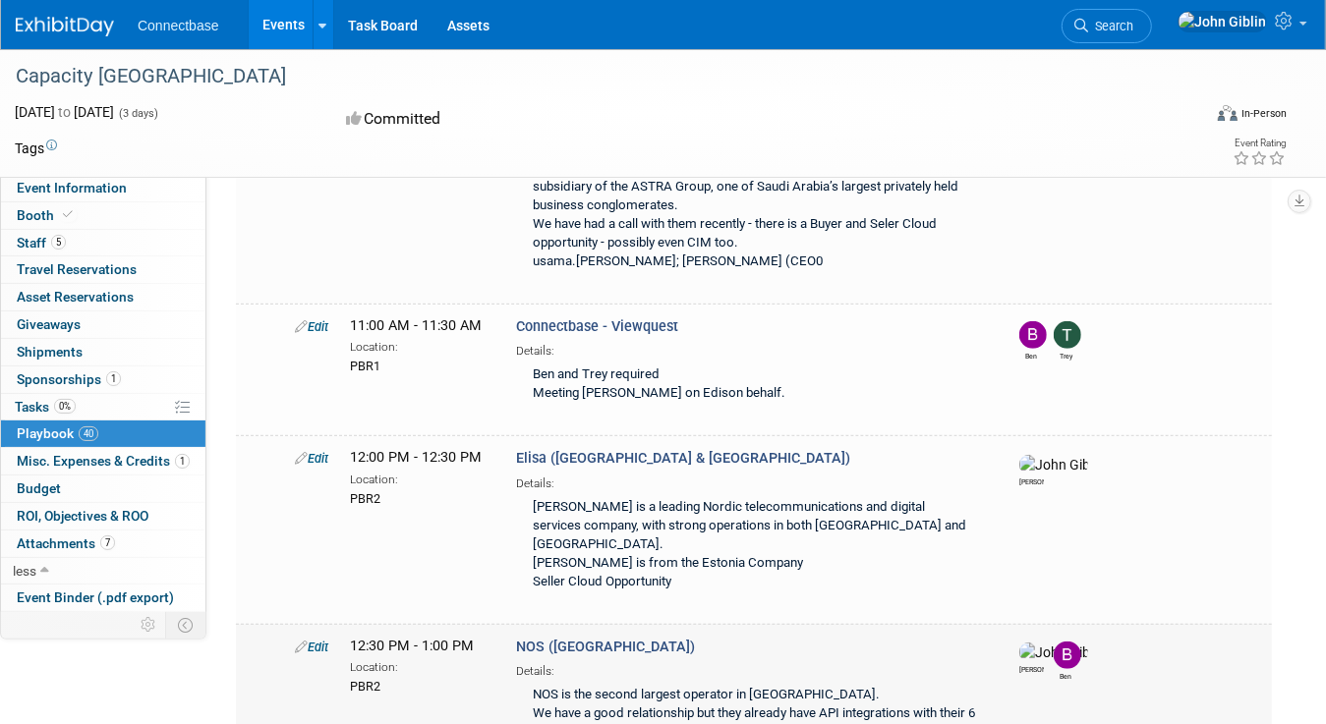
click at [301, 641] on icon at bounding box center [301, 647] width 13 height 13
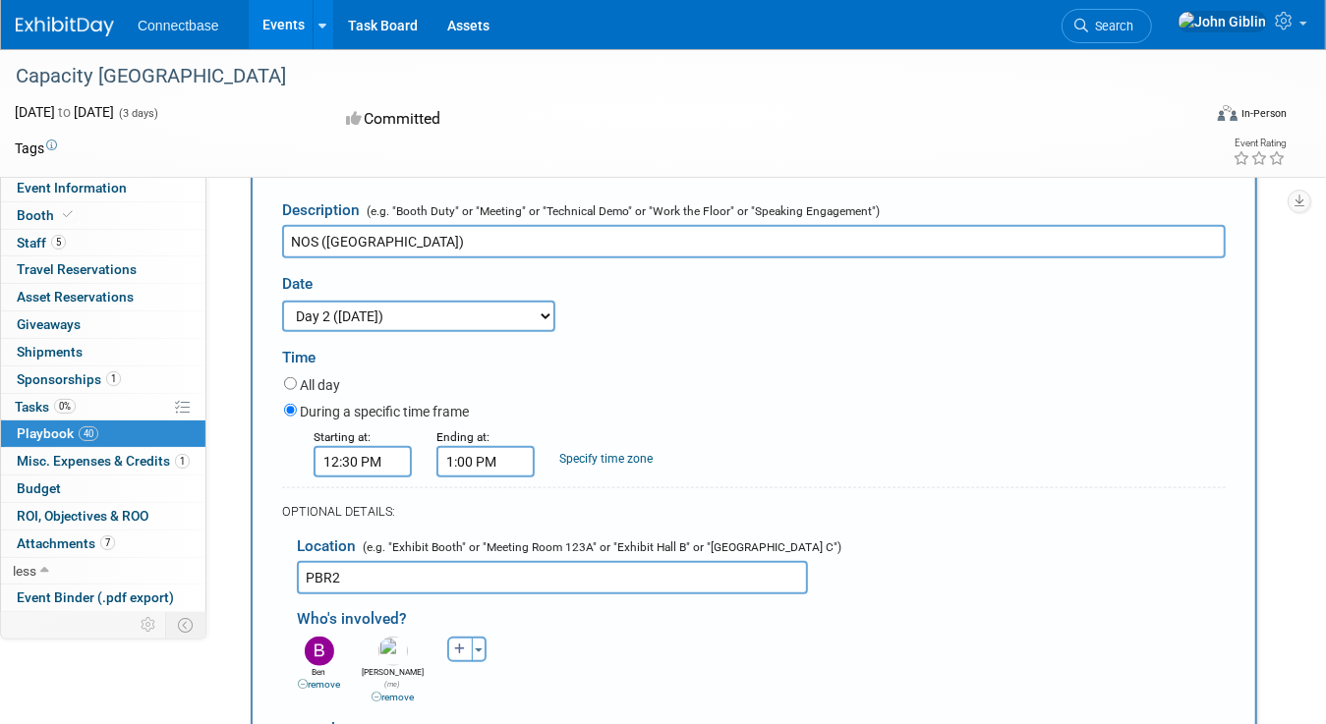
scroll to position [5848, 0]
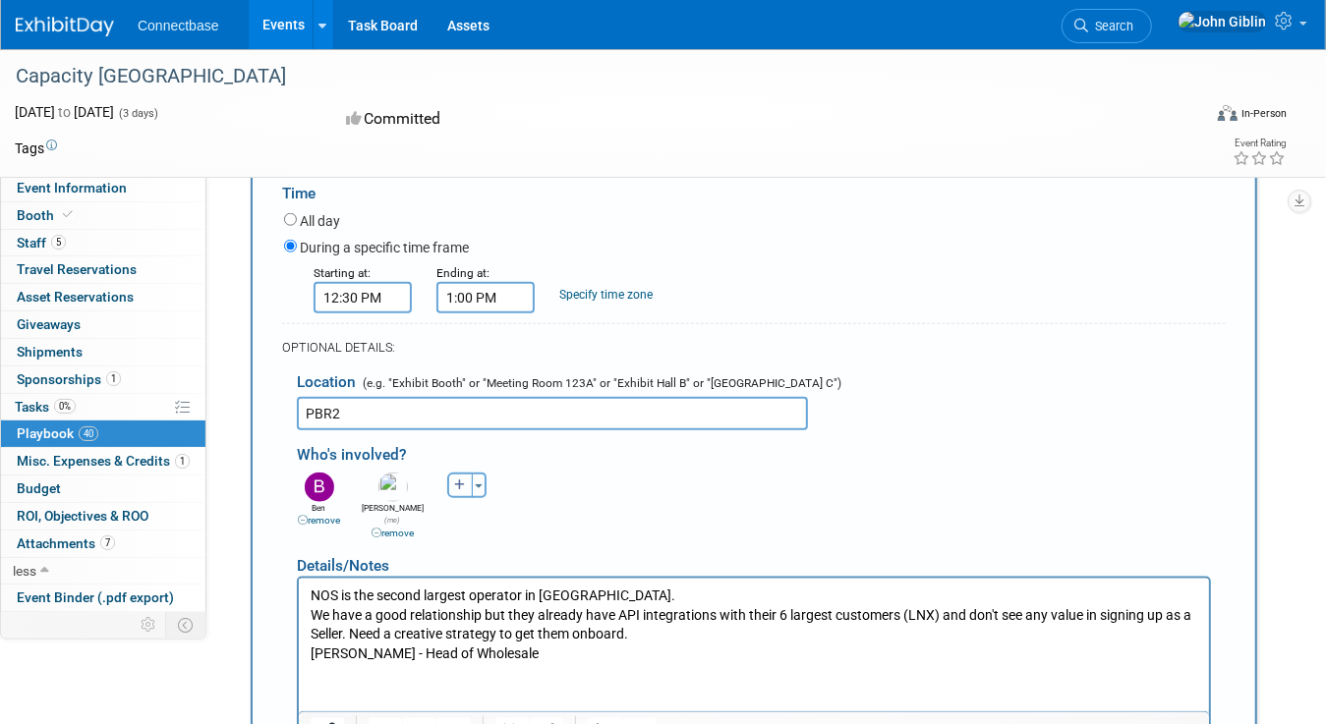
click at [459, 480] on icon "button" at bounding box center [460, 486] width 12 height 12
select select
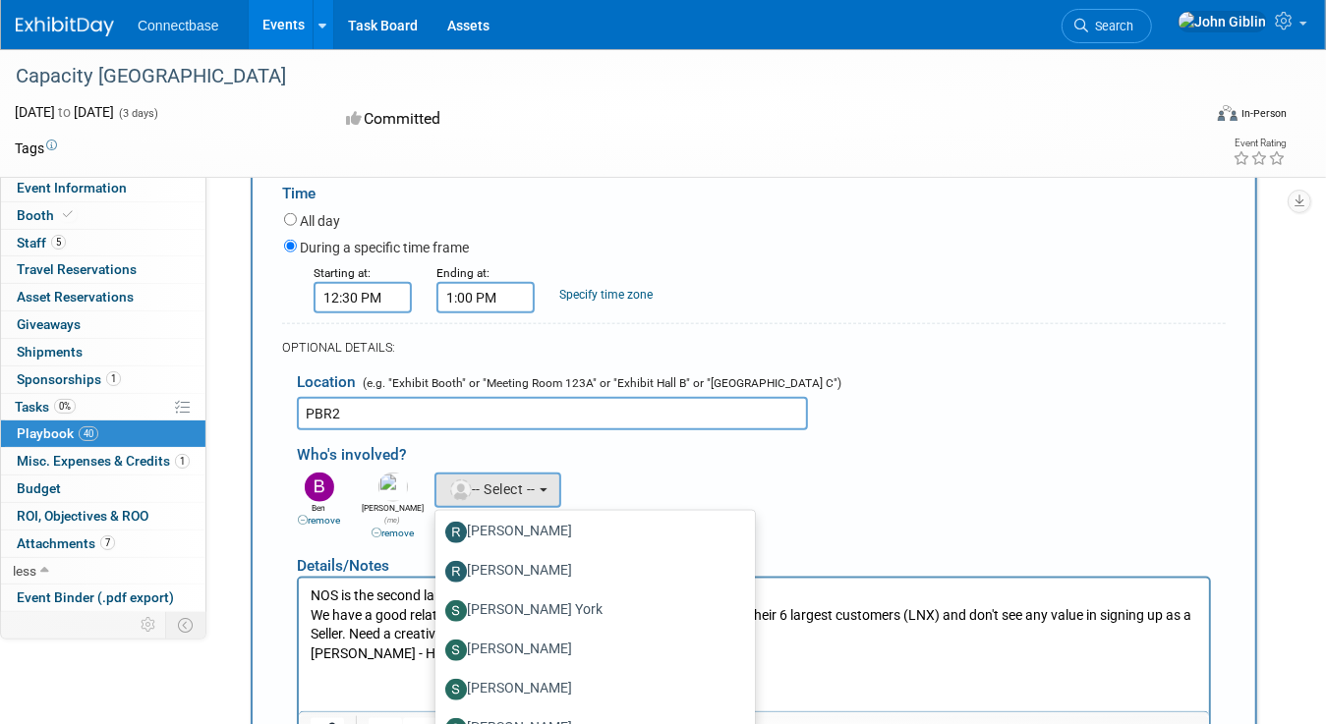
scroll to position [1252, 0]
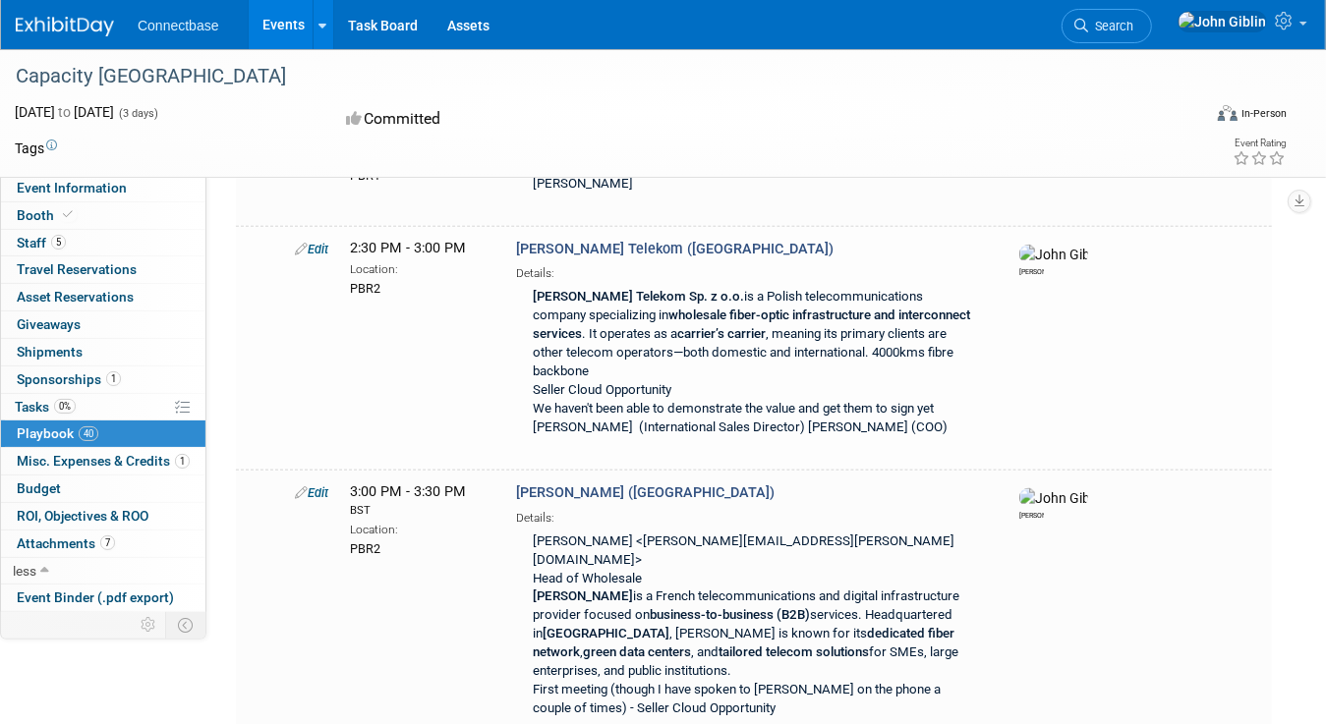
scroll to position [5926, 0]
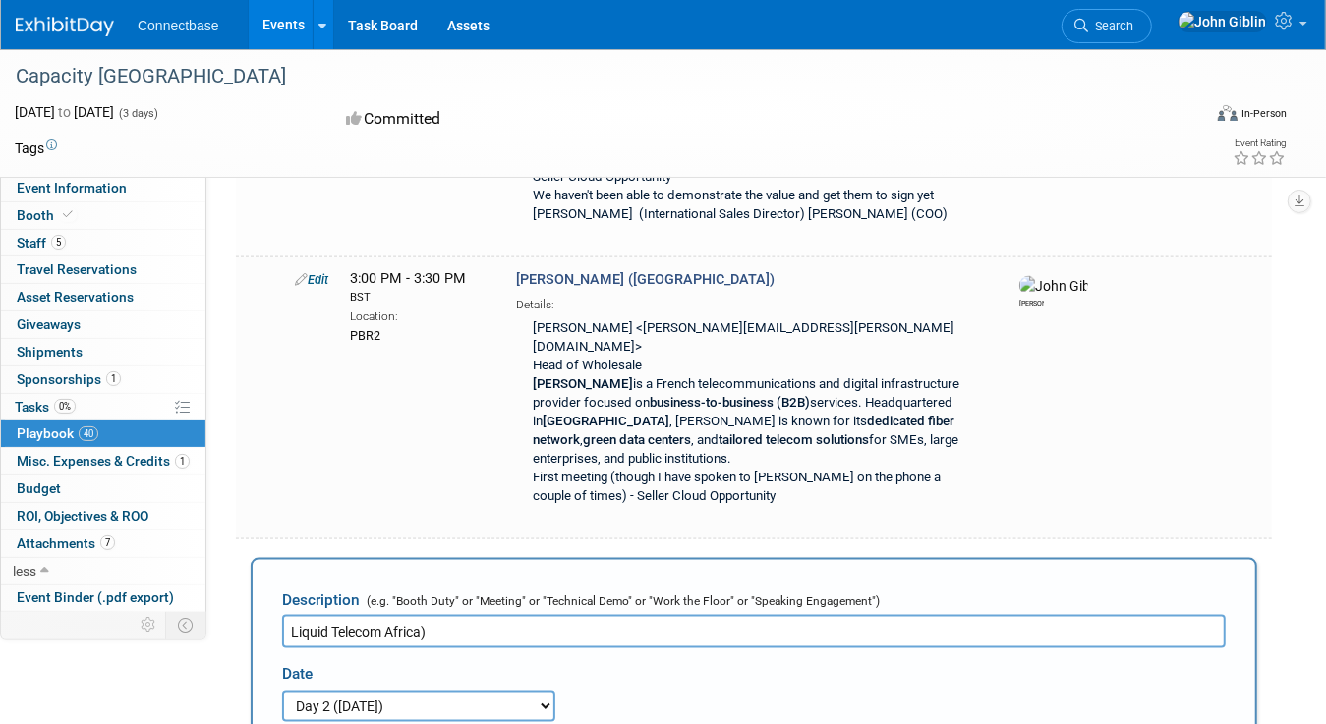
scroll to position [6143, 0]
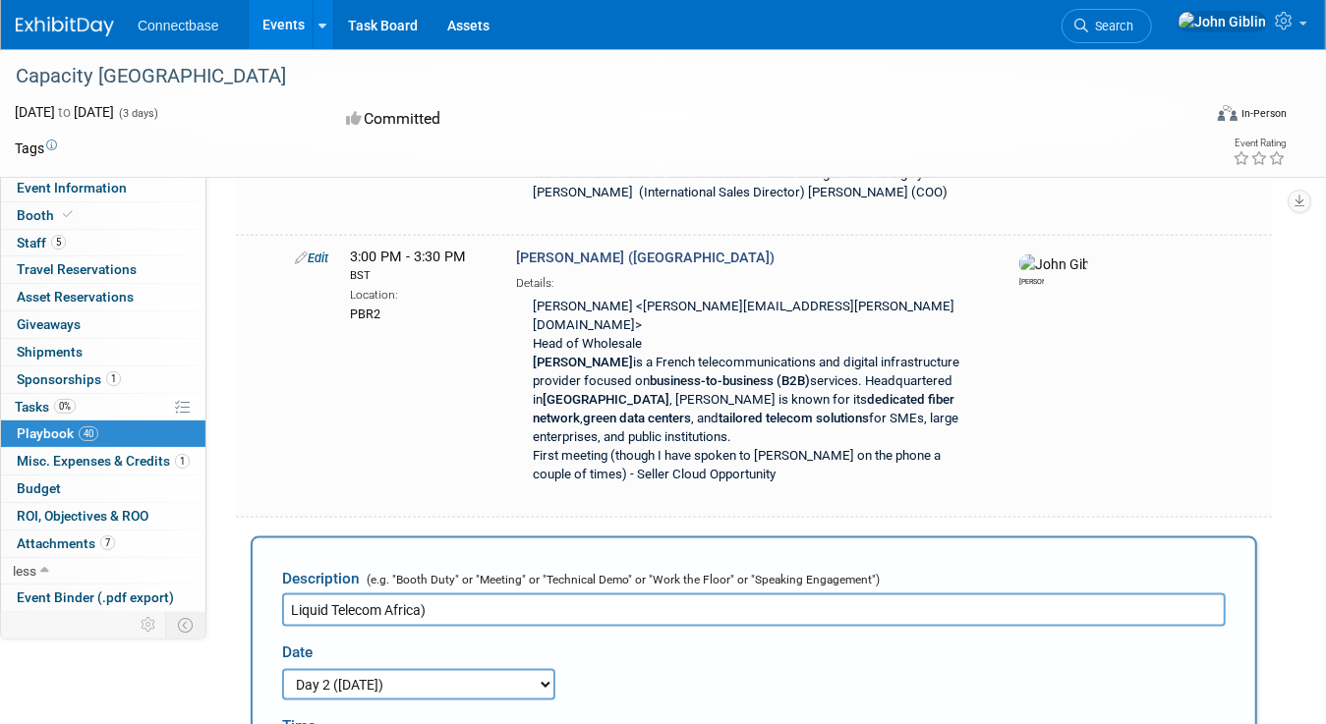
click at [392, 594] on input "Liquid Telecom Africa)" at bounding box center [753, 610] width 943 height 33
click at [387, 594] on input "Liquid Telecom Africa)" at bounding box center [753, 610] width 943 height 33
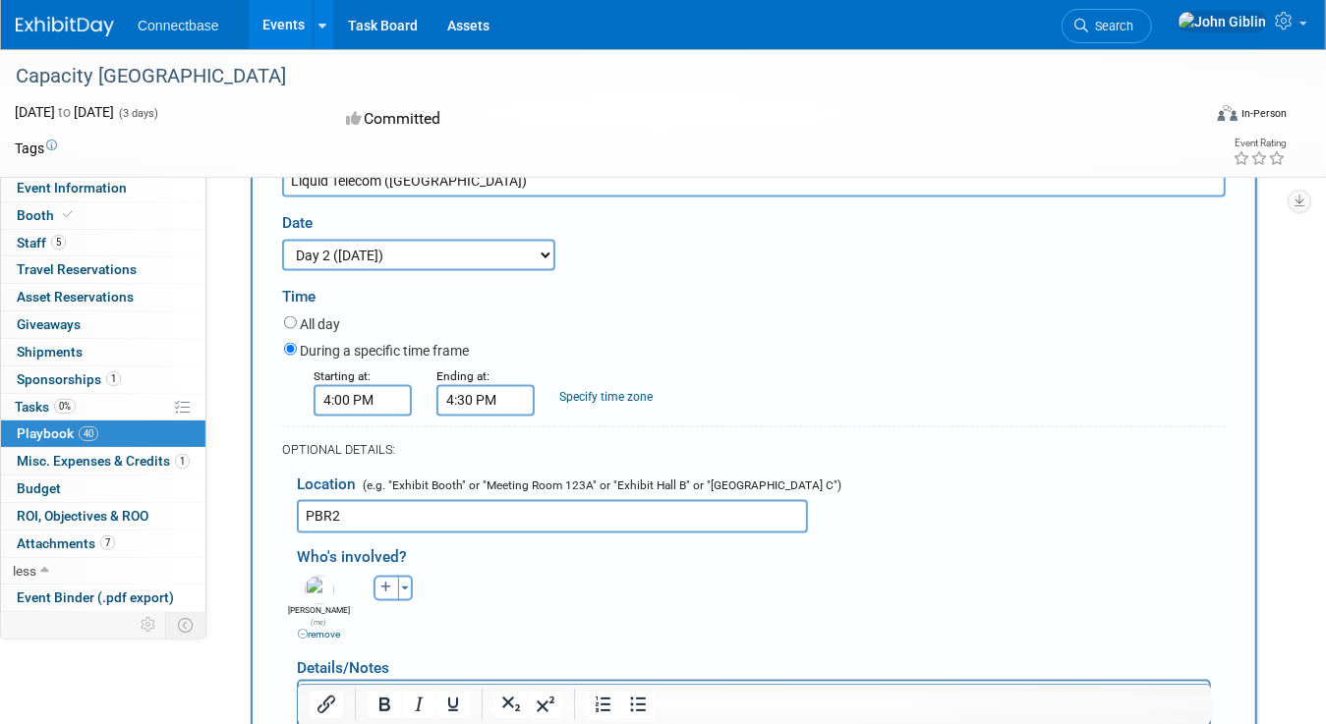
scroll to position [6634, 0]
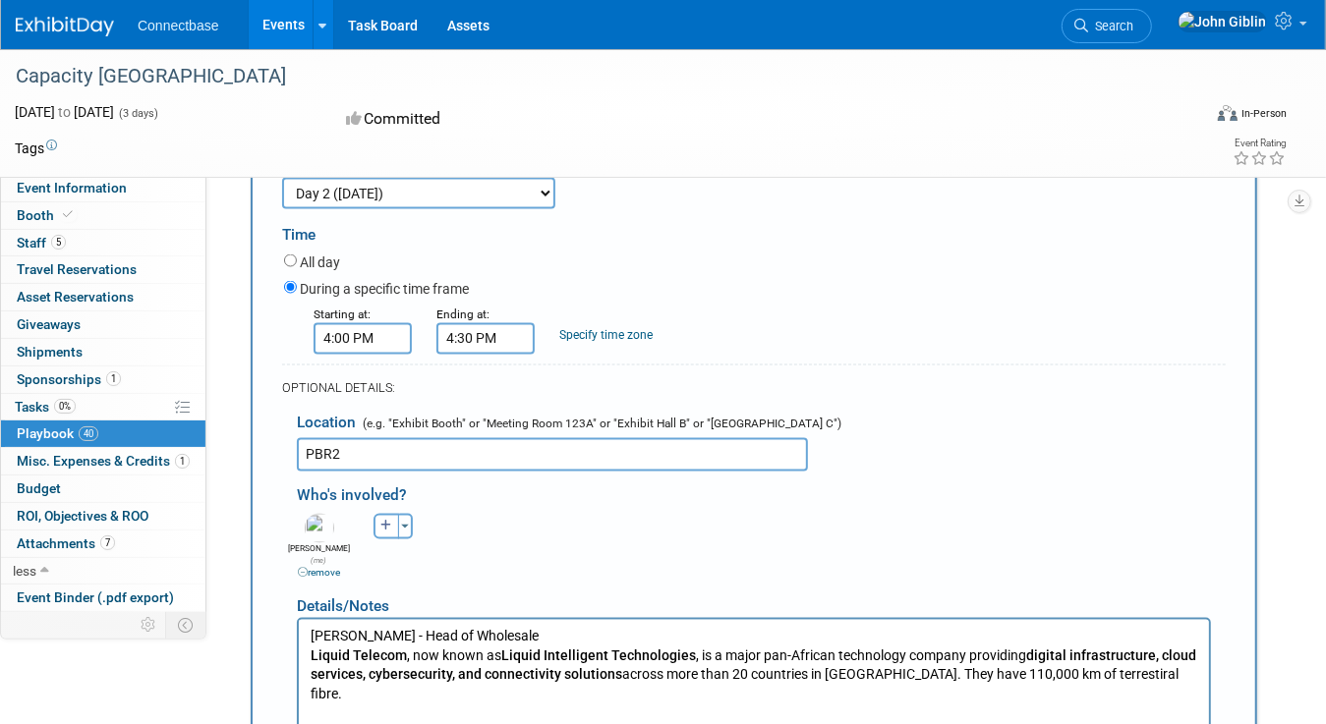
type input "Liquid Telecom ([GEOGRAPHIC_DATA])"
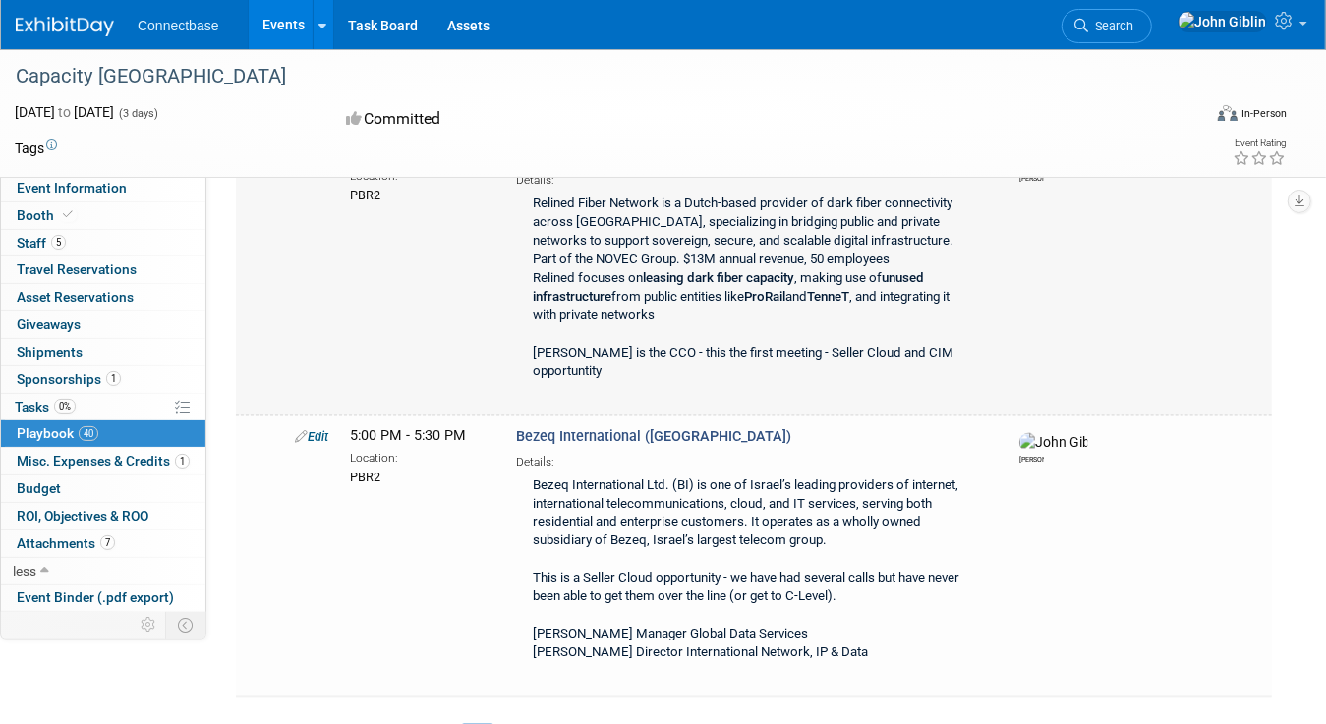
scroll to position [6909, 0]
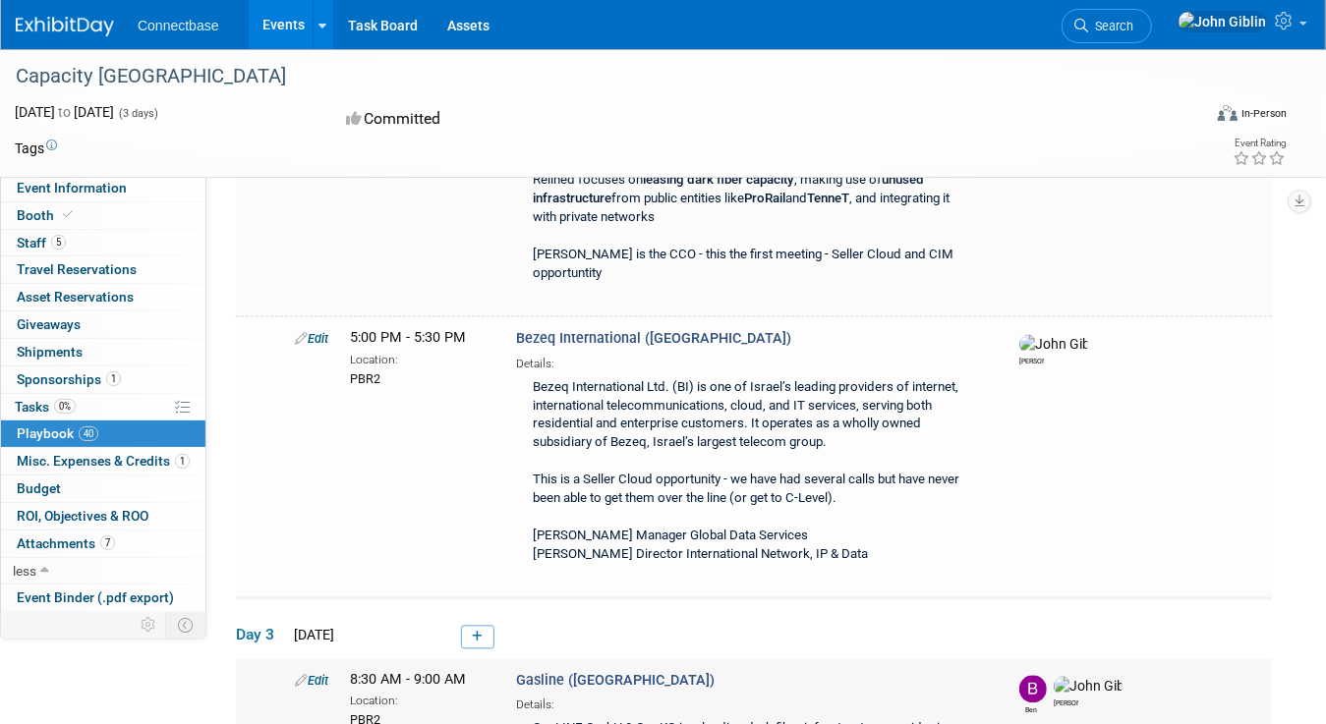
click at [309, 674] on link "Edit" at bounding box center [311, 681] width 33 height 15
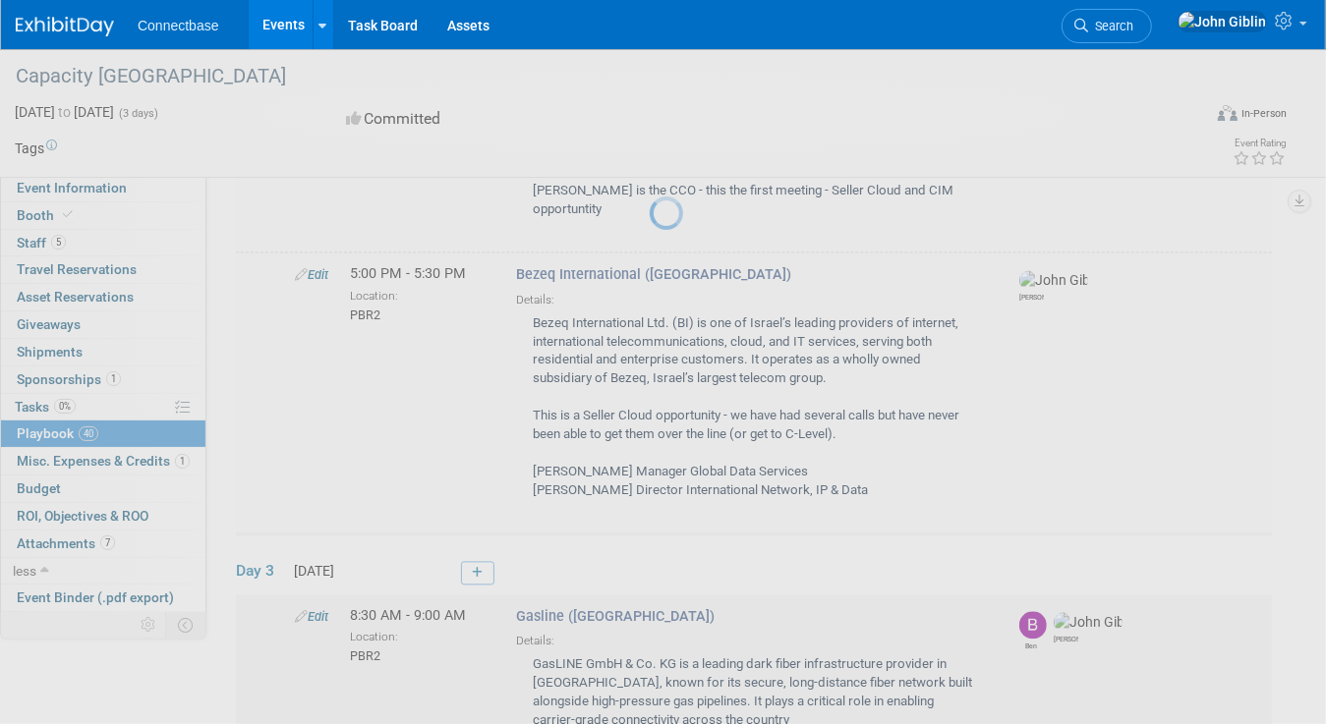
select select "5a309a58-1caa-4a1e-b031-5fcebf7888a3"
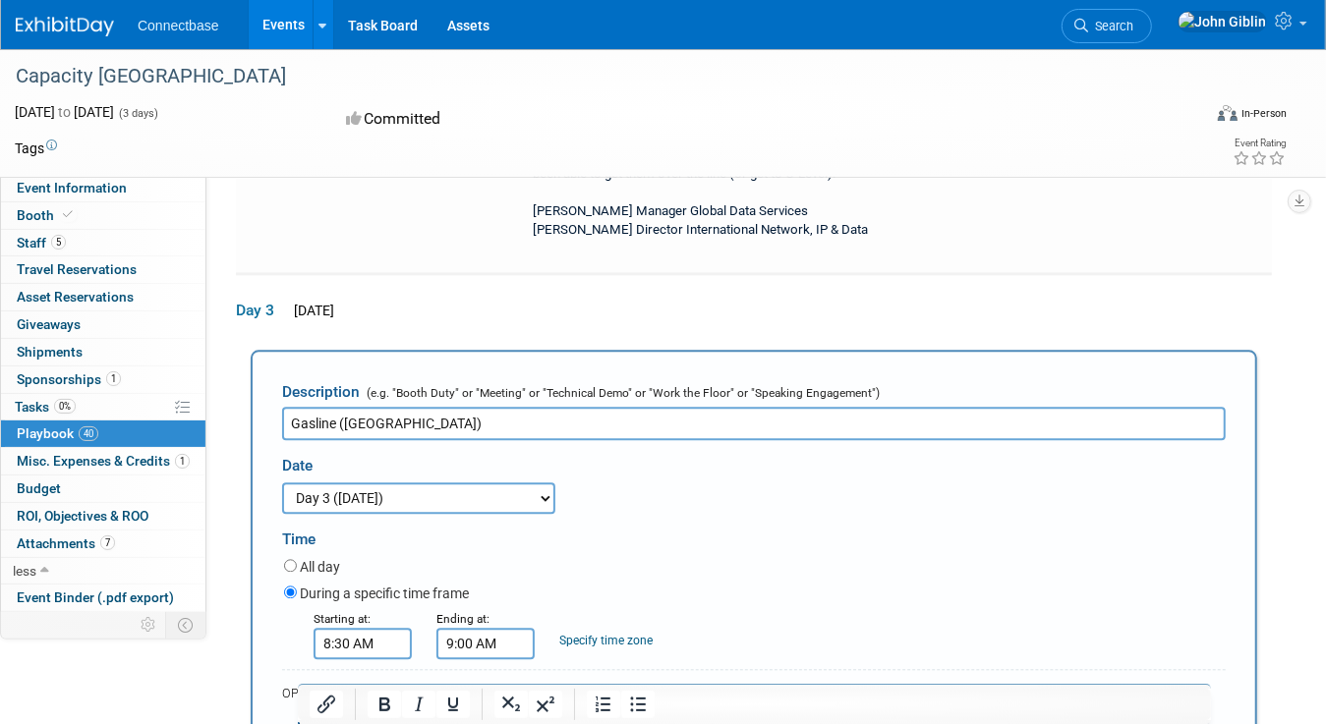
scroll to position [7241, 0]
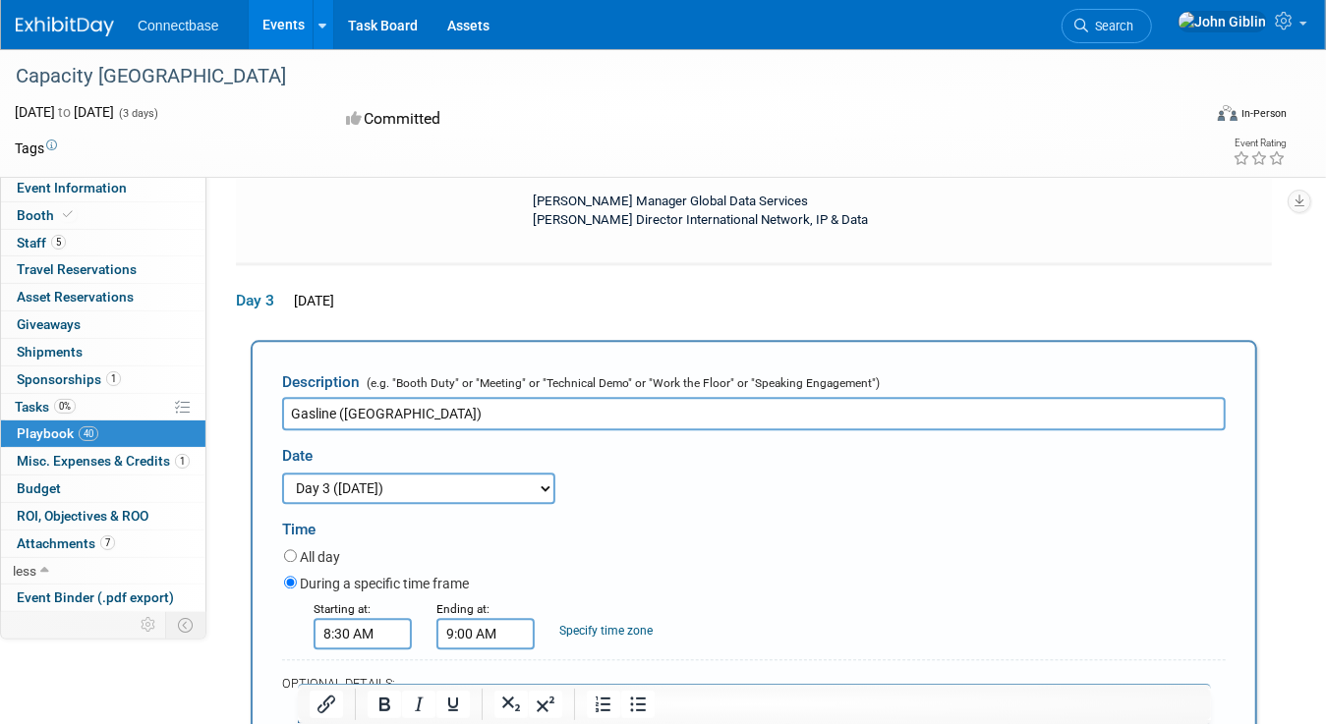
select select
type input "trey"
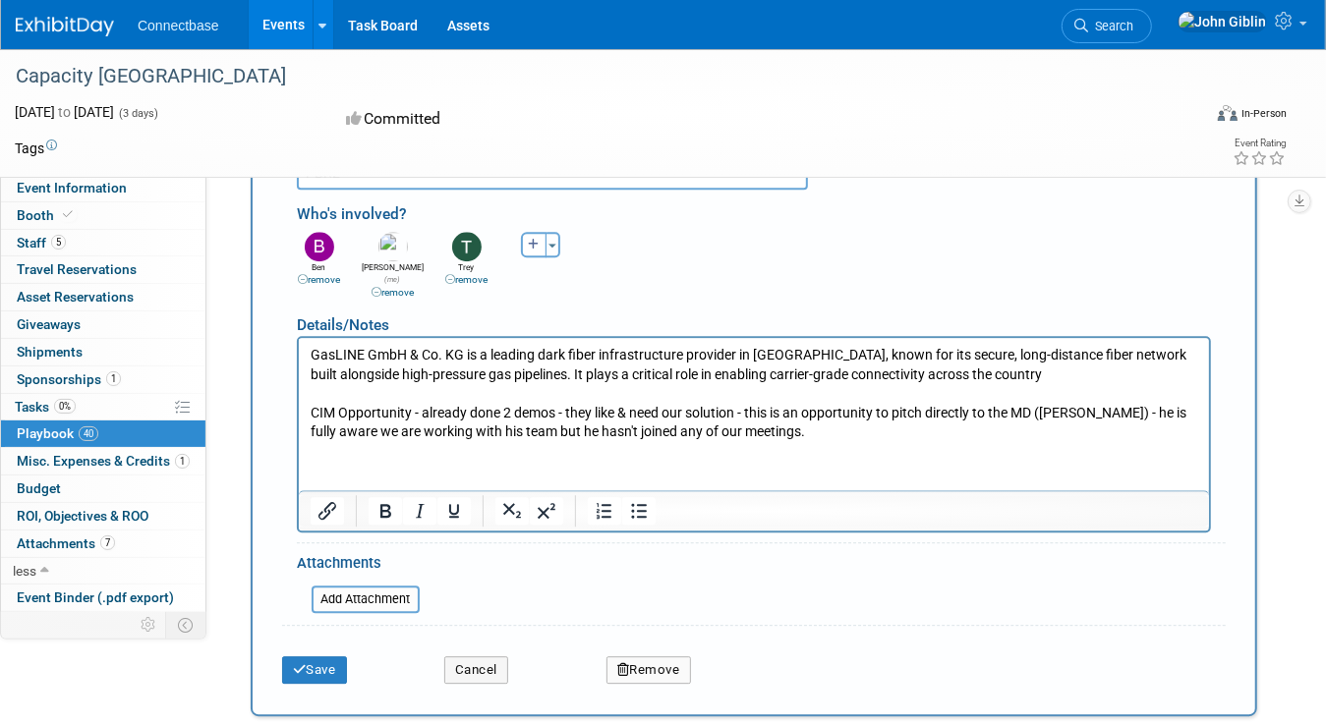
scroll to position [7831, 0]
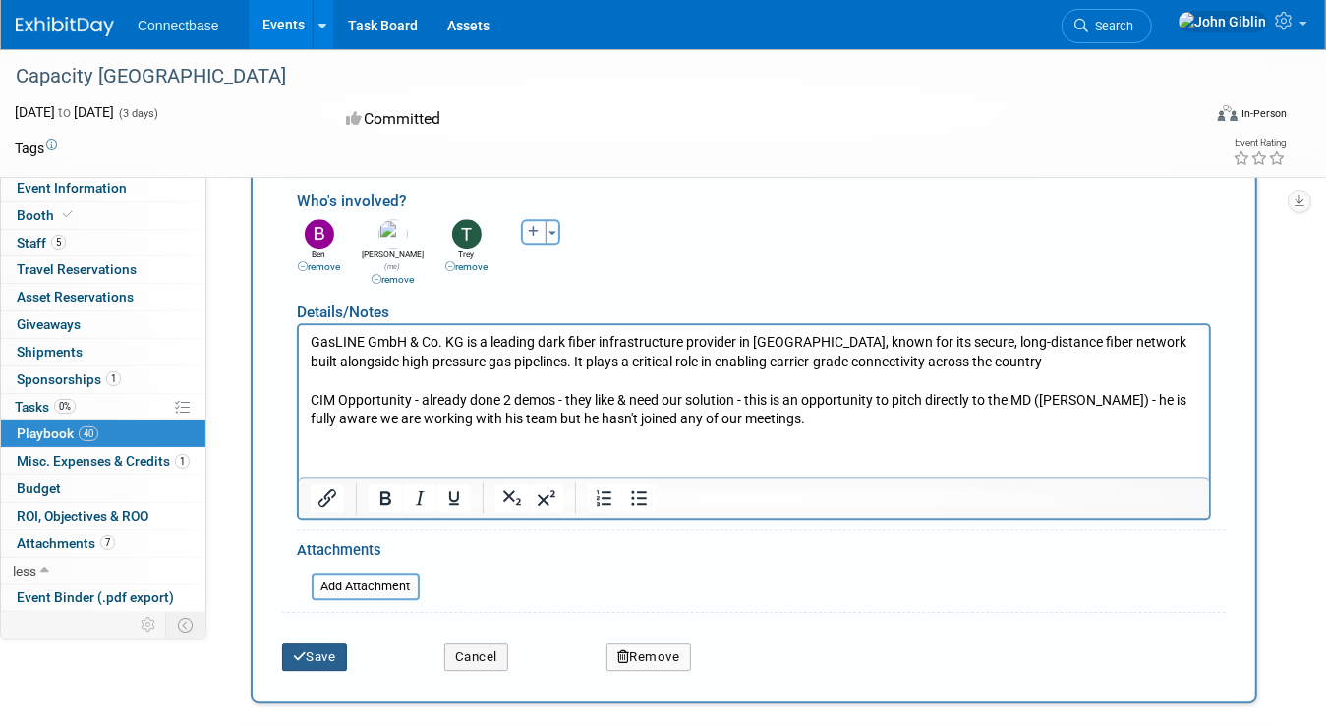
click at [307, 644] on button "Save" at bounding box center [314, 658] width 65 height 28
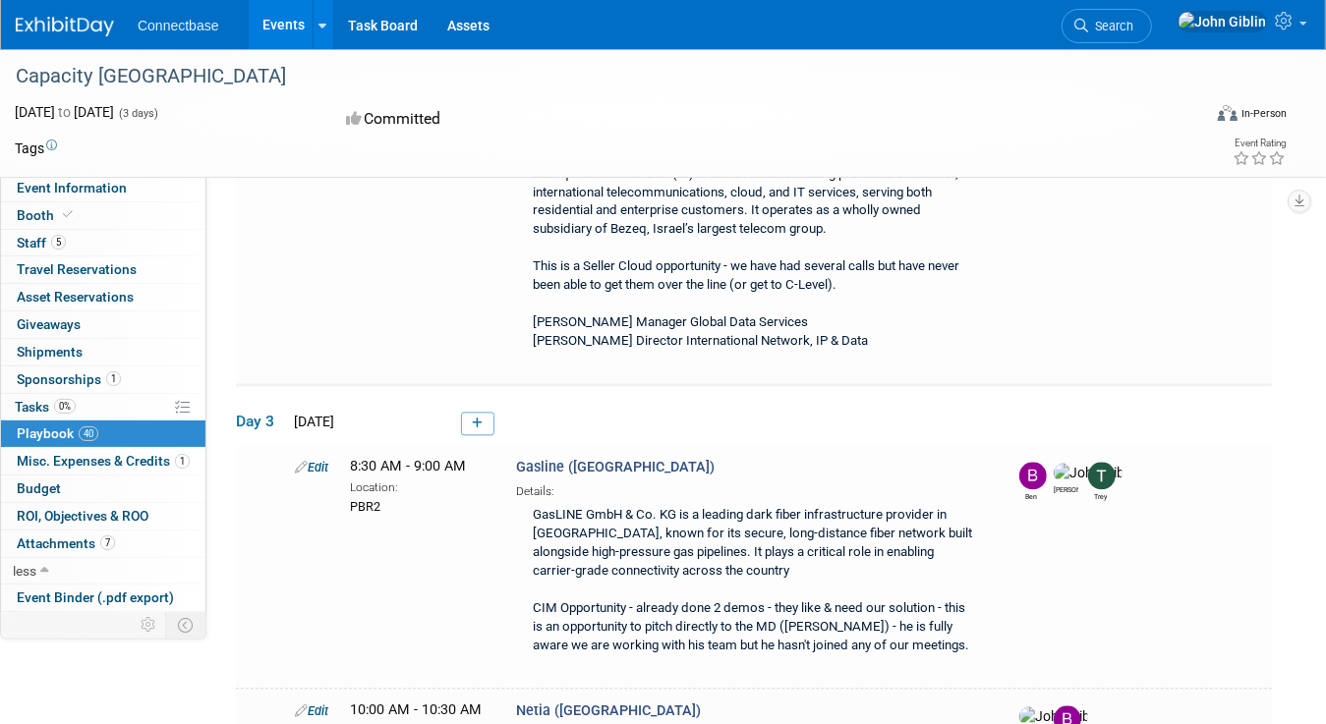
scroll to position [7025, 0]
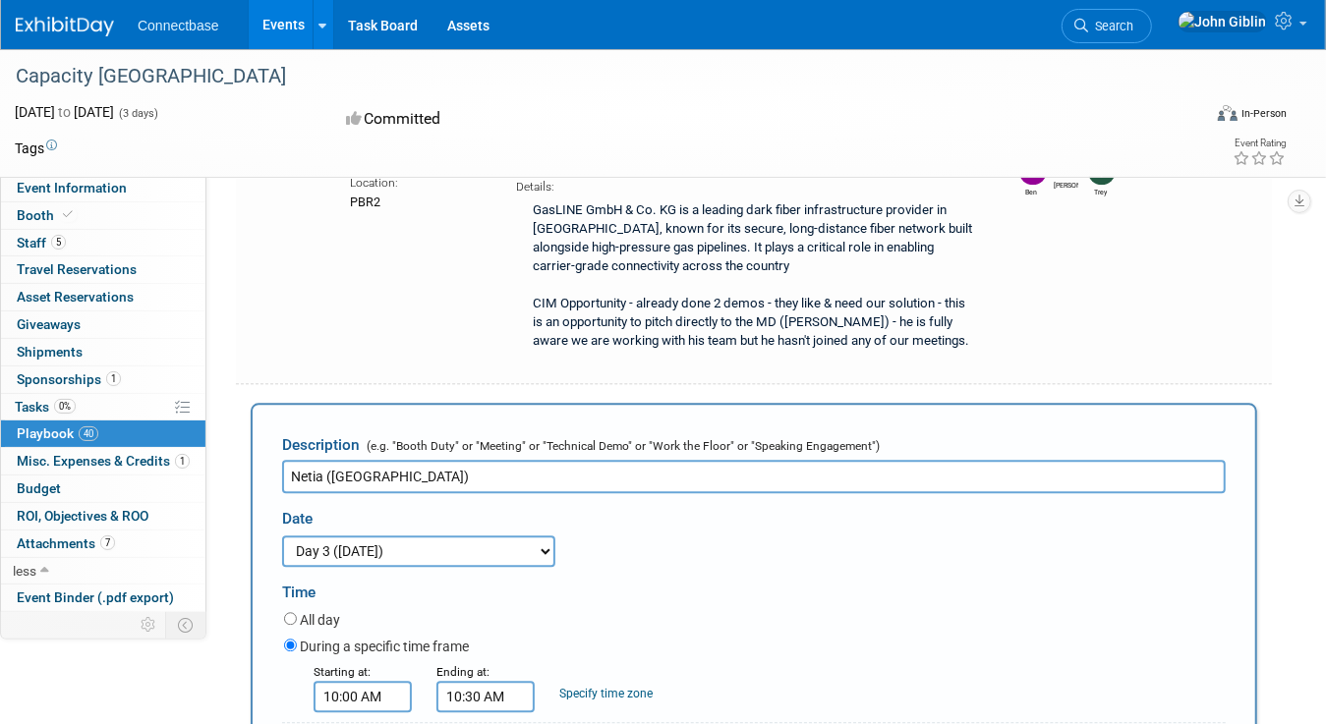
scroll to position [7601, 0]
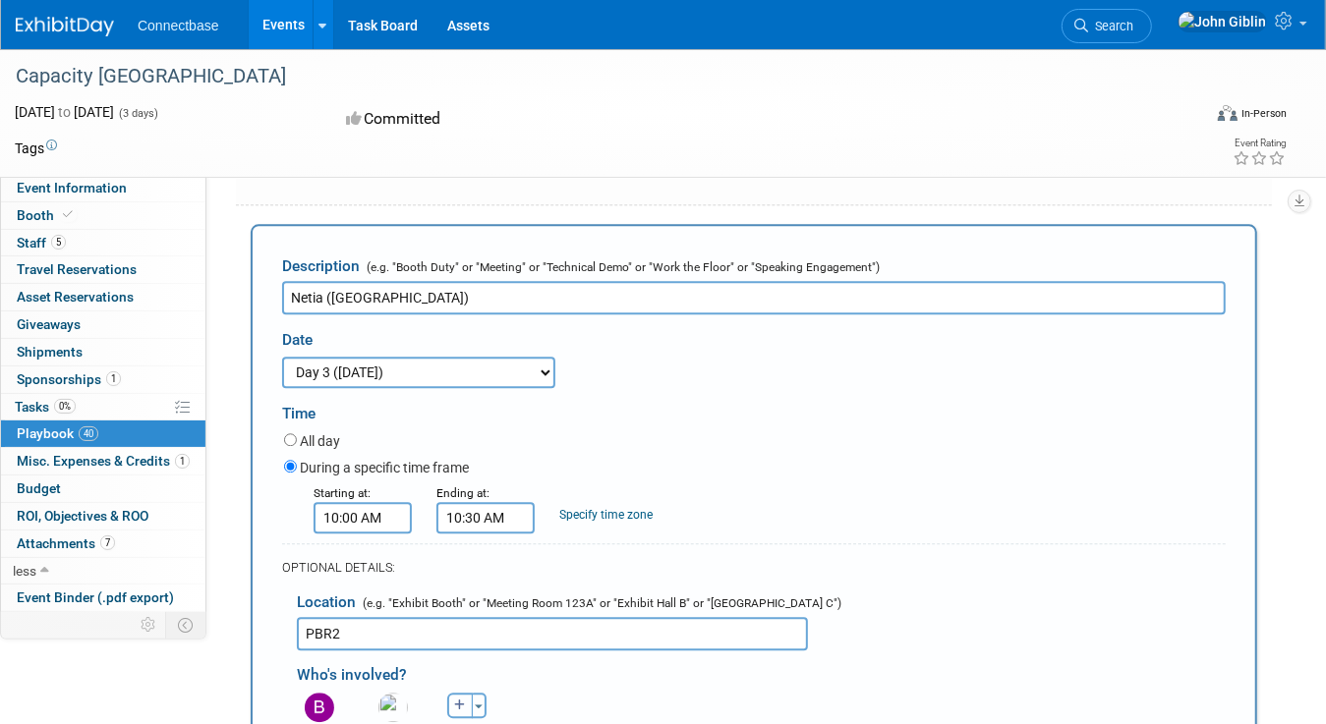
click at [454, 700] on icon "button" at bounding box center [460, 706] width 12 height 12
select select
type input "trey"
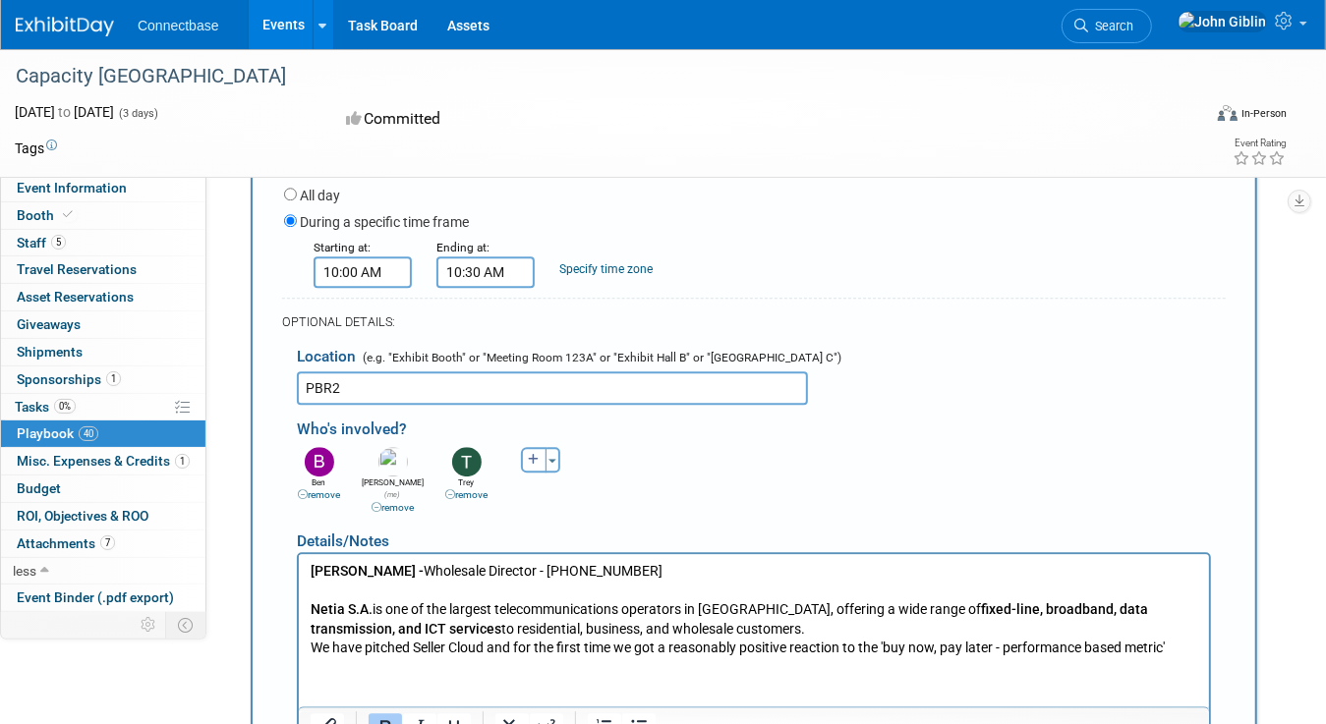
scroll to position [7896, 0]
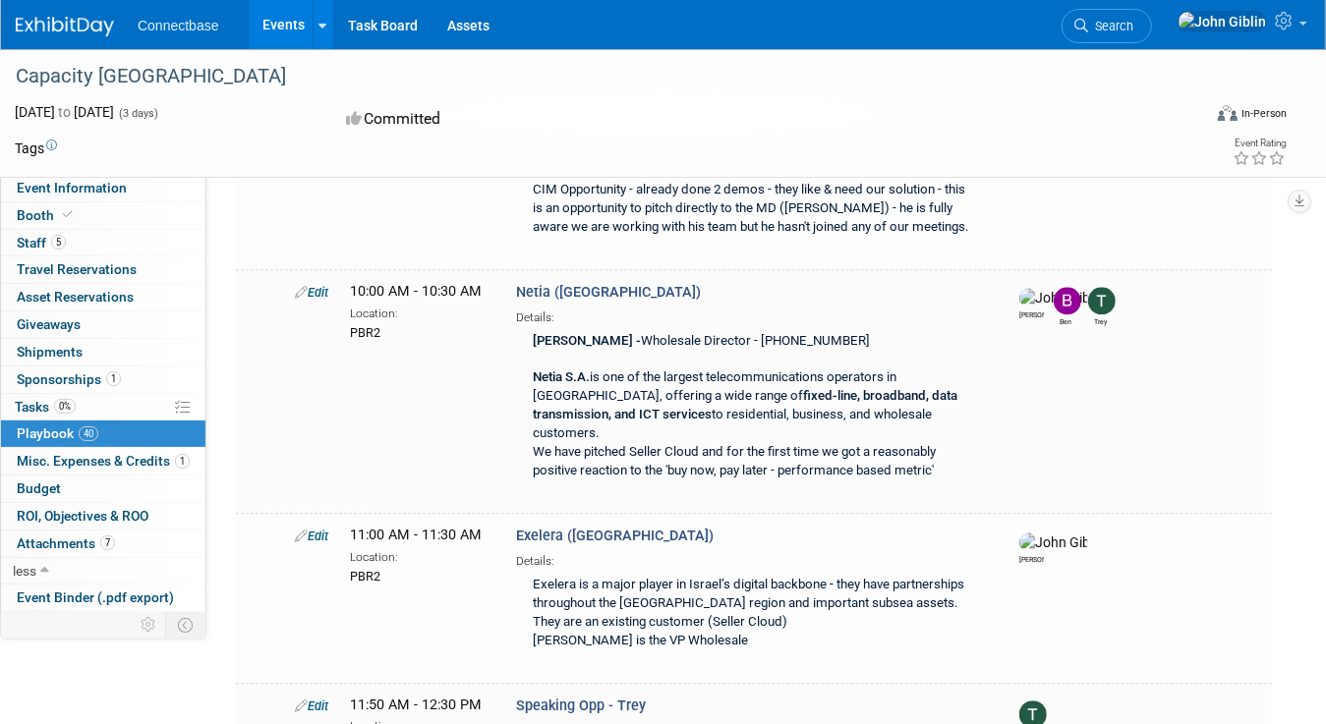
scroll to position [7475, 0]
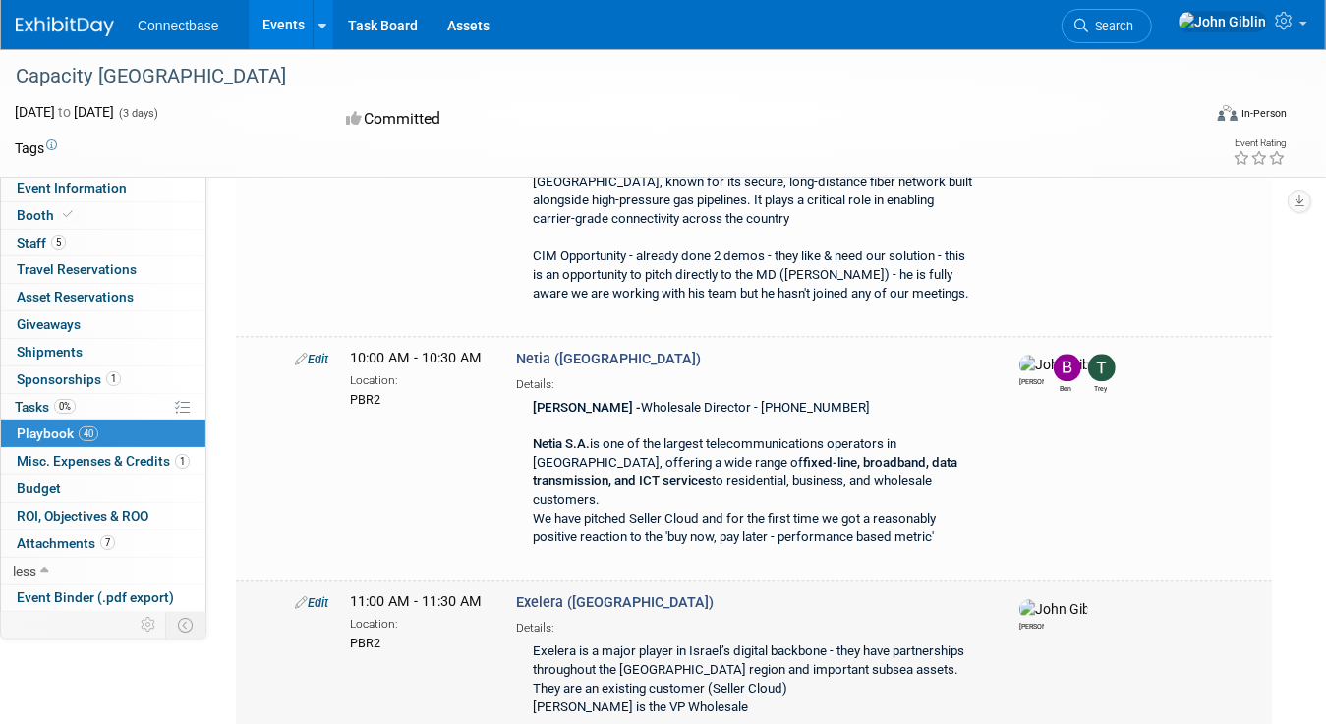
click at [320, 596] on link "Edit" at bounding box center [311, 603] width 33 height 15
select select "5a309a58-1caa-4a1e-b031-5fcebf7888a3"
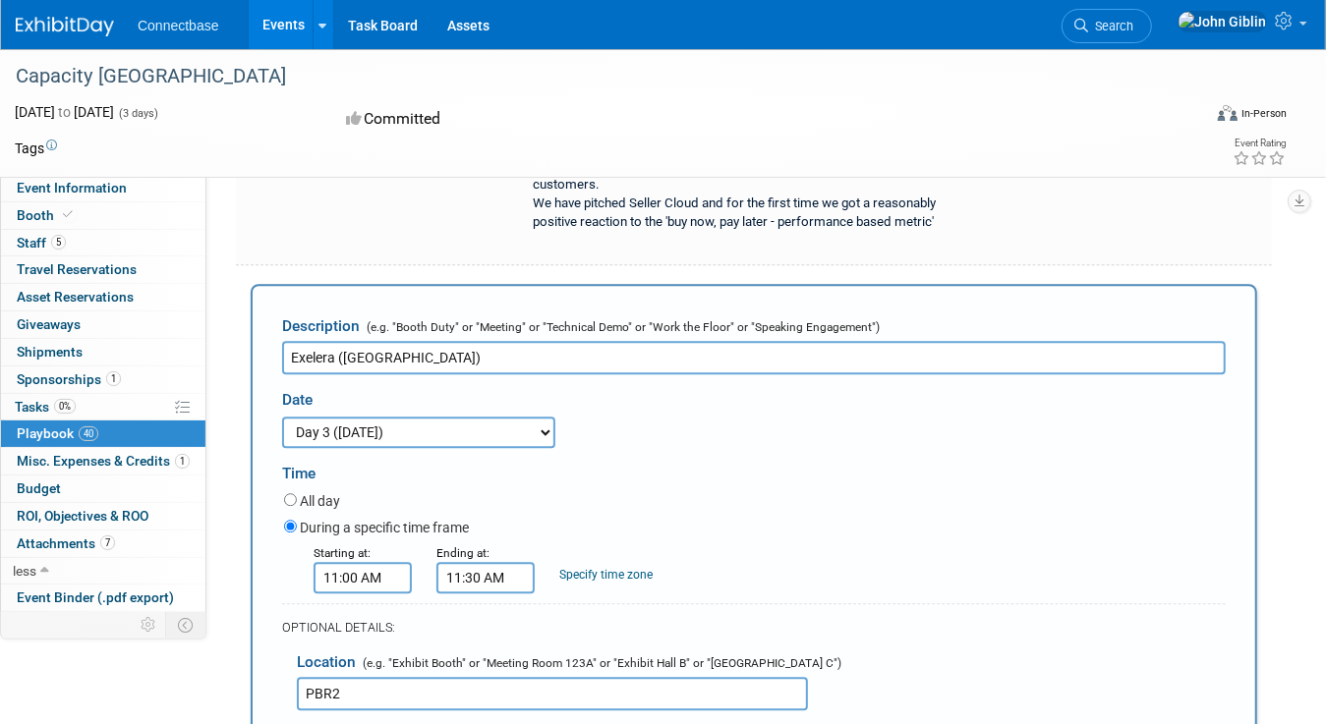
scroll to position [7825, 0]
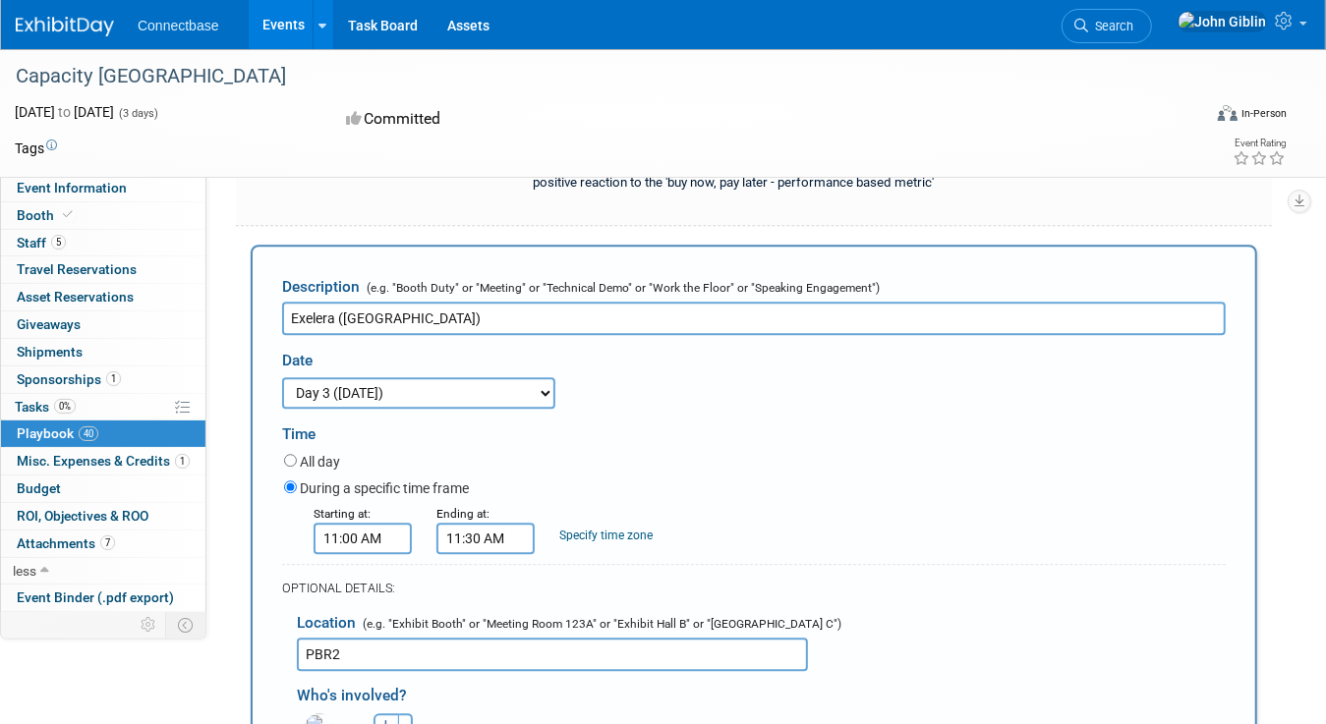
click at [383, 720] on icon "button" at bounding box center [386, 726] width 12 height 12
select select
type input "jam"
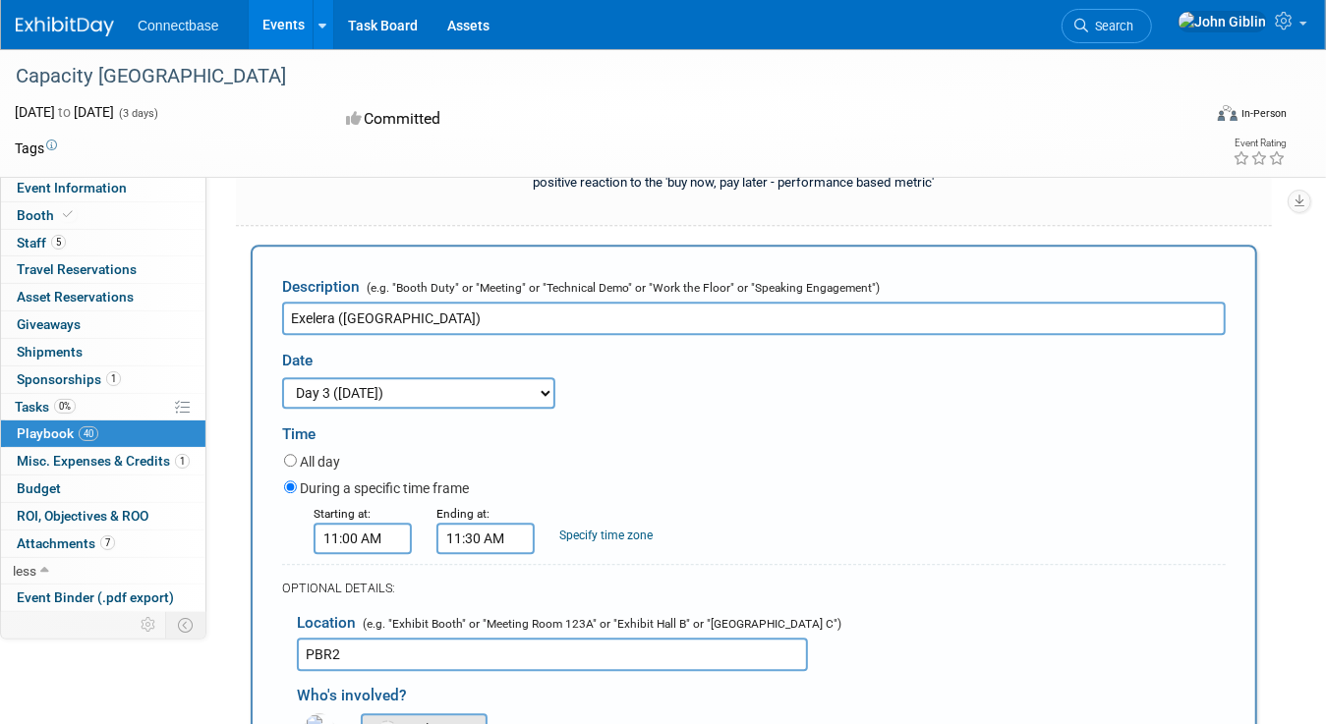
select select "bd64d517-d0b8-404a-915e-a5f158c55b41"
click at [464, 720] on icon "button" at bounding box center [460, 726] width 12 height 12
select select
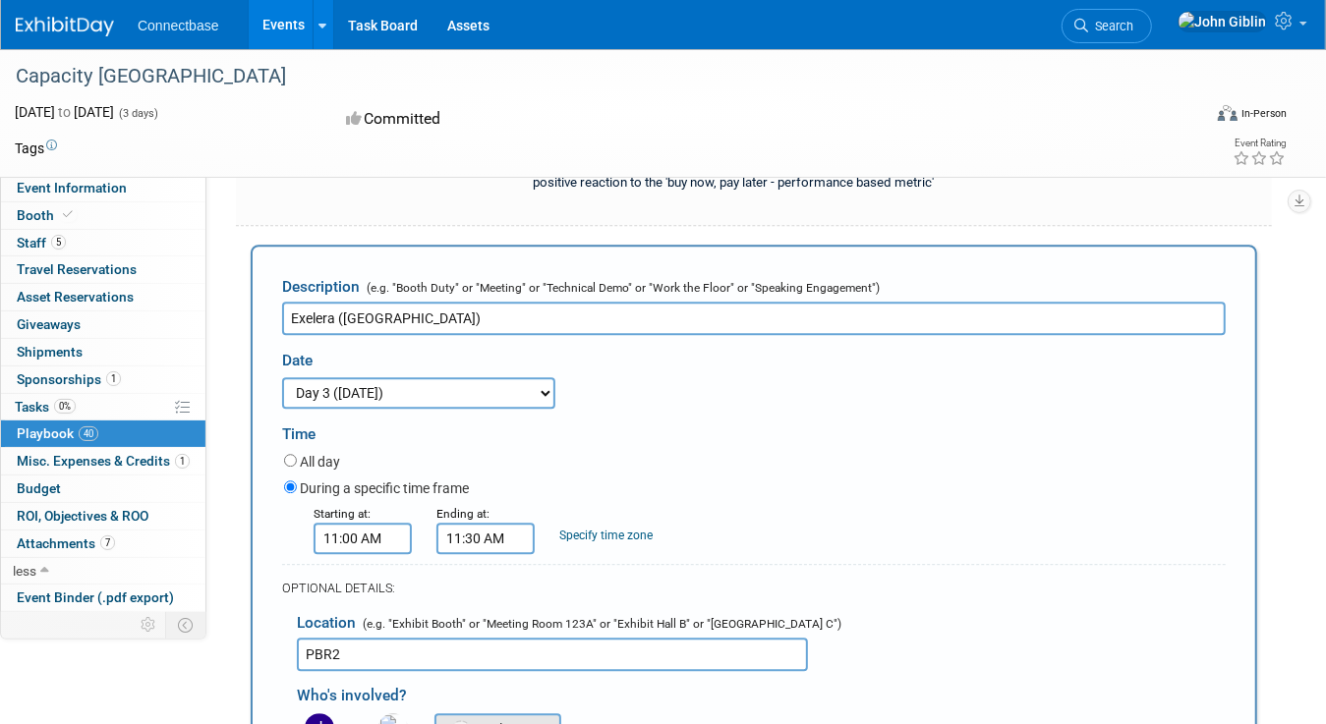
type input "trey"
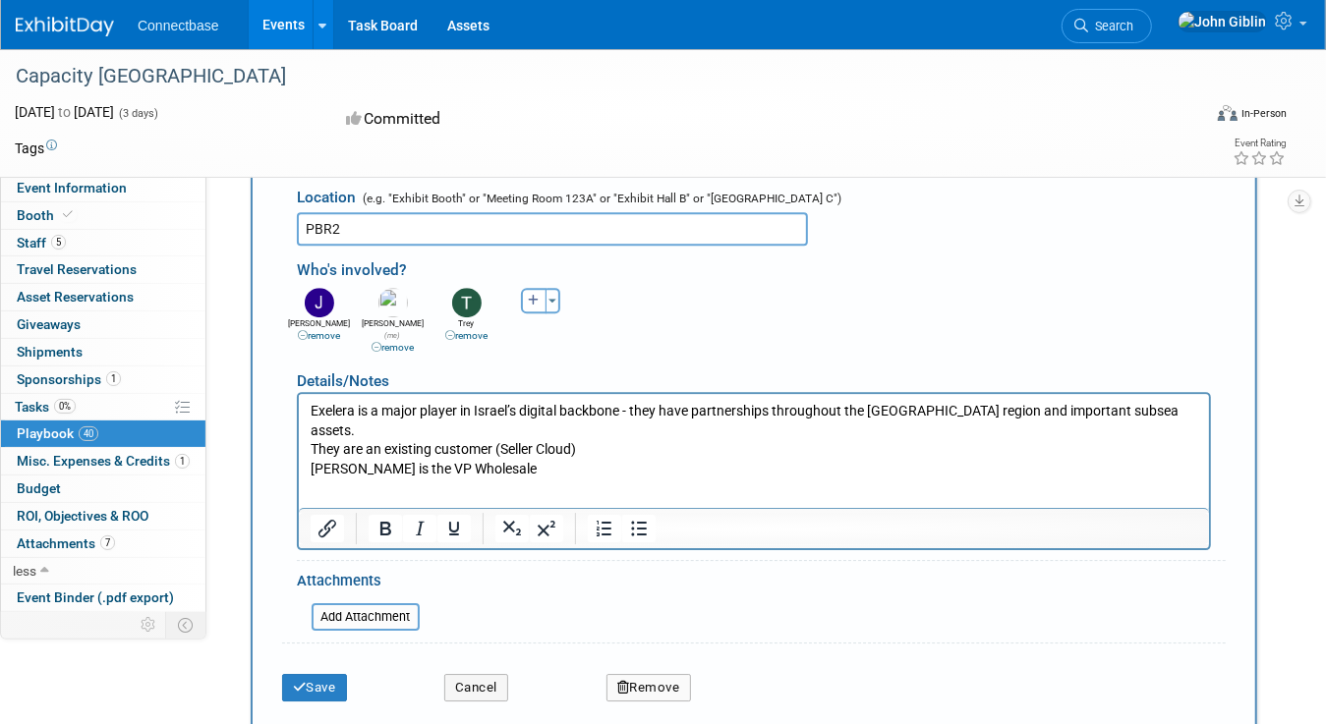
scroll to position [8218, 0]
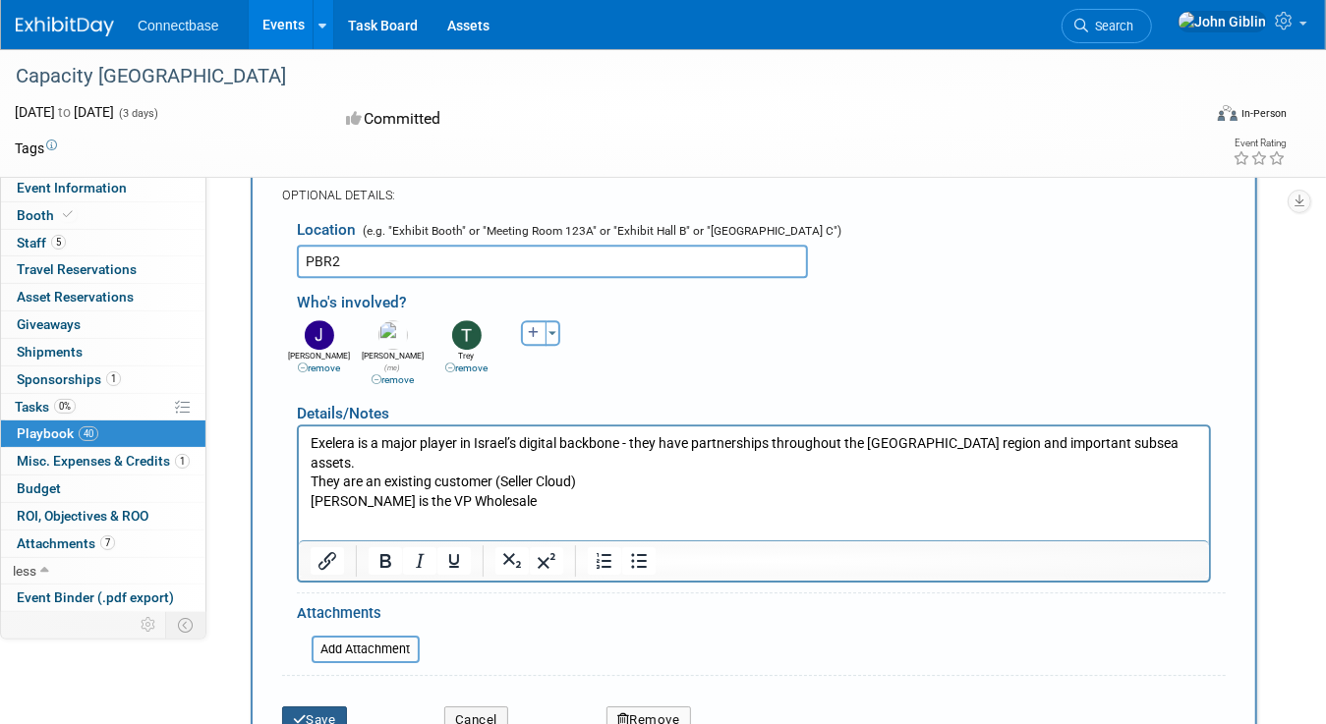
click at [302, 714] on icon "submit" at bounding box center [300, 720] width 14 height 13
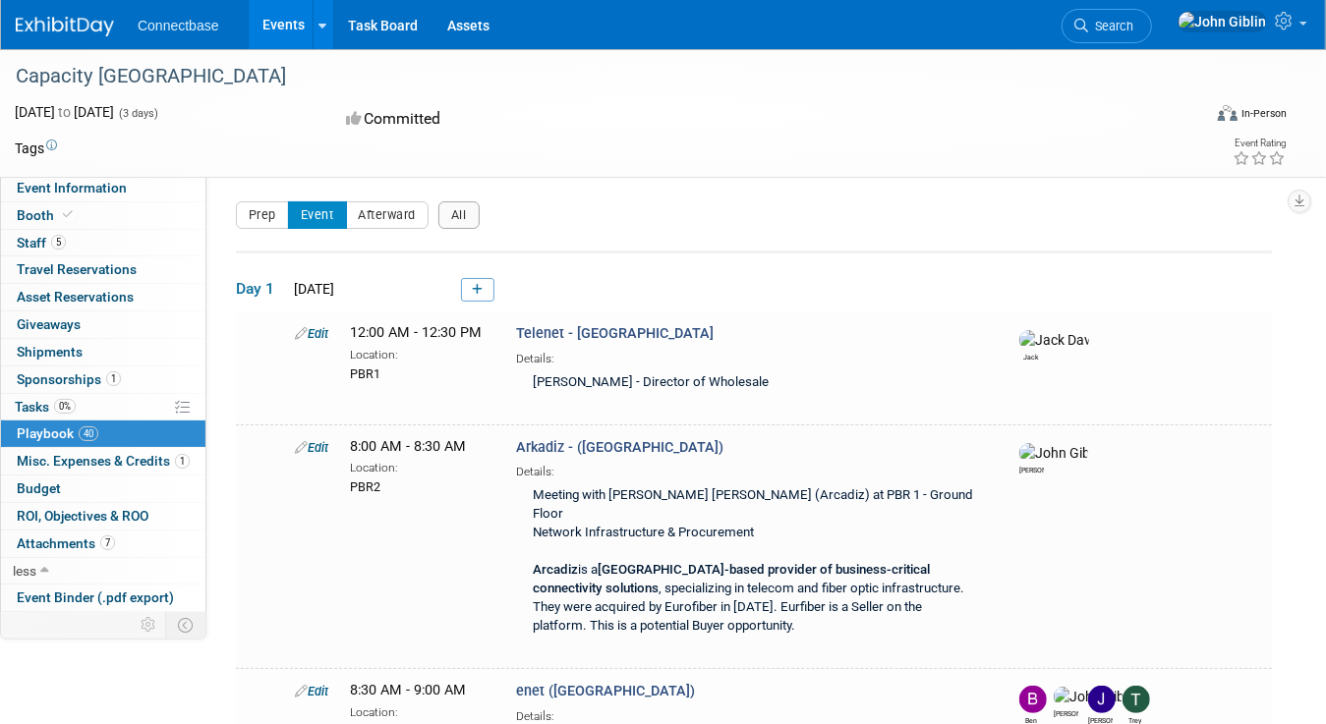
scroll to position [98, 0]
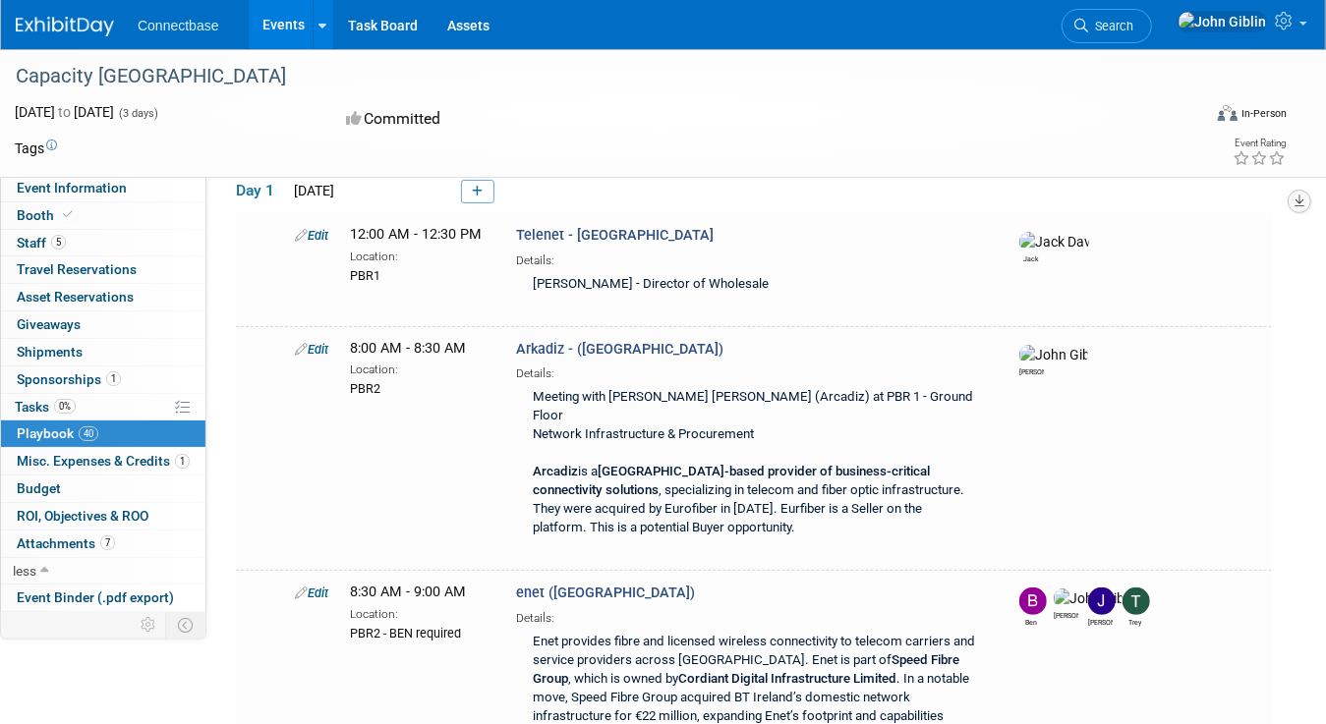
click at [1298, 201] on icon "button" at bounding box center [1299, 201] width 10 height 13
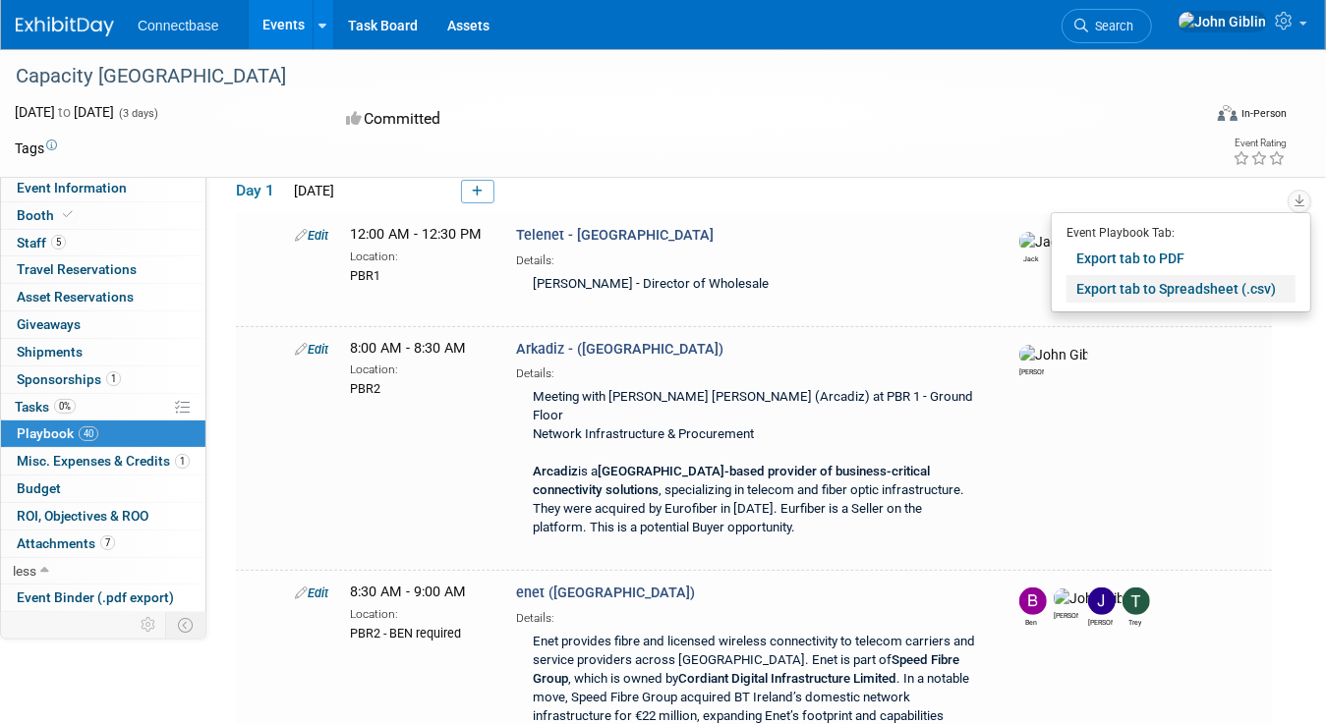
click at [1245, 283] on link "Export tab to Spreadsheet (.csv)" at bounding box center [1180, 289] width 229 height 28
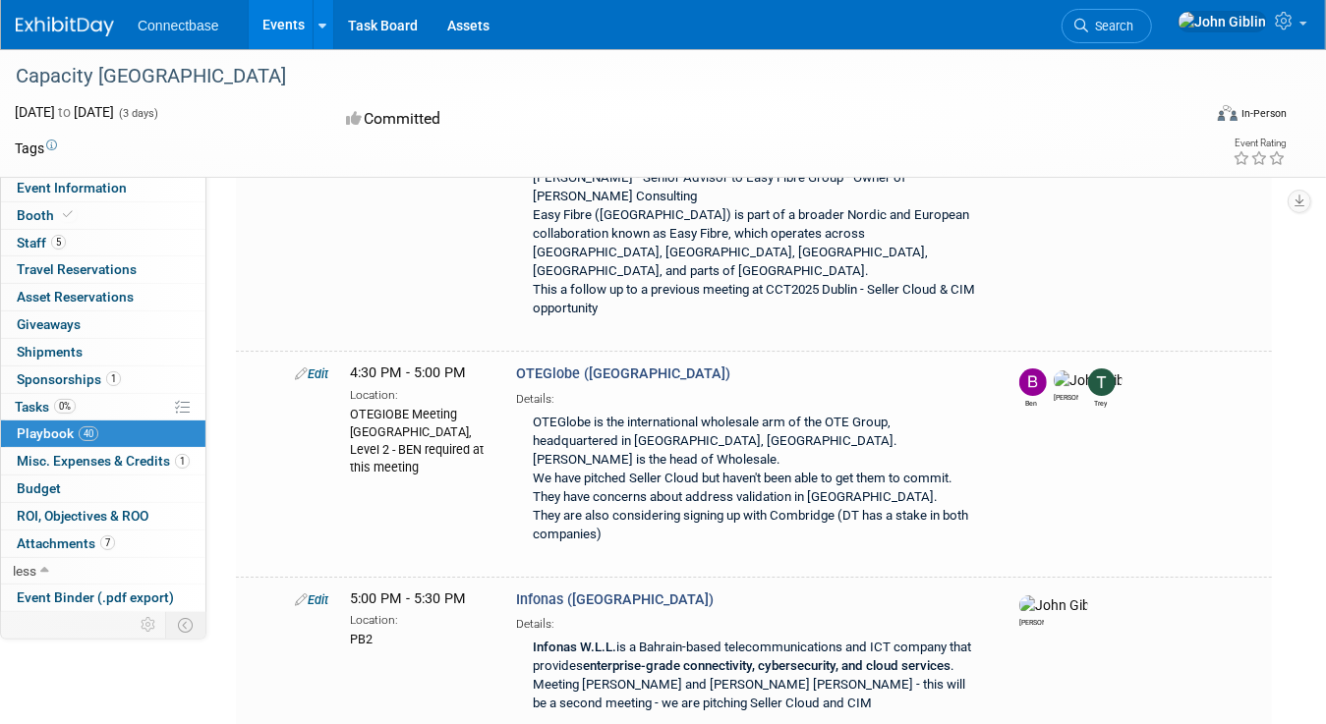
scroll to position [3931, 0]
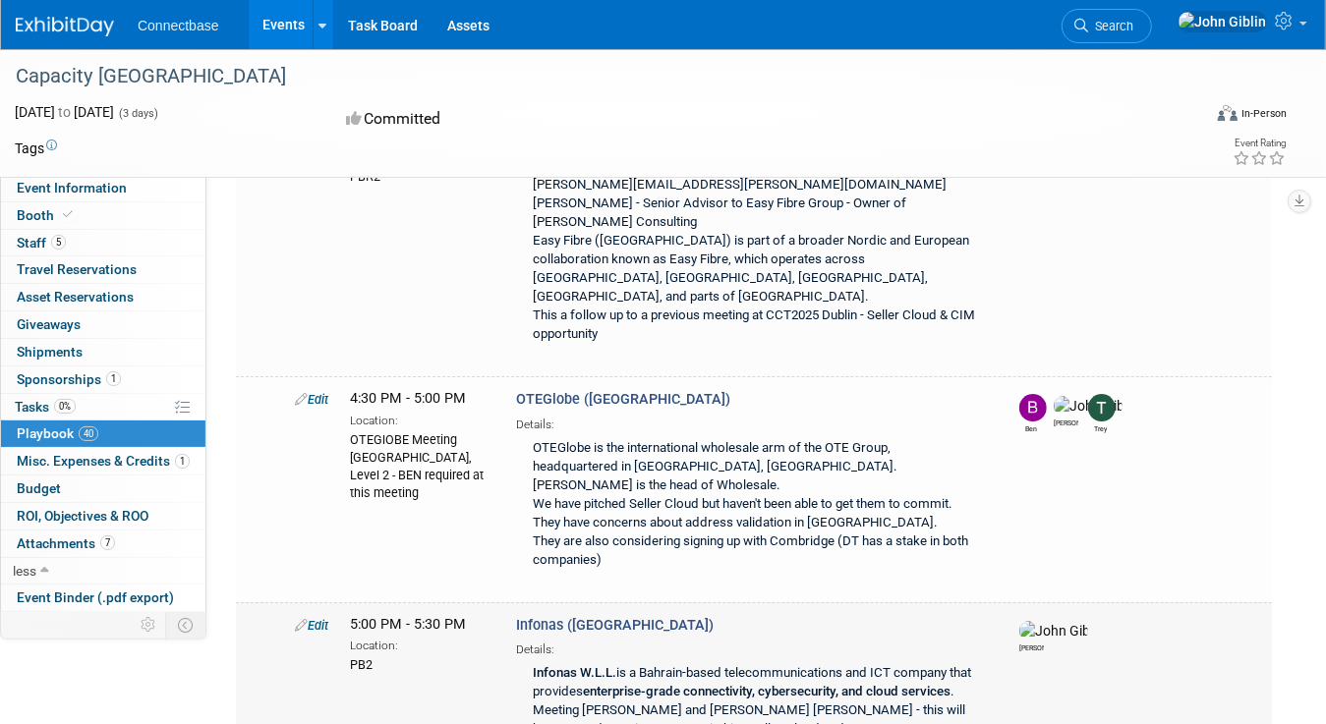
click at [324, 618] on link "Edit" at bounding box center [311, 625] width 33 height 15
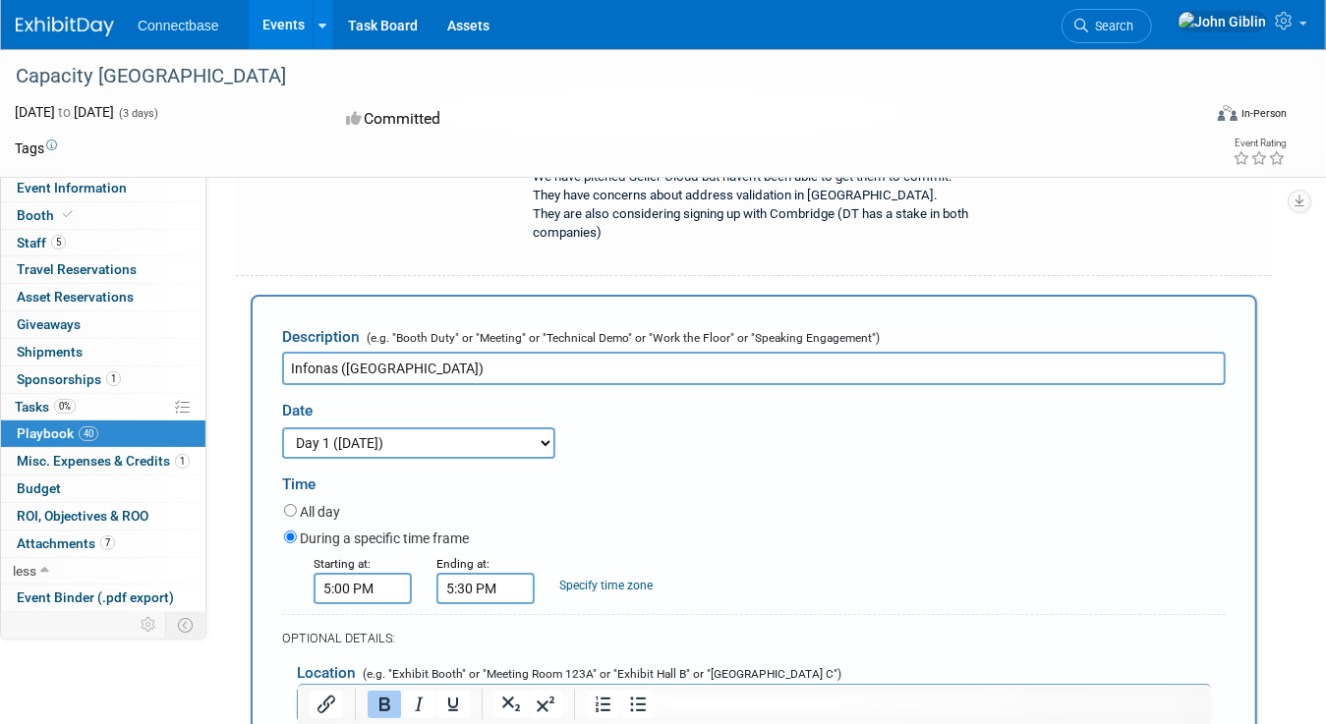
scroll to position [4277, 0]
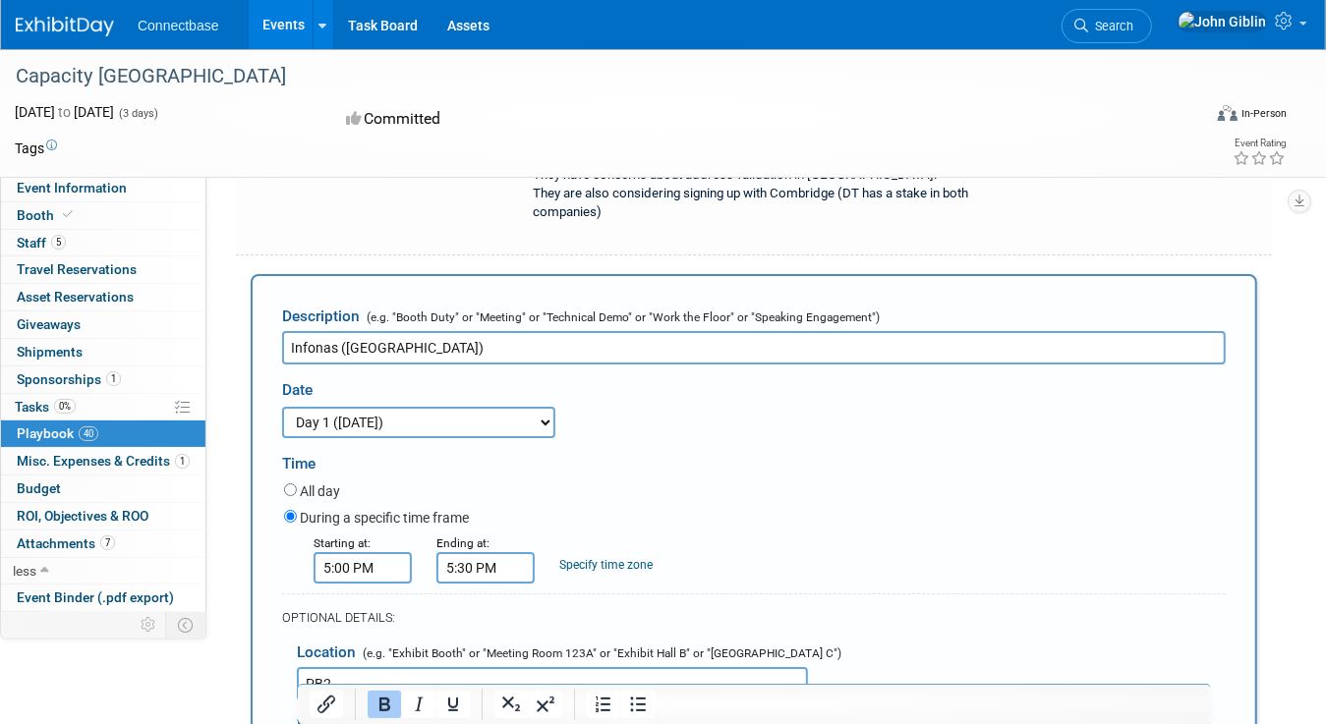
click at [318, 667] on input "PB2" at bounding box center [552, 683] width 511 height 33
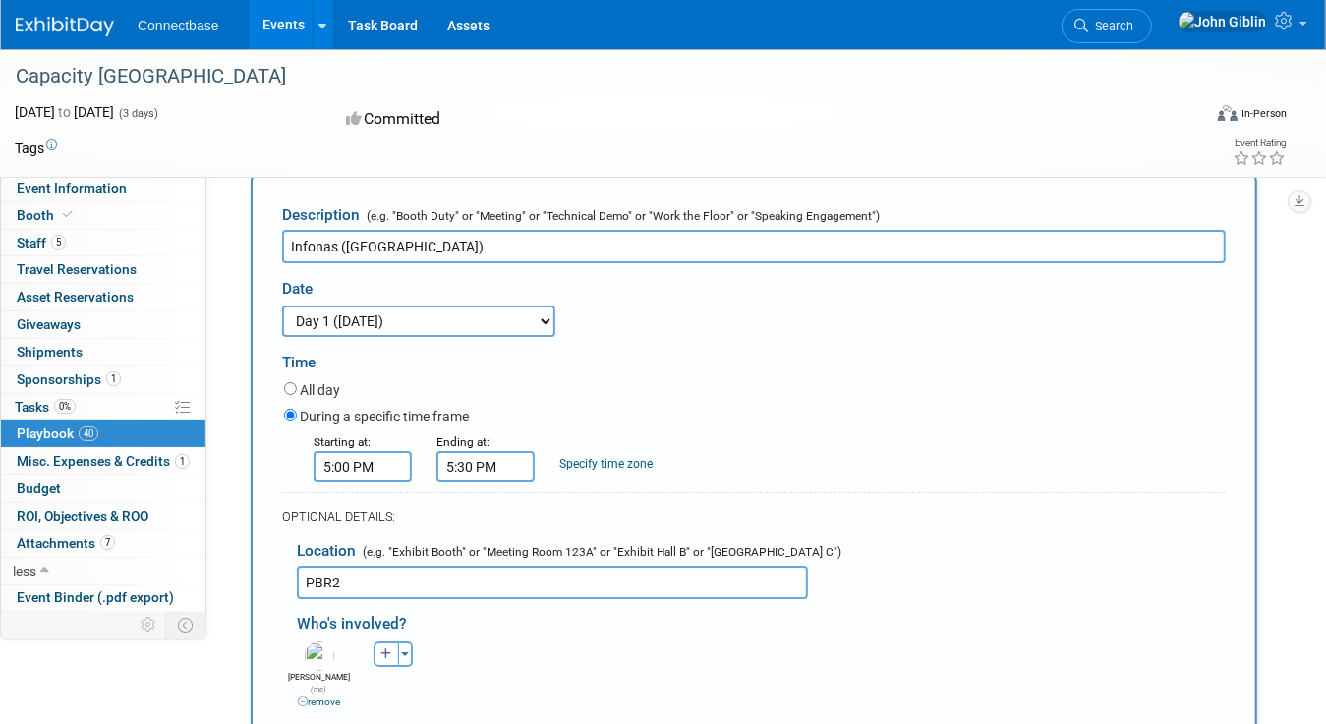
scroll to position [4867, 0]
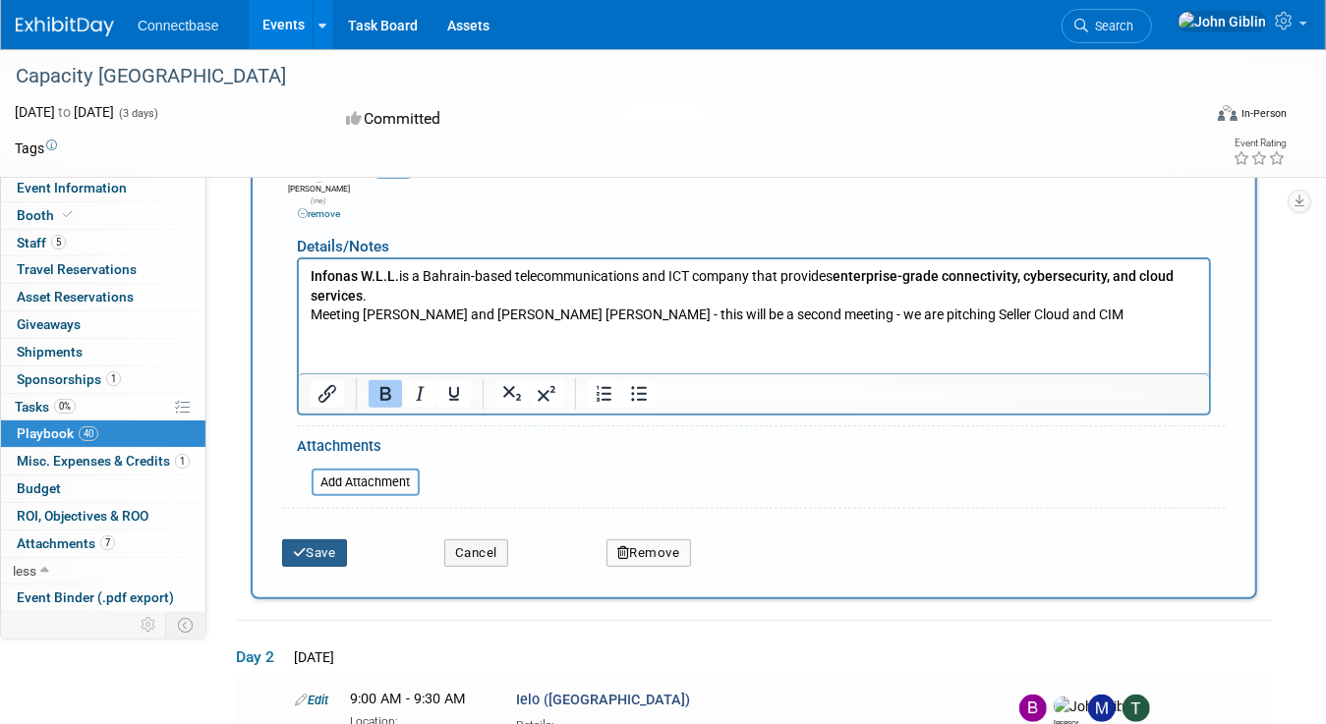
type input "PBR2"
click at [305, 540] on button "Save" at bounding box center [314, 554] width 65 height 28
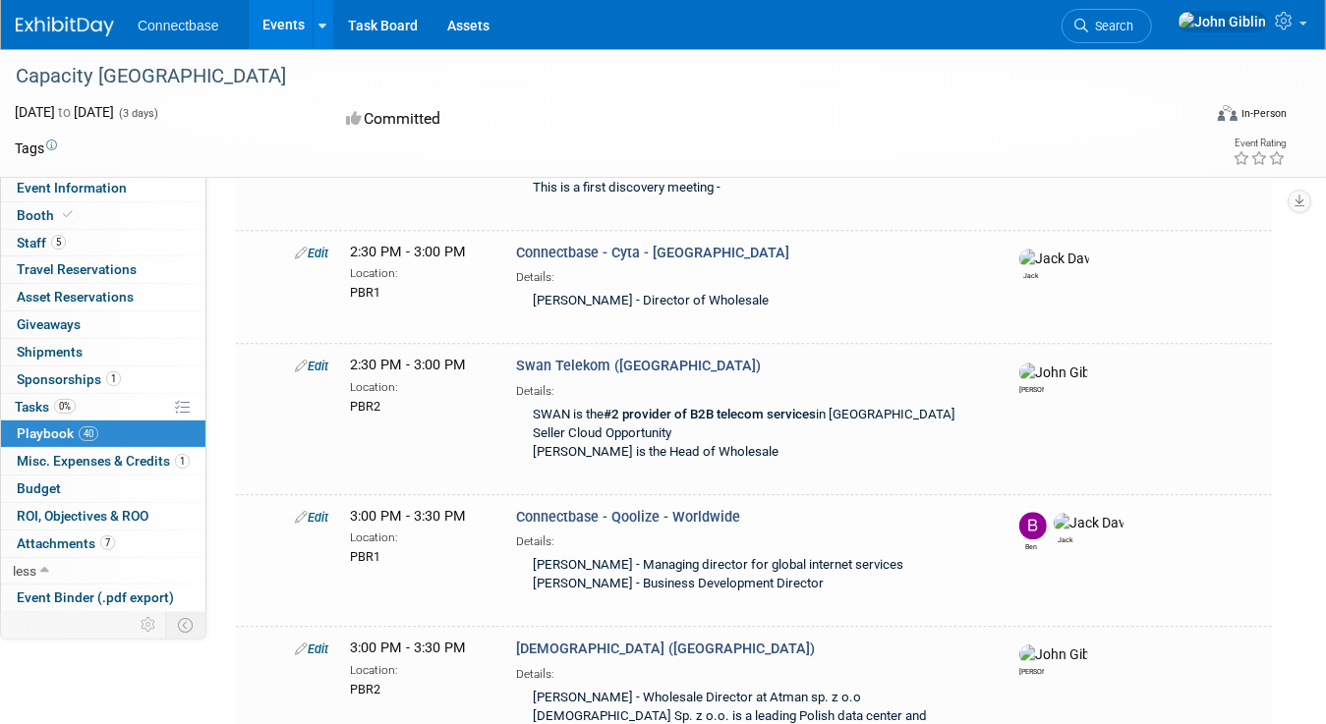
scroll to position [4061, 0]
